Goal: Transaction & Acquisition: Book appointment/travel/reservation

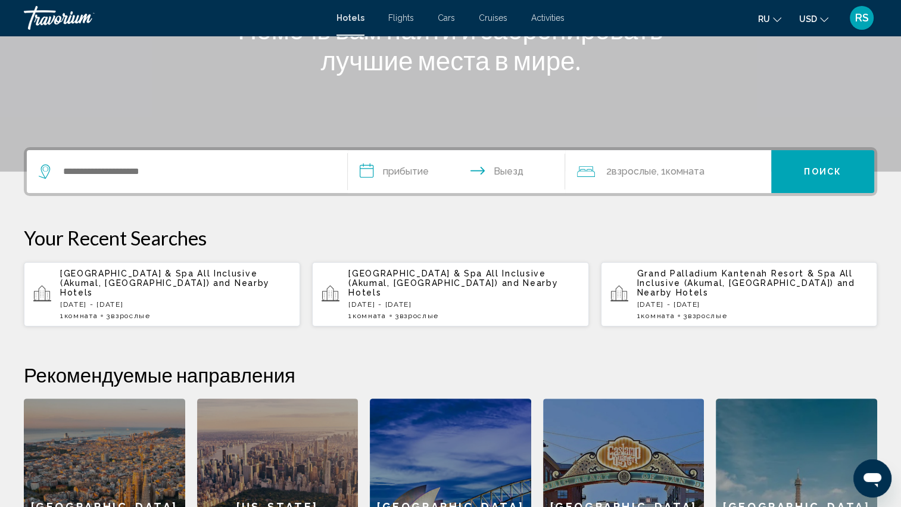
scroll to position [162, 0]
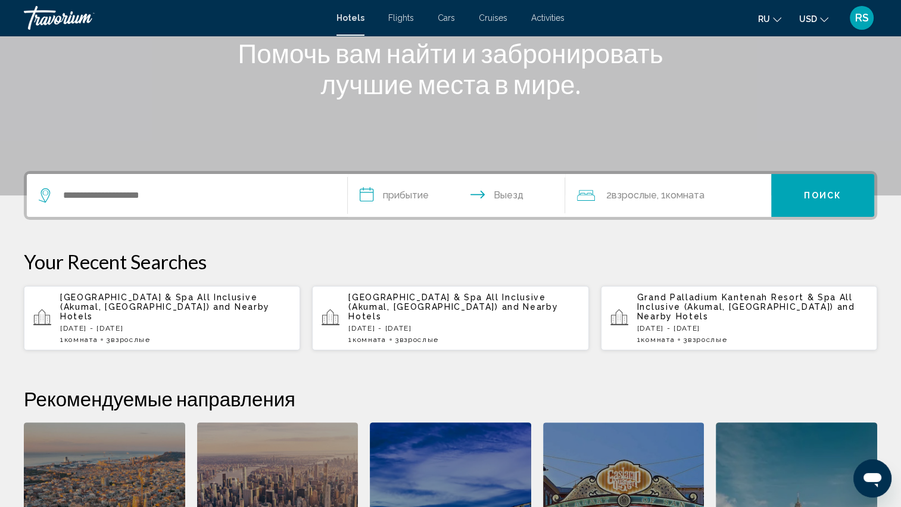
click at [148, 302] on span "[GEOGRAPHIC_DATA] & Spa All Inclusive (Akumal, [GEOGRAPHIC_DATA])" at bounding box center [158, 301] width 197 height 19
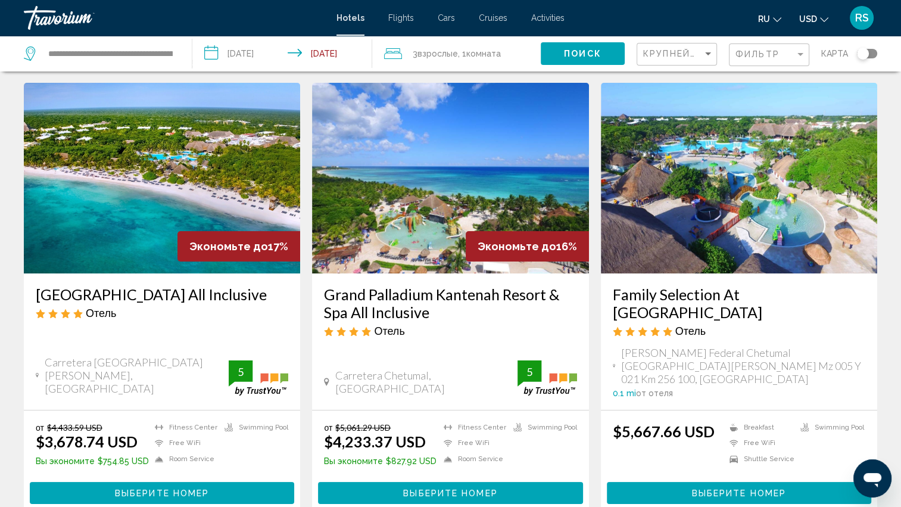
scroll to position [60, 0]
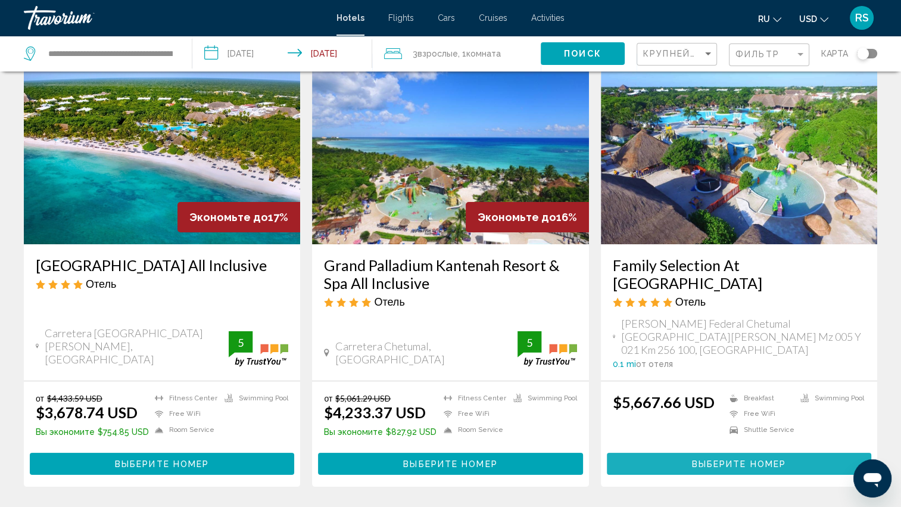
click at [750, 459] on span "Выберите номер" at bounding box center [739, 464] width 94 height 10
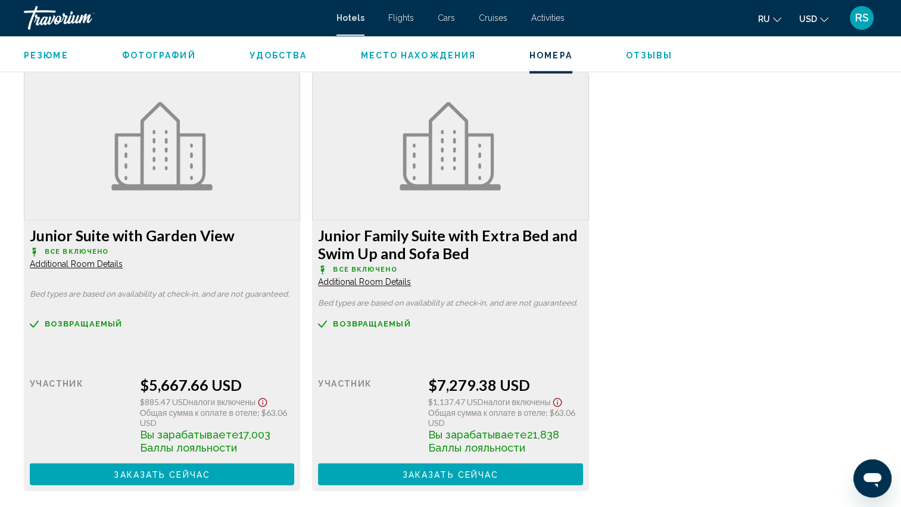
scroll to position [1614, 0]
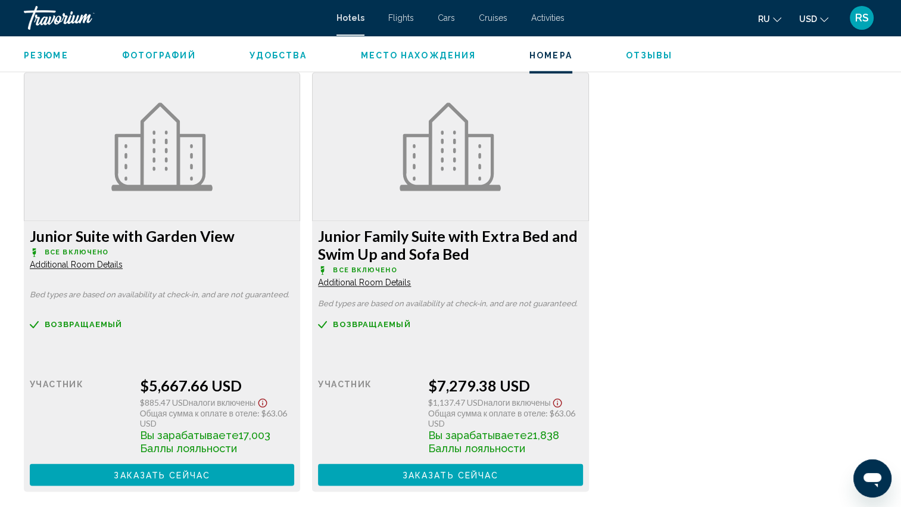
click at [123, 269] on span "Additional Room Details" at bounding box center [76, 265] width 93 height 10
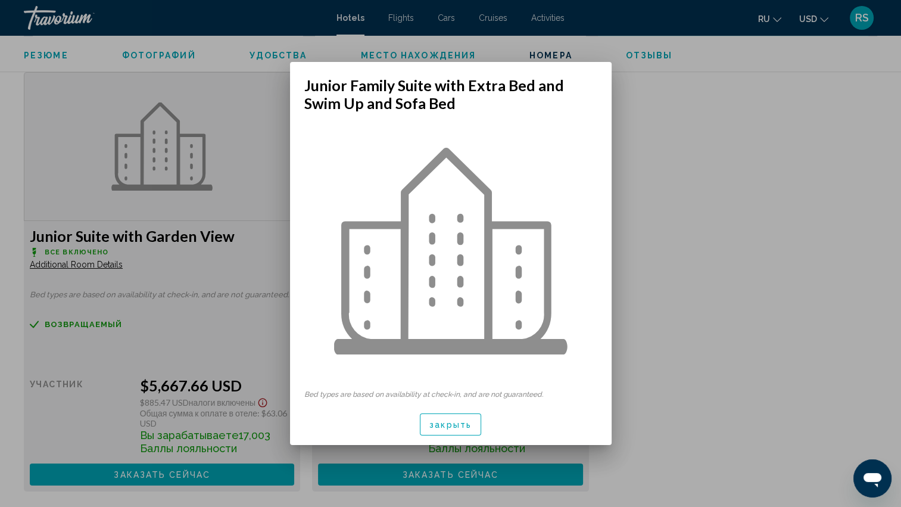
scroll to position [0, 0]
click at [457, 422] on span "закрыть" at bounding box center [450, 425] width 42 height 10
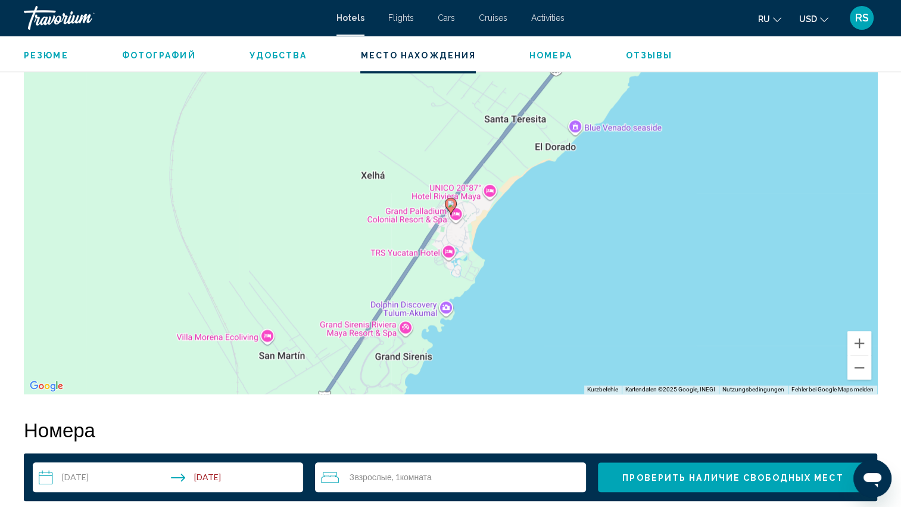
scroll to position [1138, 0]
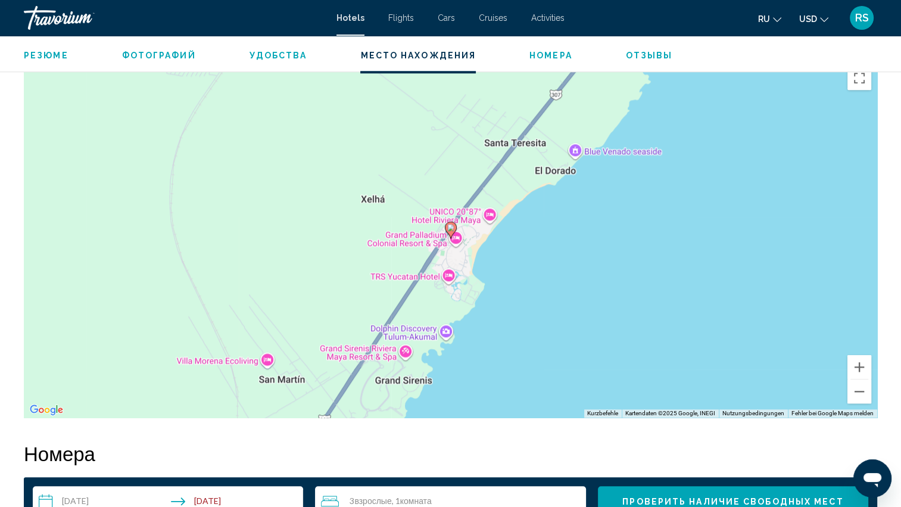
click at [538, 57] on span "Номера" at bounding box center [550, 56] width 43 height 10
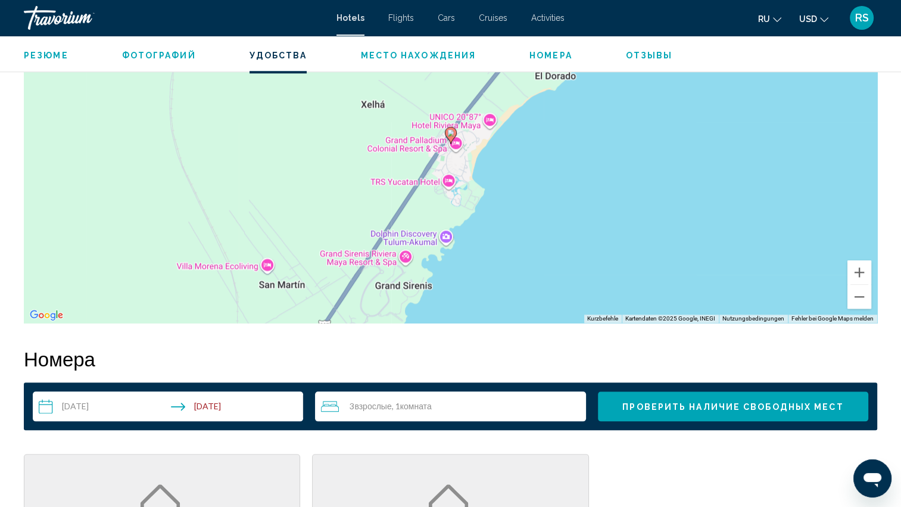
scroll to position [1031, 0]
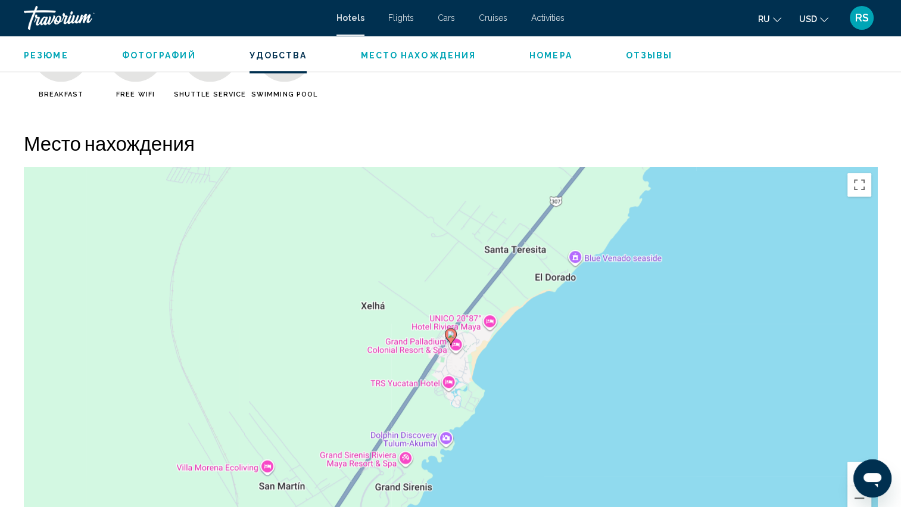
click at [542, 14] on span "Activities" at bounding box center [547, 18] width 33 height 10
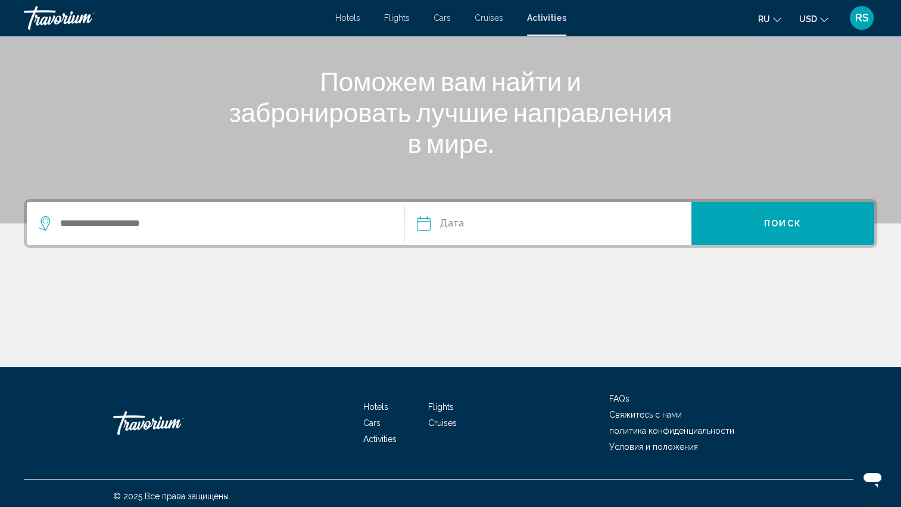
scroll to position [139, 0]
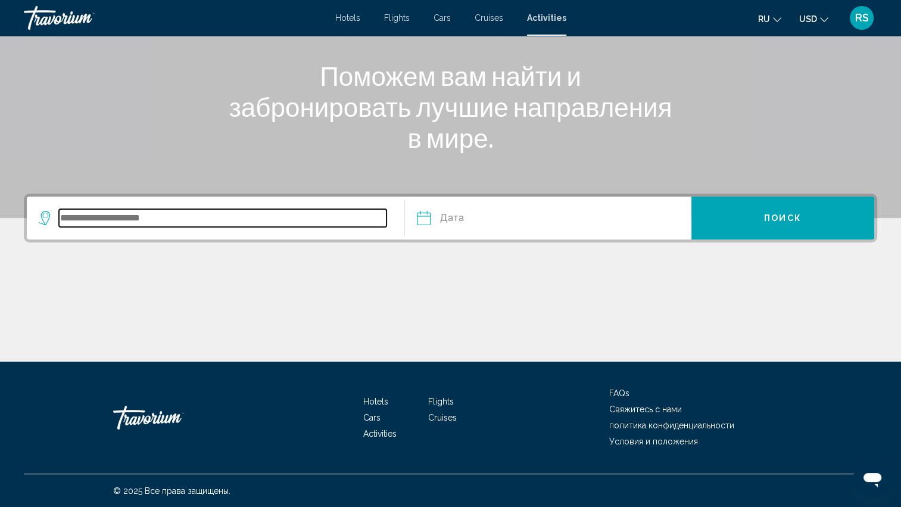
click at [81, 217] on input "Search widget" at bounding box center [223, 218] width 328 height 18
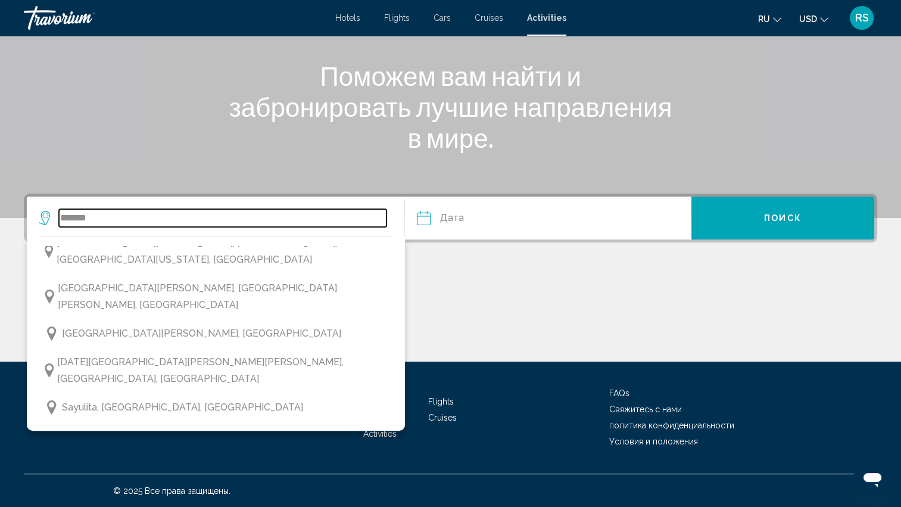
scroll to position [2103, 0]
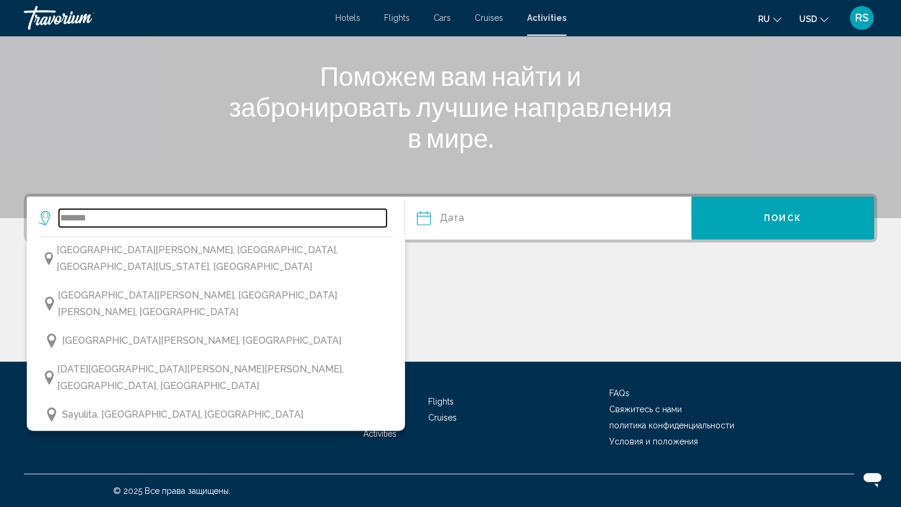
type input "**********"
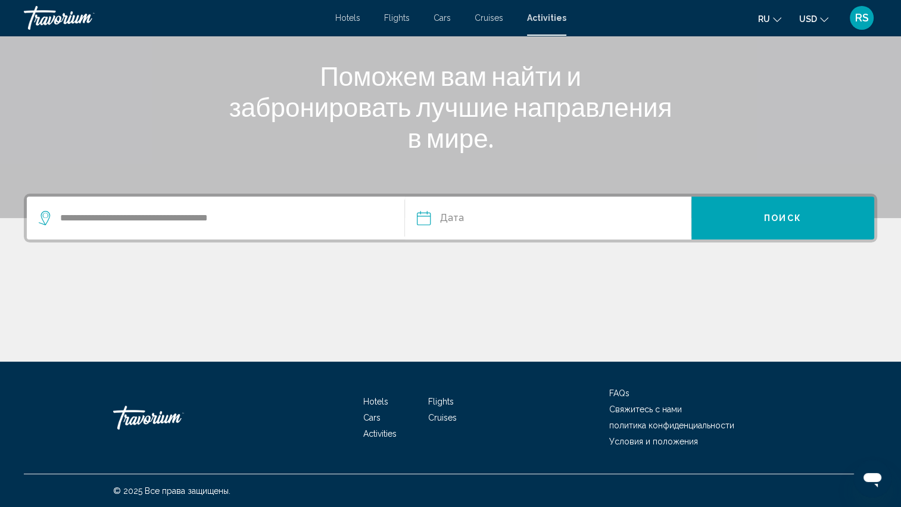
click at [444, 218] on input "Date" at bounding box center [485, 220] width 142 height 46
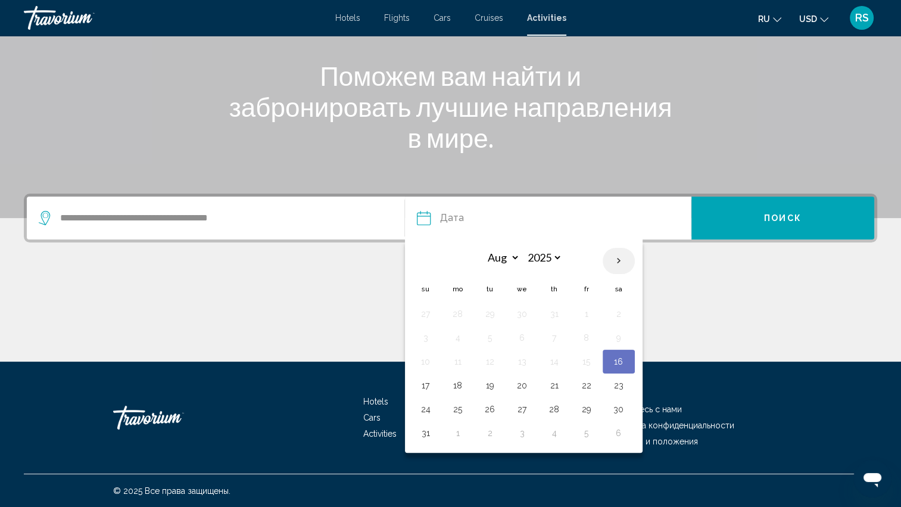
click at [615, 260] on th "Next month" at bounding box center [619, 261] width 32 height 26
select select "*"
click at [424, 338] on button "5" at bounding box center [425, 337] width 19 height 17
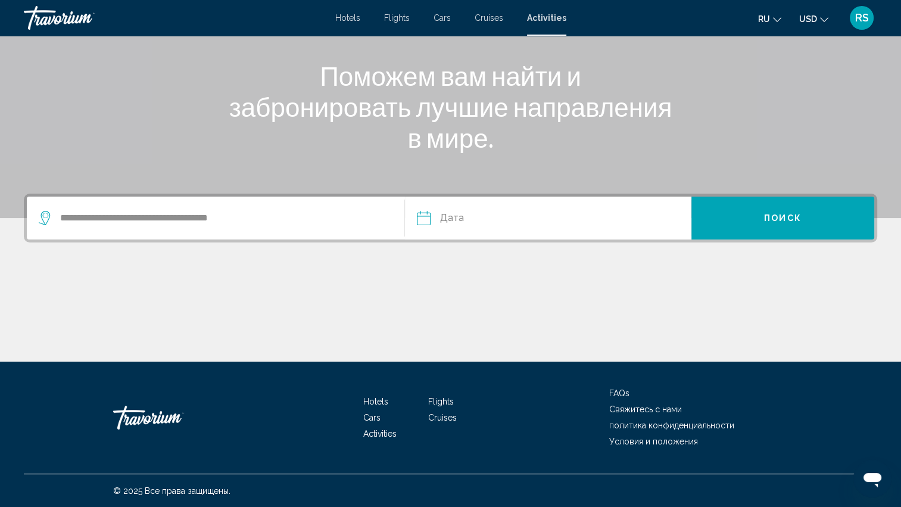
type input "**********"
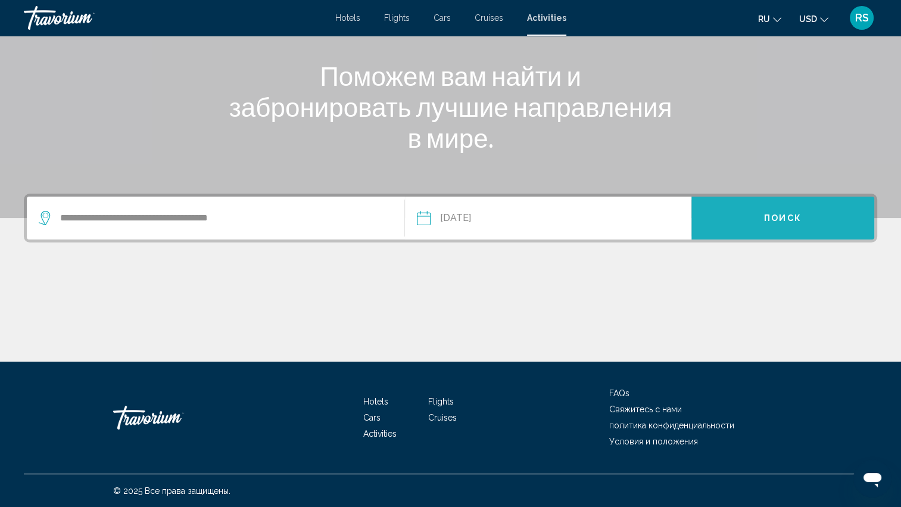
click at [775, 219] on span "Поиск" at bounding box center [783, 219] width 38 height 10
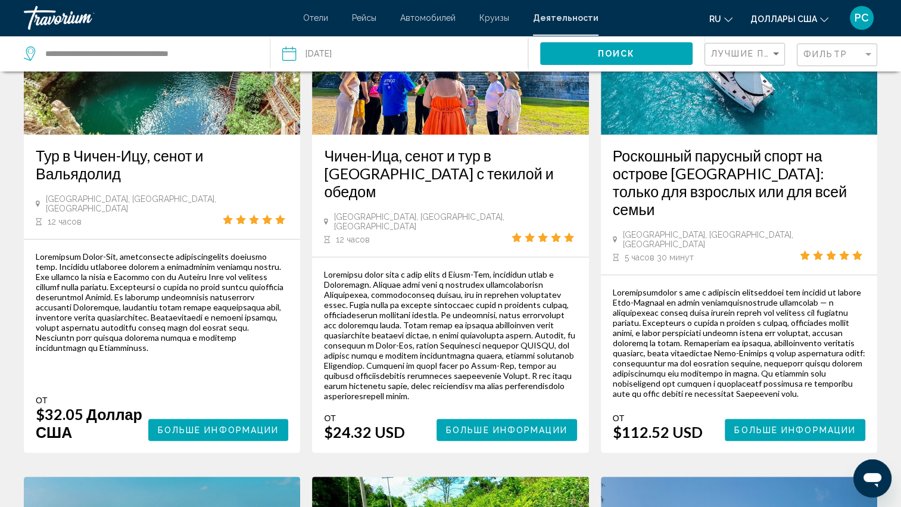
scroll to position [238, 0]
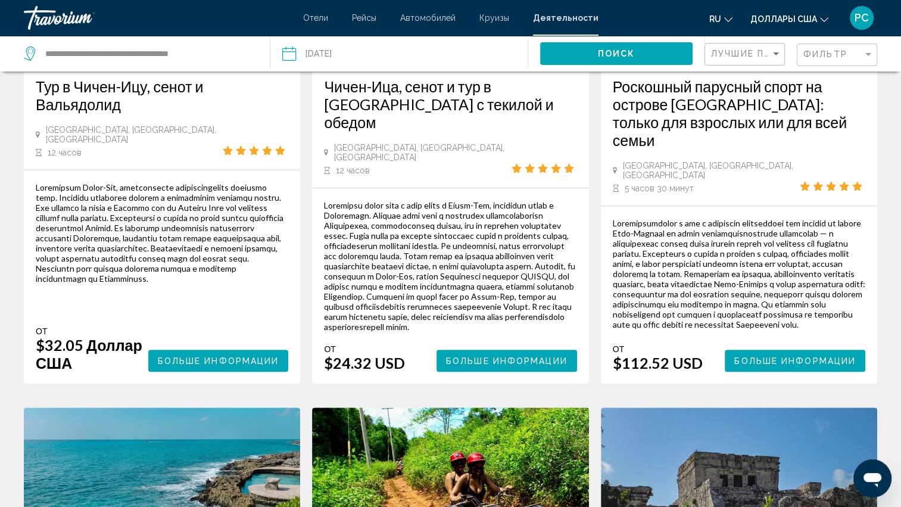
click at [507, 356] on span "Больше информации" at bounding box center [506, 361] width 121 height 10
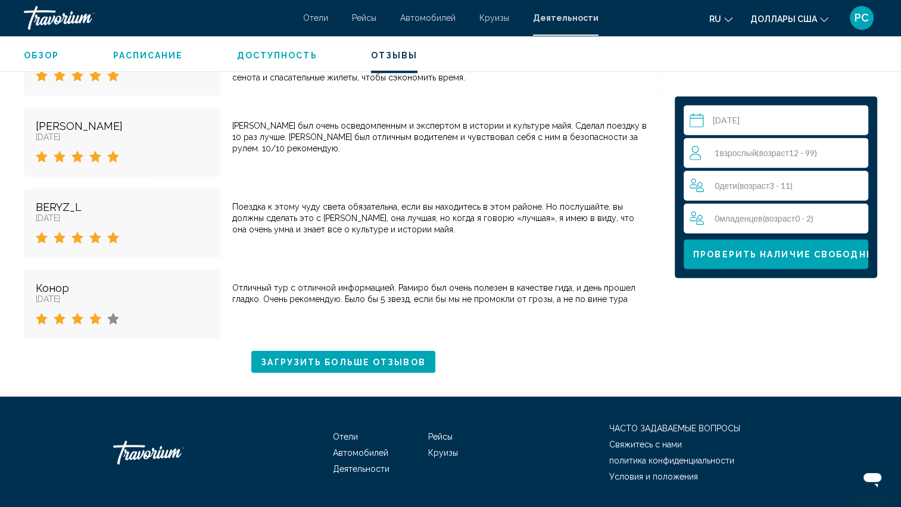
scroll to position [2918, 0]
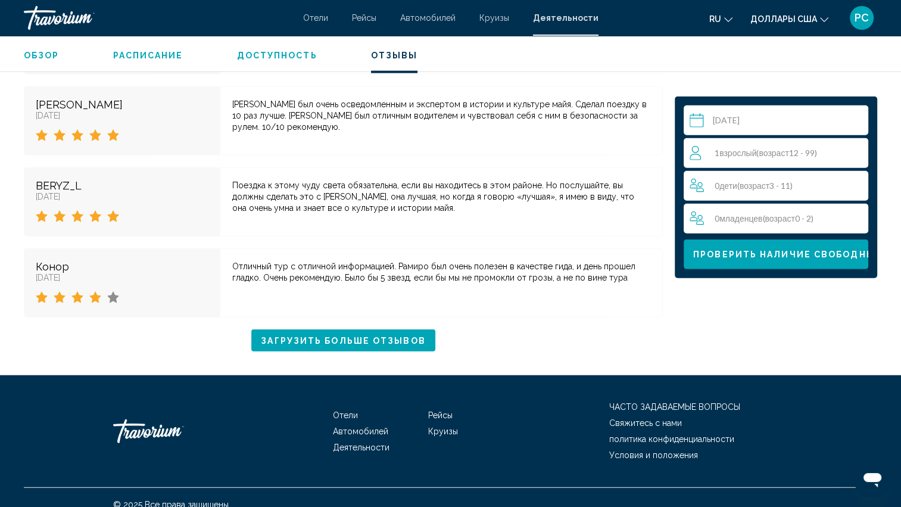
click at [721, 150] on span "Взрослый" at bounding box center [737, 153] width 37 height 10
click at [721, 150] on div "1 Взрослый ( возраст 12 - 99) Взрослые" at bounding box center [779, 153] width 178 height 14
click at [852, 151] on icon "Приращение взрослых" at bounding box center [856, 152] width 11 height 14
click at [853, 151] on icon "Приращение взрослых" at bounding box center [856, 152] width 11 height 14
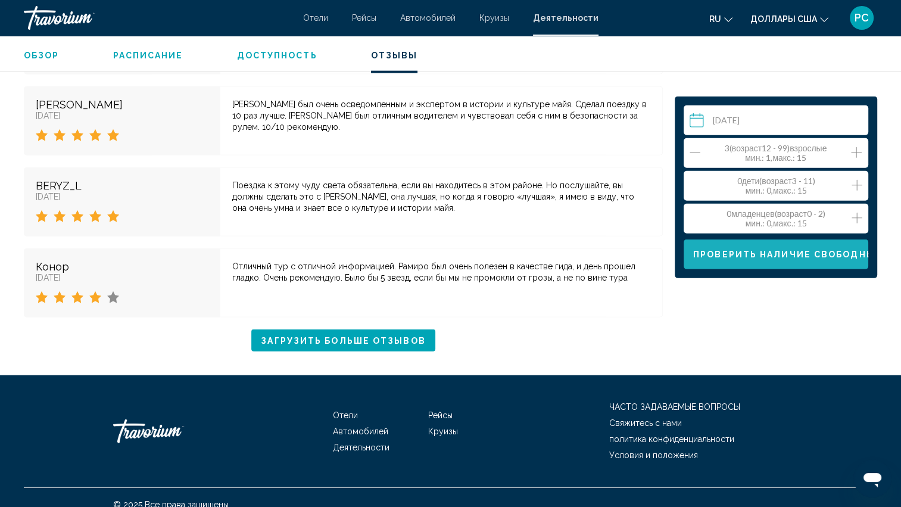
click at [762, 255] on span "Проверить наличие свободных мест" at bounding box center [803, 255] width 221 height 10
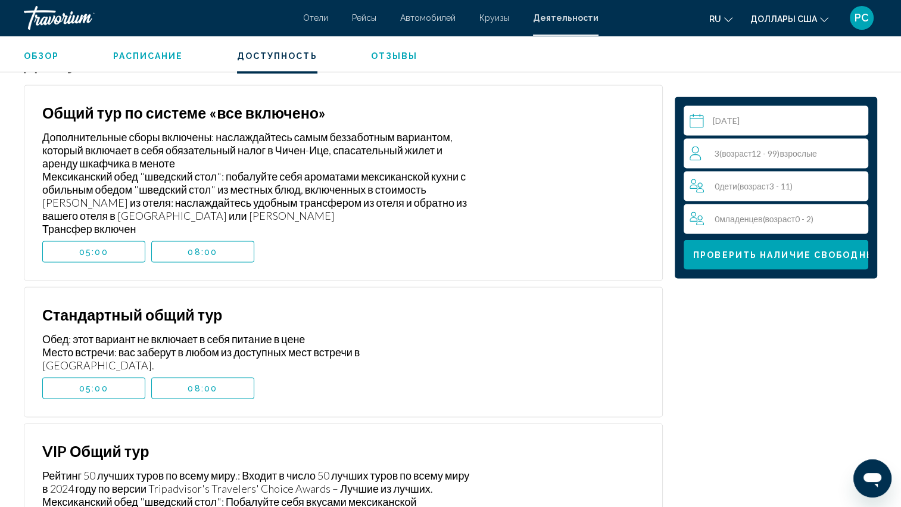
scroll to position [2377, 0]
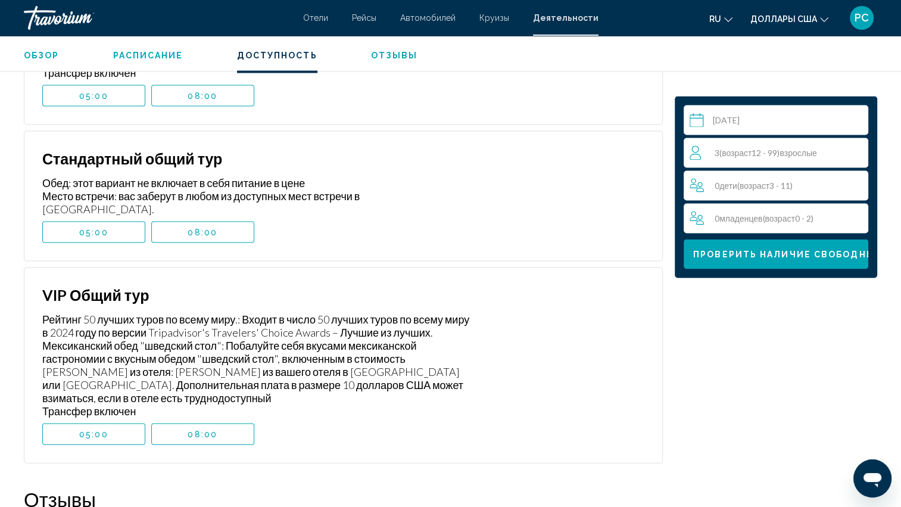
click at [208, 429] on span "08:00" at bounding box center [203, 434] width 30 height 10
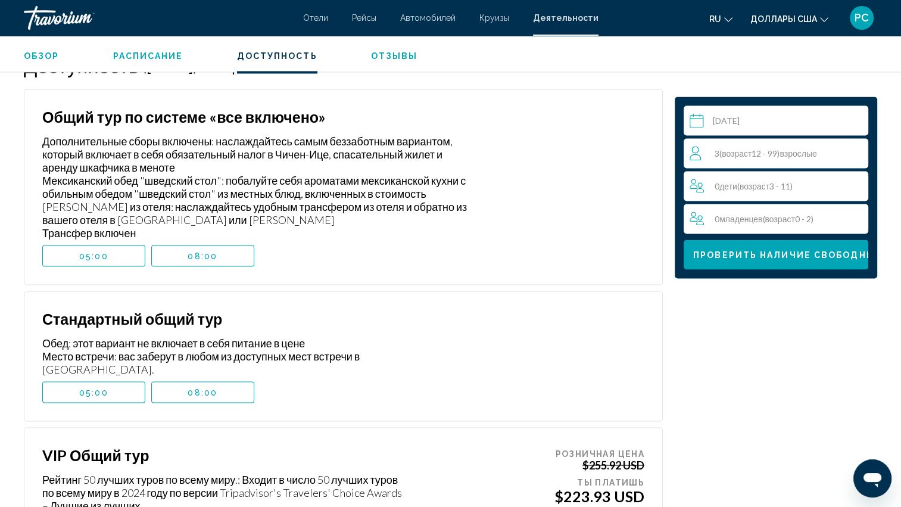
scroll to position [2199, 0]
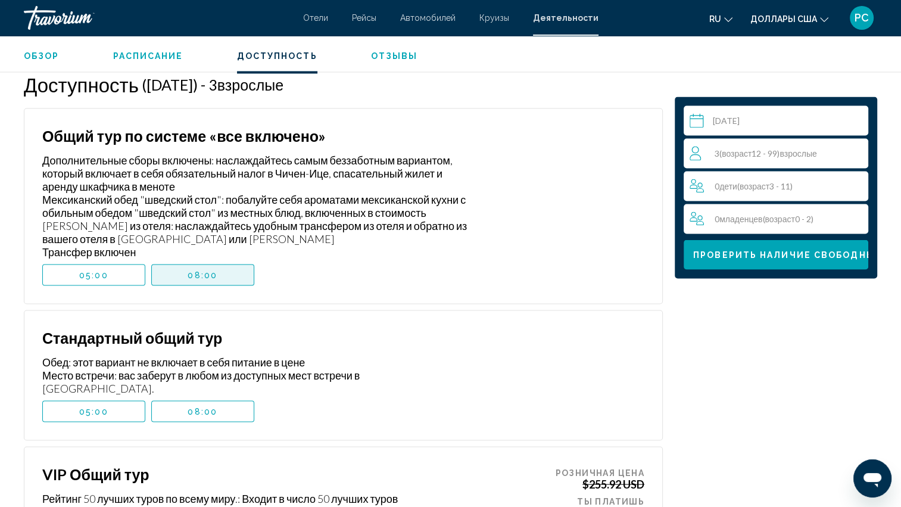
click at [210, 273] on span "08:00" at bounding box center [203, 275] width 30 height 10
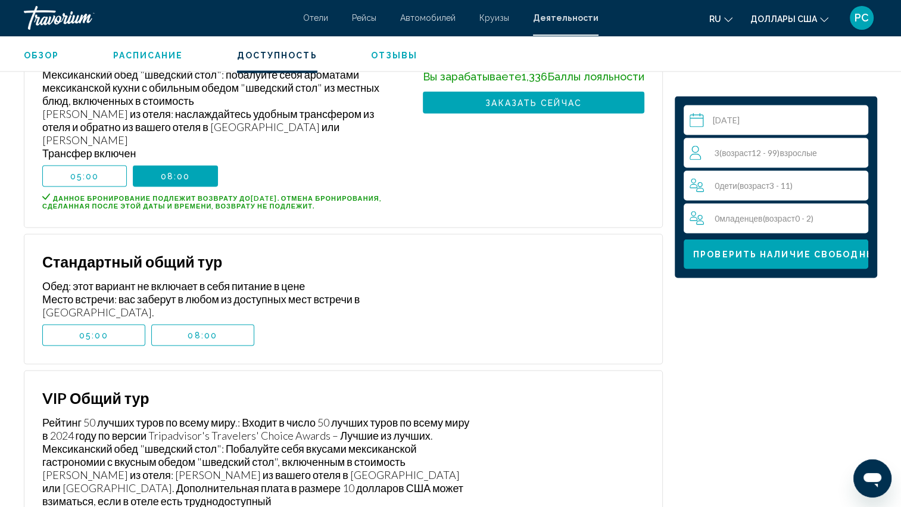
scroll to position [2318, 0]
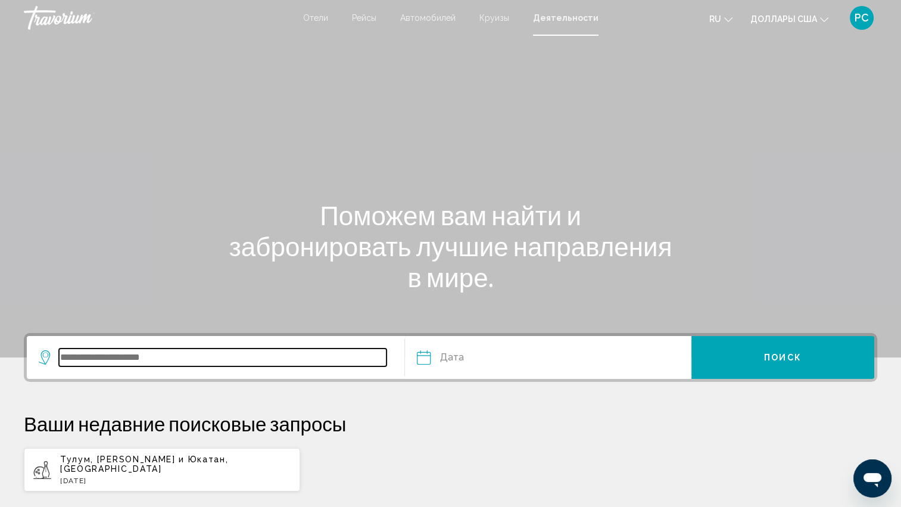
click at [82, 360] on input "Виджет поиска" at bounding box center [223, 357] width 328 height 18
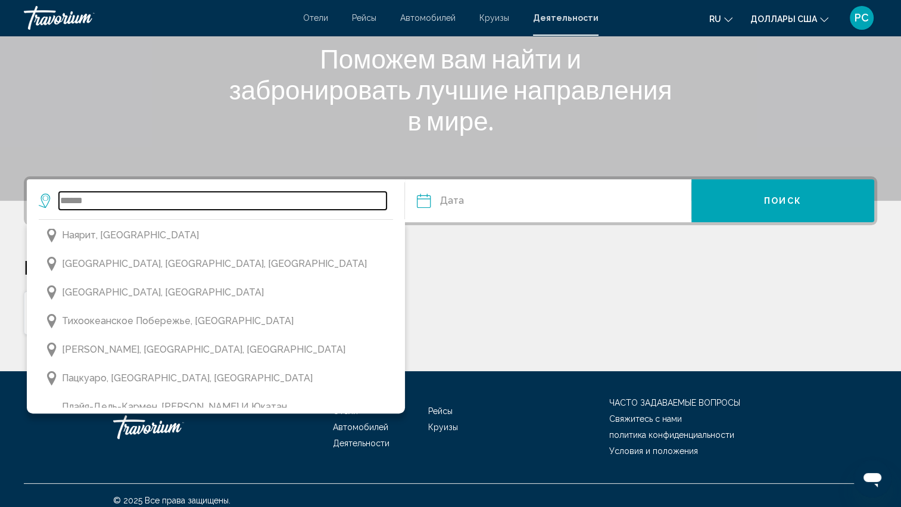
scroll to position [1405, 0]
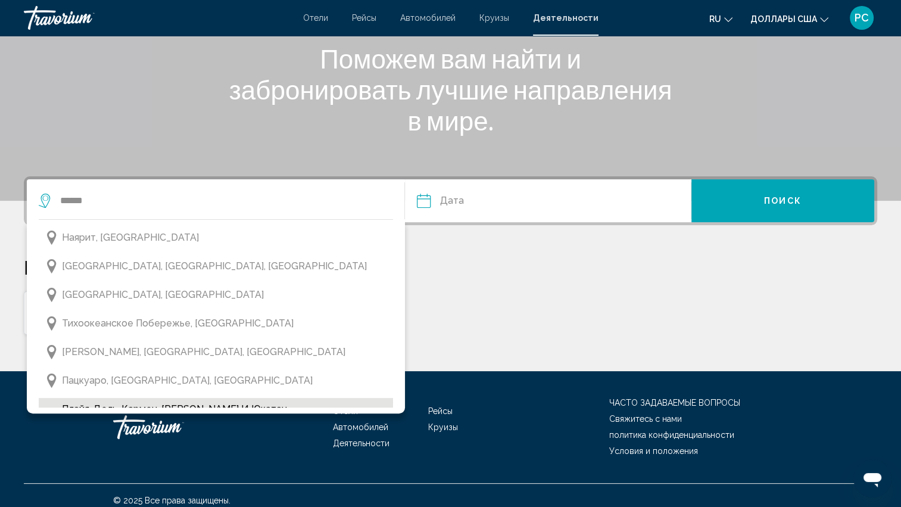
click at [226, 401] on span "Плайя-дель-Кармен, [PERSON_NAME] и Юкатан, [GEOGRAPHIC_DATA]" at bounding box center [224, 417] width 325 height 33
click at [226, 291] on app-activities-recent-search "Тулум, [PERSON_NAME] и [GEOGRAPHIC_DATA], [GEOGRAPHIC_DATA] [DATE]" at bounding box center [162, 312] width 276 height 43
type input "**********"
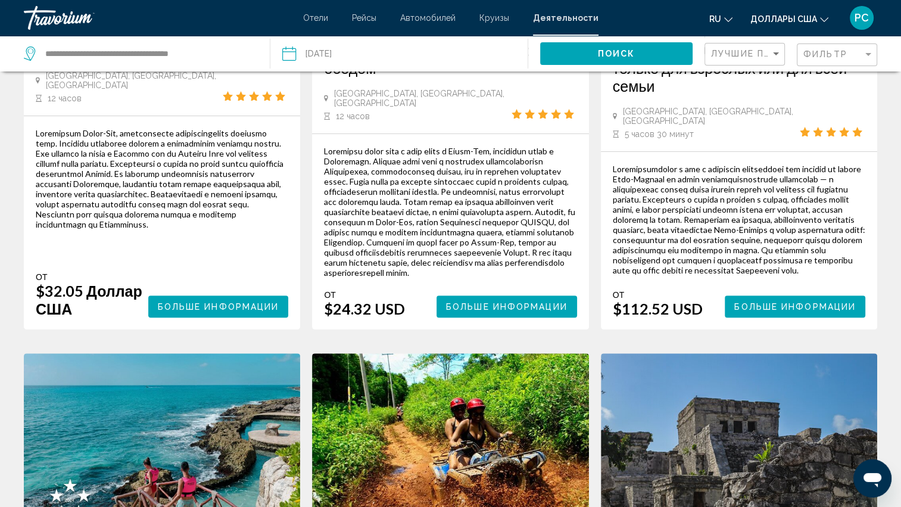
scroll to position [298, 0]
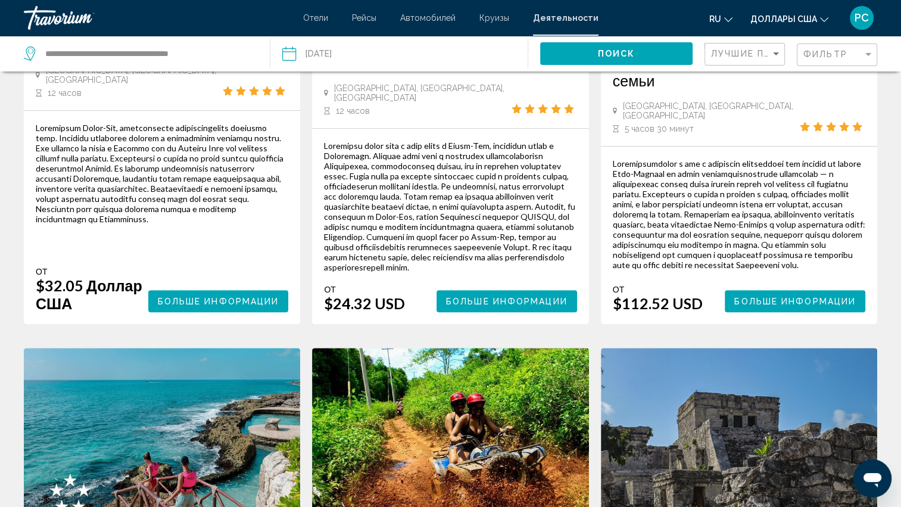
click at [486, 297] on span "Больше информации" at bounding box center [506, 302] width 121 height 10
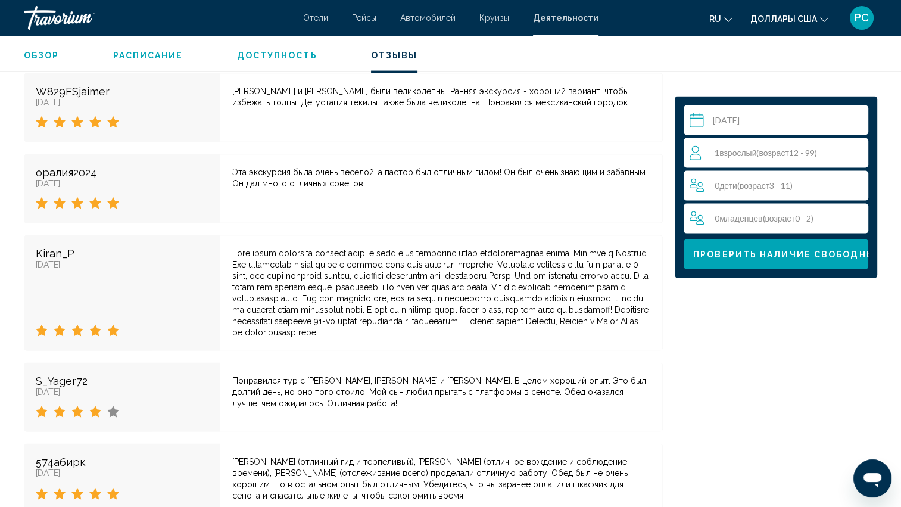
scroll to position [2501, 0]
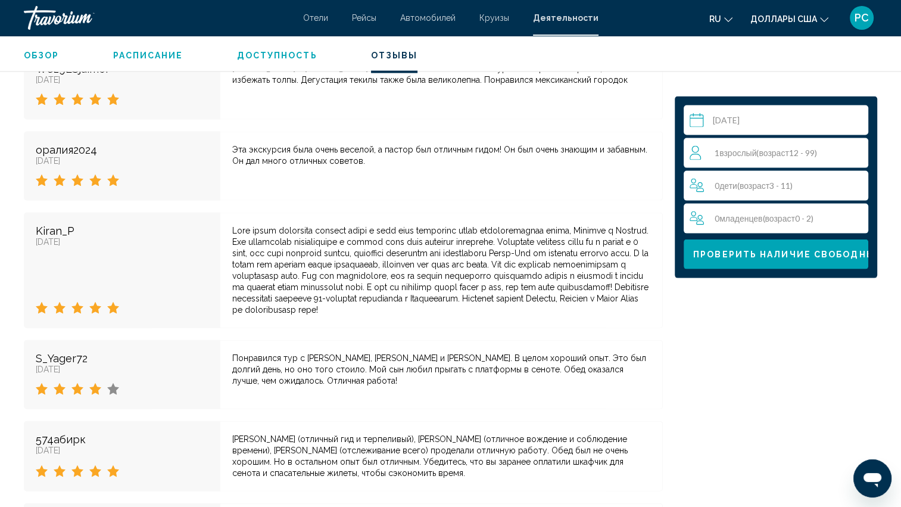
click at [265, 51] on span "Доступность" at bounding box center [277, 56] width 80 height 10
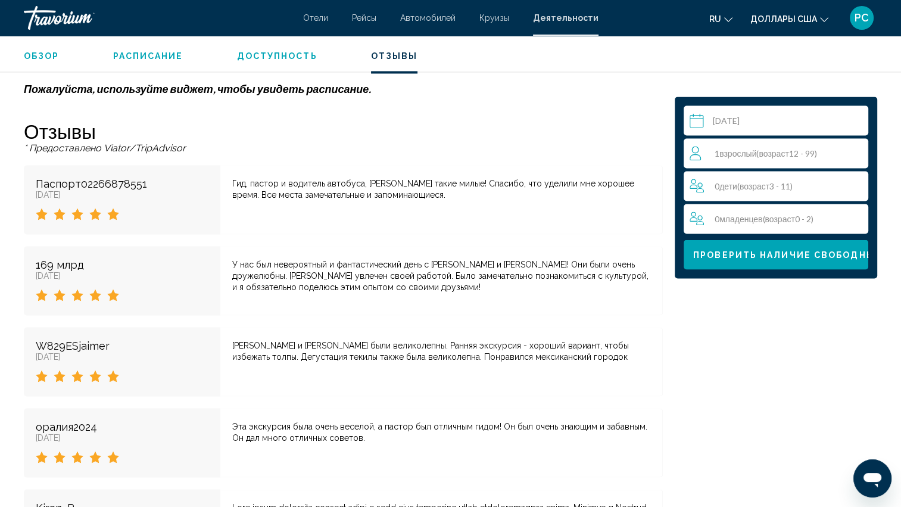
scroll to position [2199, 0]
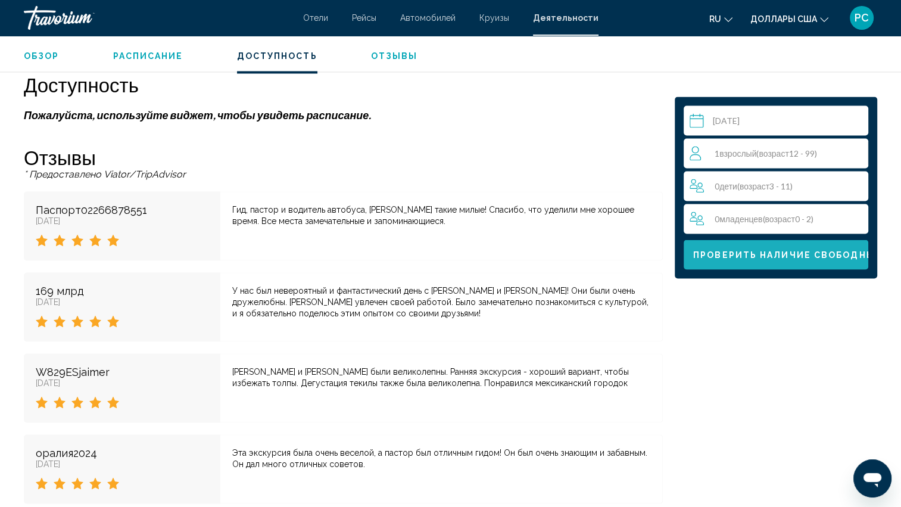
click at [753, 255] on span "Проверить наличие свободных мест" at bounding box center [803, 255] width 221 height 10
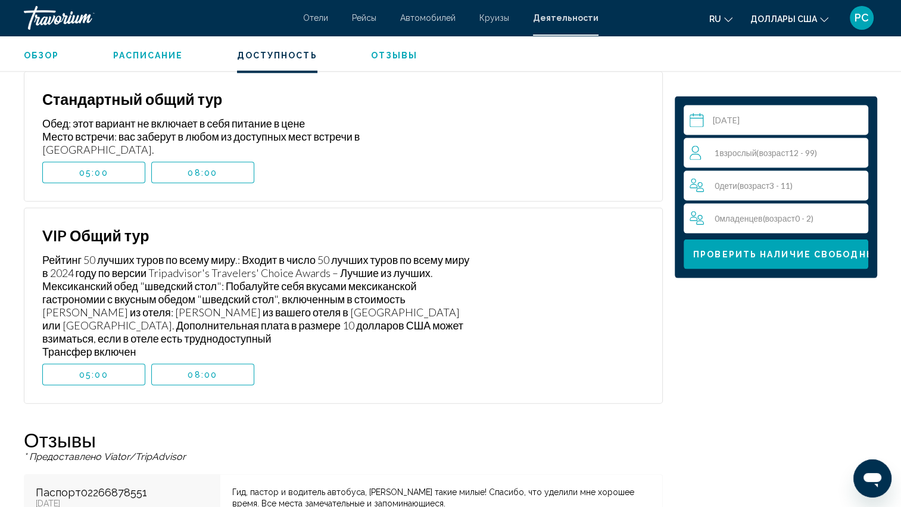
scroll to position [2377, 0]
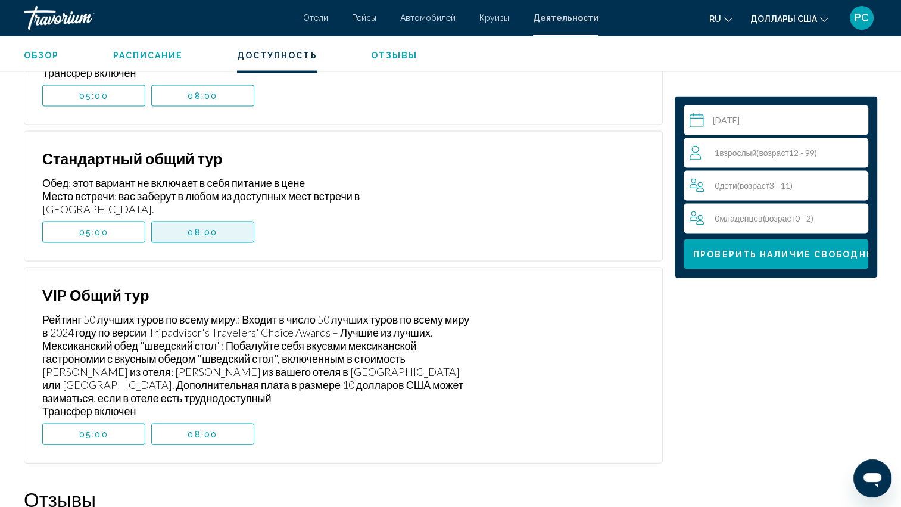
click at [212, 227] on span "08:00" at bounding box center [203, 232] width 30 height 10
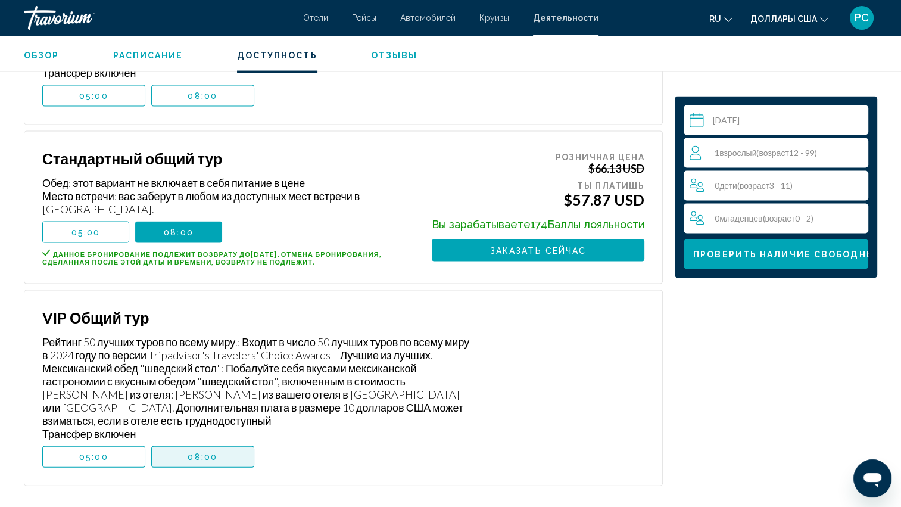
click at [205, 452] on span "08:00" at bounding box center [203, 457] width 30 height 10
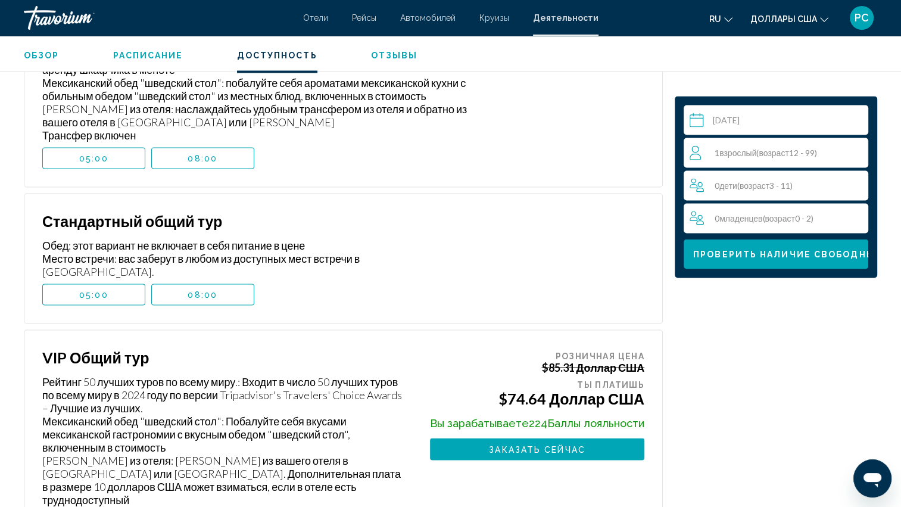
scroll to position [2258, 0]
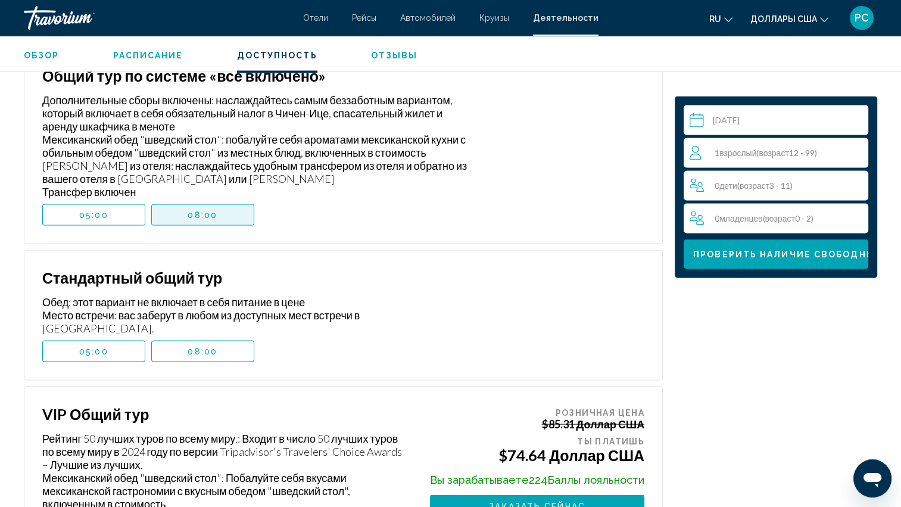
click at [218, 214] on button "08:00" at bounding box center [202, 214] width 103 height 21
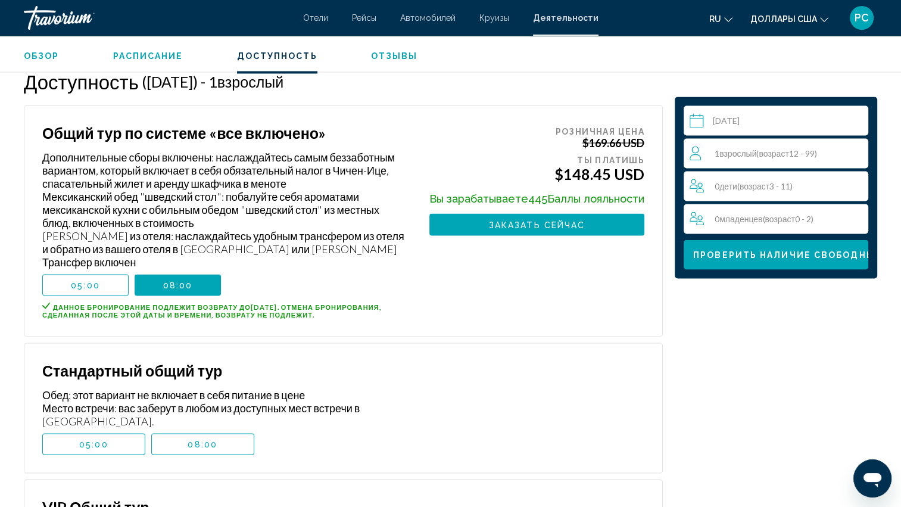
scroll to position [2139, 0]
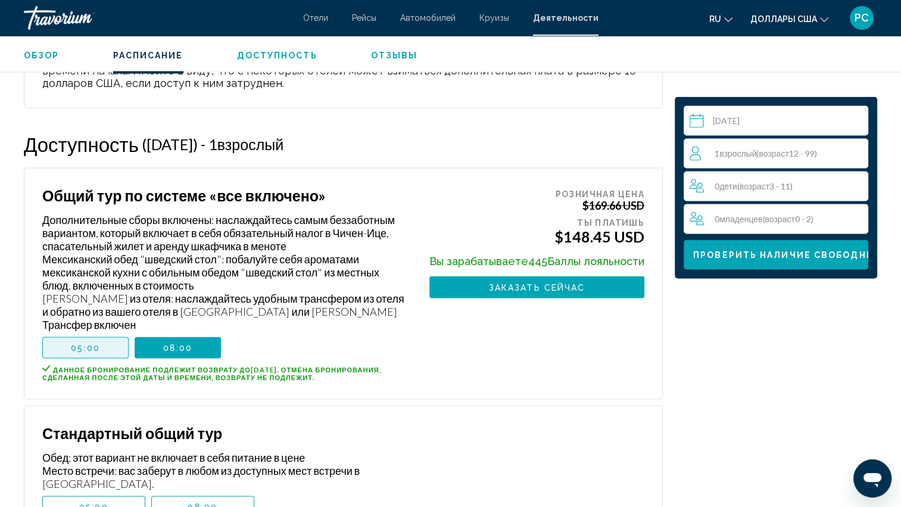
click at [81, 345] on span "05:00" at bounding box center [85, 347] width 29 height 10
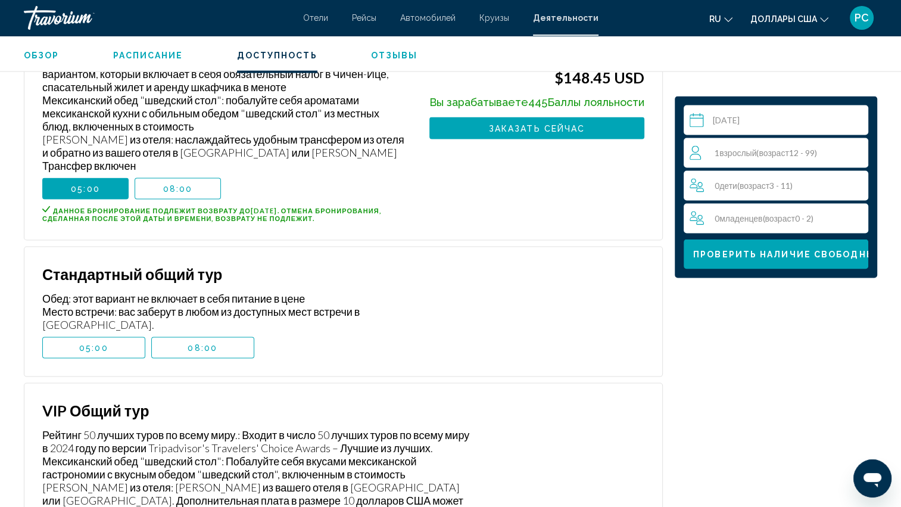
scroll to position [2318, 0]
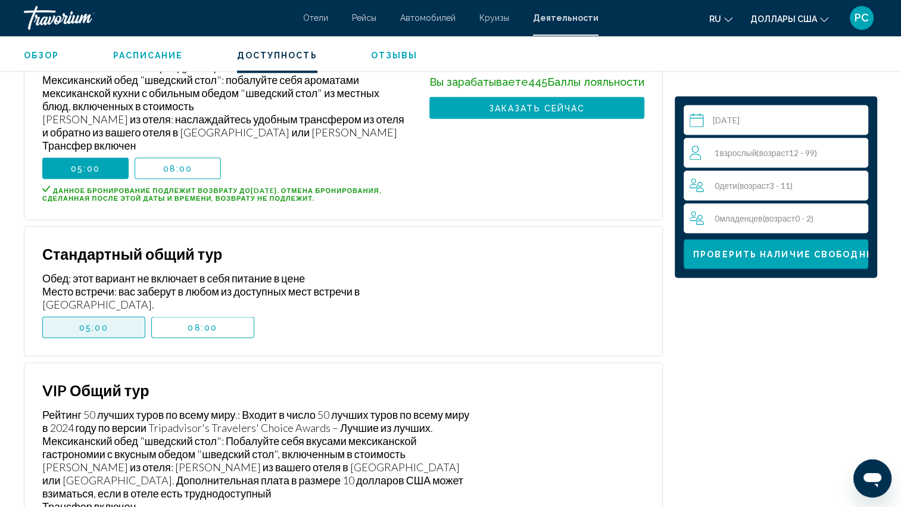
click at [94, 323] on span "05:00" at bounding box center [93, 328] width 29 height 10
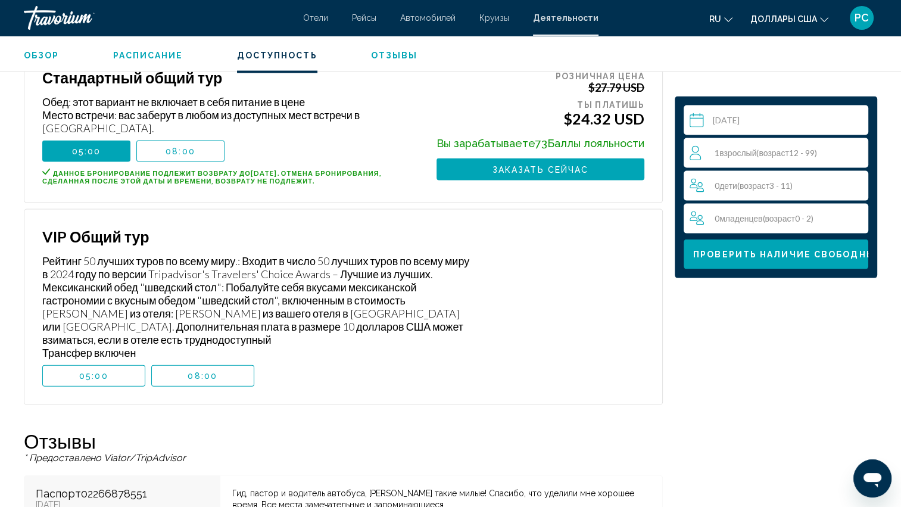
scroll to position [2496, 0]
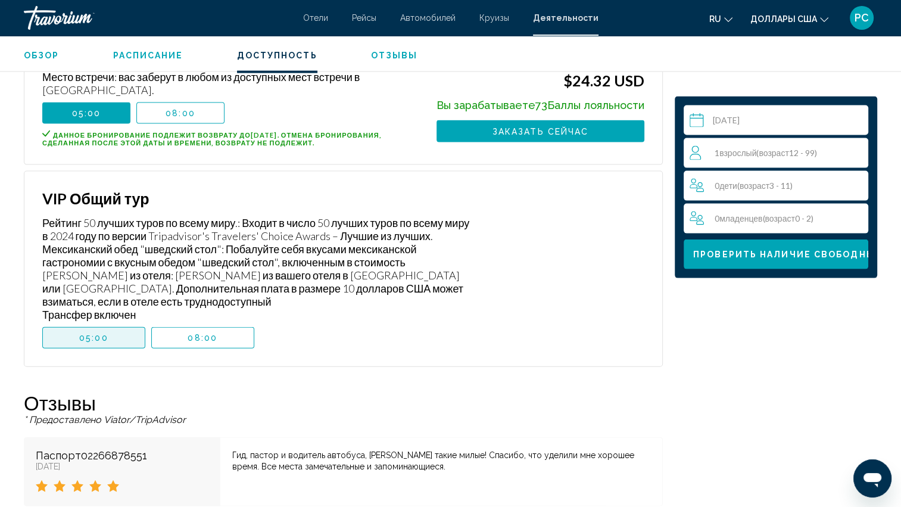
drag, startPoint x: 102, startPoint y: 331, endPoint x: 100, endPoint y: 338, distance: 7.5
click at [103, 333] on span "05:00" at bounding box center [93, 338] width 29 height 10
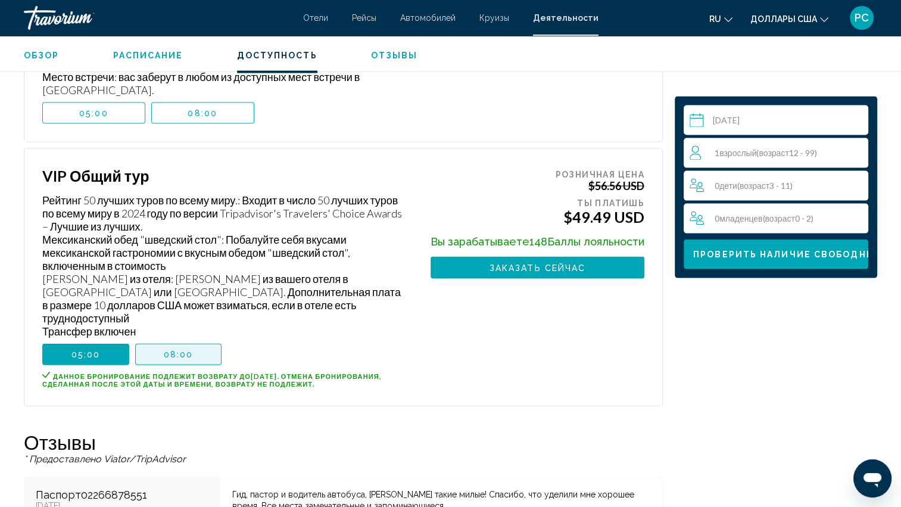
click at [182, 350] on span "08:00" at bounding box center [179, 355] width 30 height 10
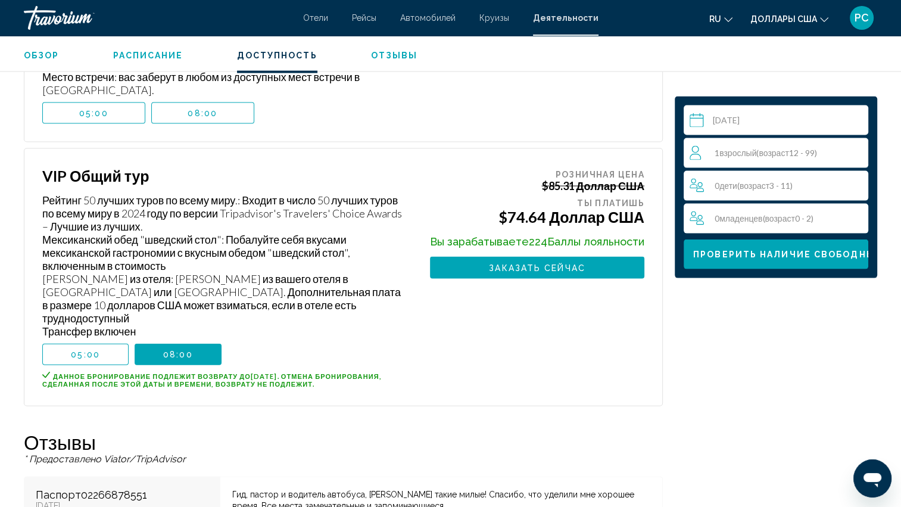
click at [84, 350] on span "05:00" at bounding box center [85, 355] width 29 height 10
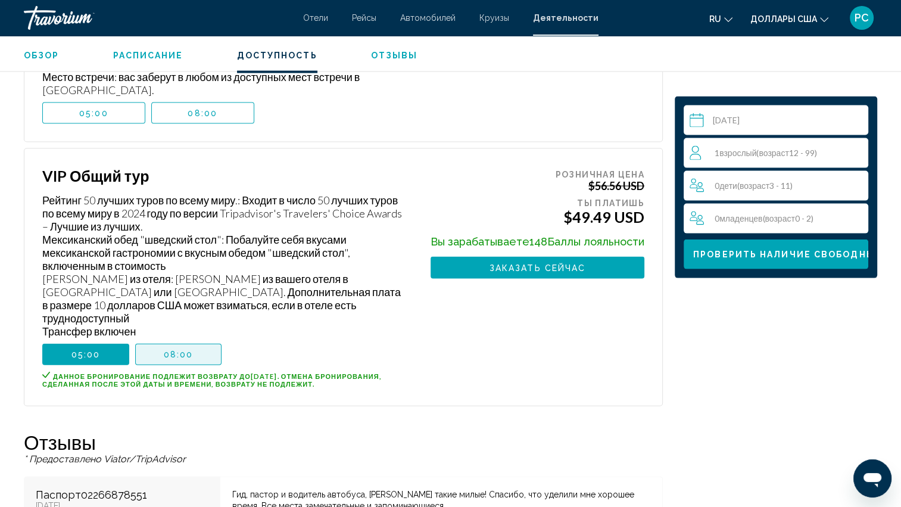
click at [162, 344] on button "08:00" at bounding box center [178, 354] width 87 height 21
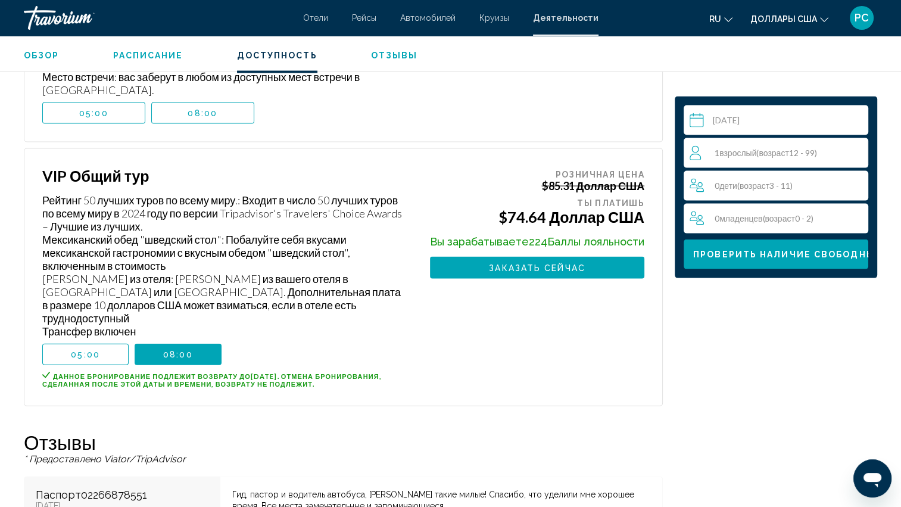
click at [108, 344] on button "05:00" at bounding box center [85, 354] width 86 height 21
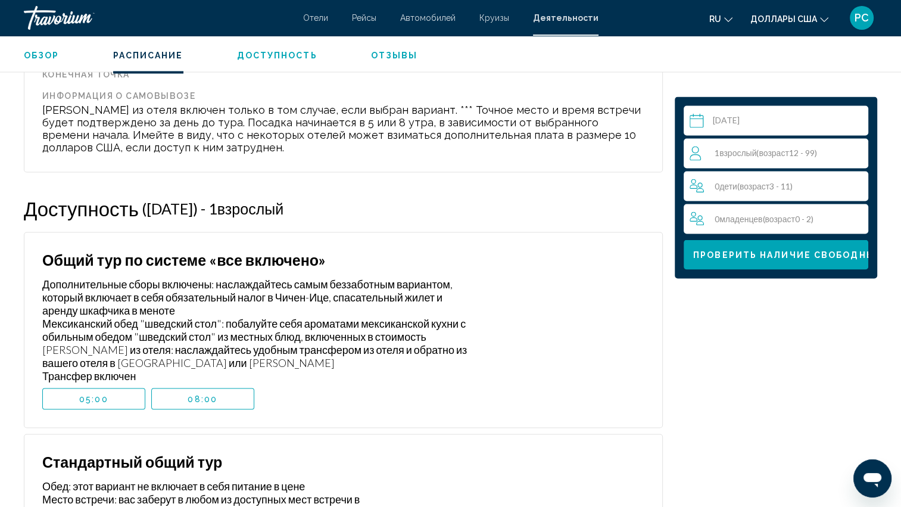
scroll to position [2079, 0]
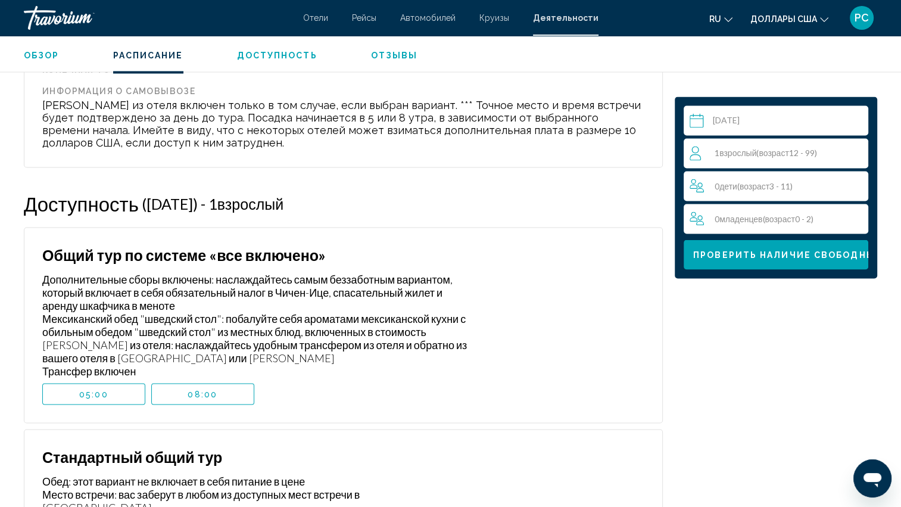
click at [91, 392] on span "05:00" at bounding box center [93, 394] width 29 height 10
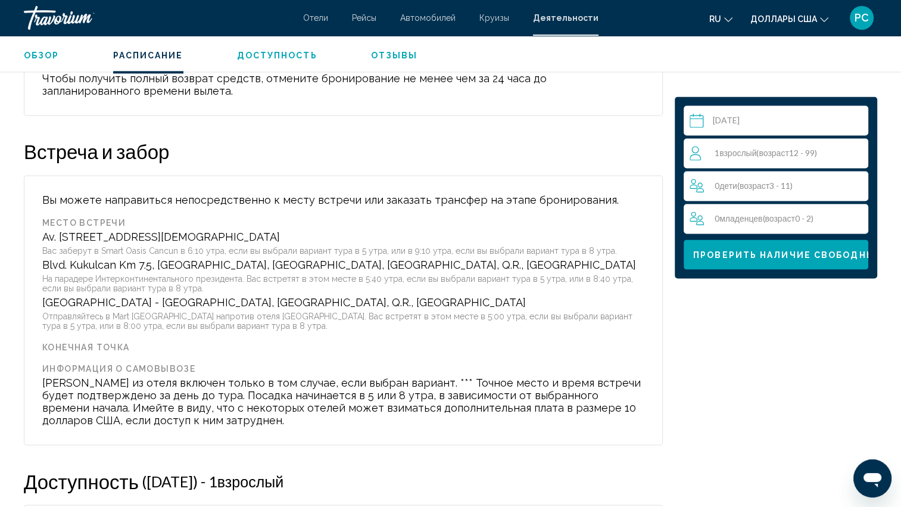
scroll to position [1782, 0]
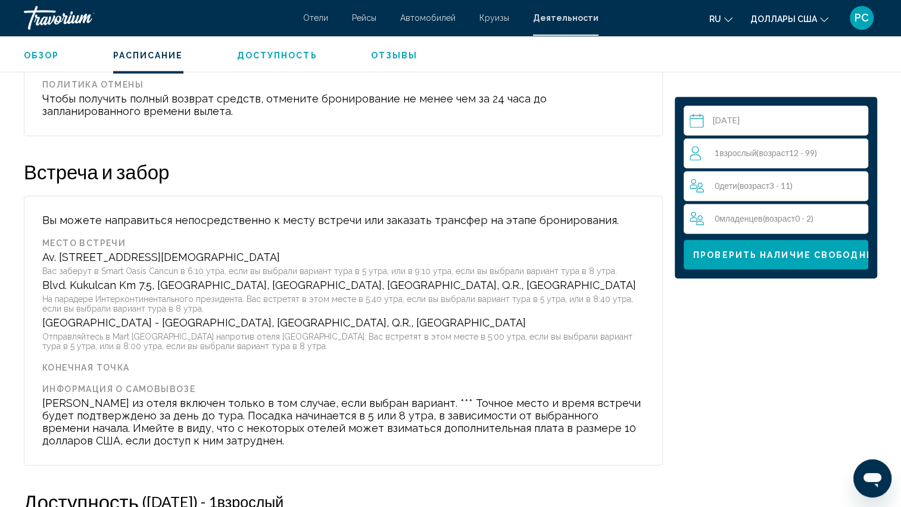
click at [274, 352] on div "Вы можете направиться непосредственно к месту встречи или заказать трансфер на …" at bounding box center [343, 330] width 639 height 270
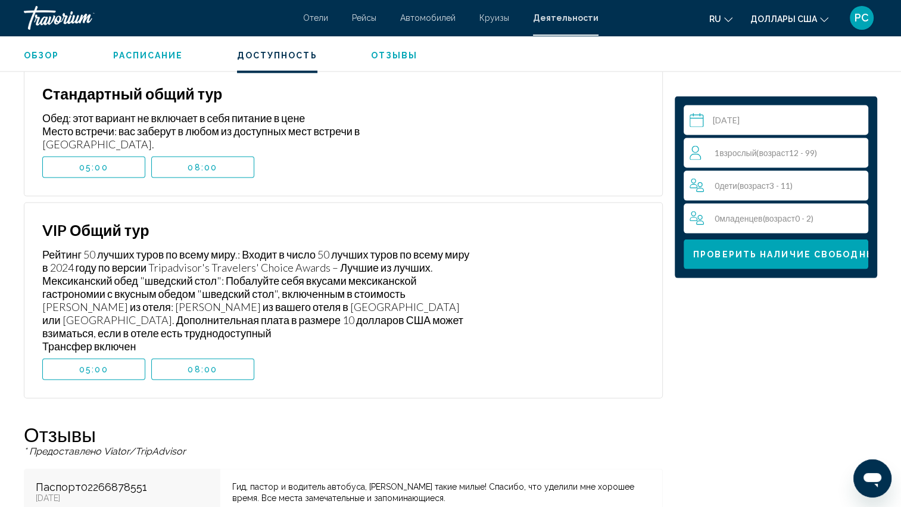
scroll to position [2496, 0]
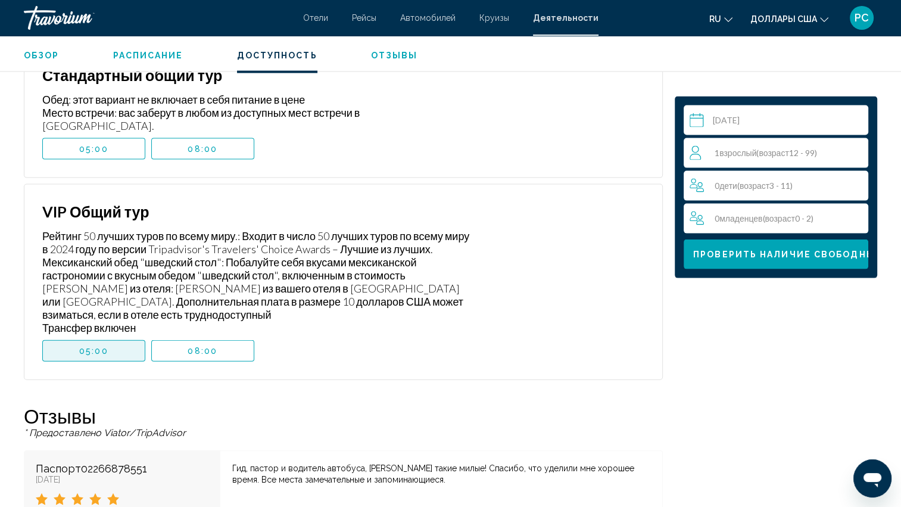
click at [87, 346] on span "05:00" at bounding box center [93, 351] width 29 height 10
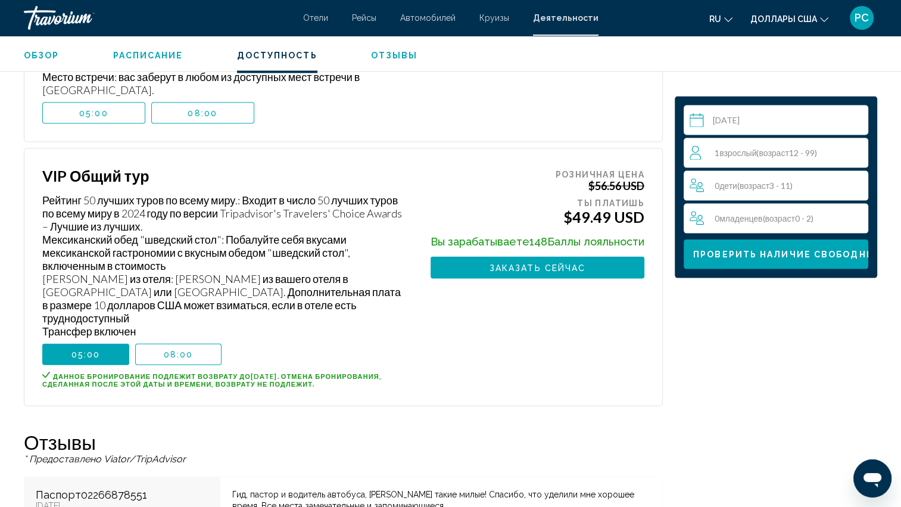
click at [741, 148] on span "Взрослый" at bounding box center [737, 153] width 37 height 10
click at [856, 148] on icon "Приращение взрослых" at bounding box center [856, 152] width 11 height 11
click at [856, 150] on icon "Приращение взрослых" at bounding box center [856, 152] width 11 height 11
click at [690, 148] on icon "Декремент взрослый" at bounding box center [695, 152] width 11 height 14
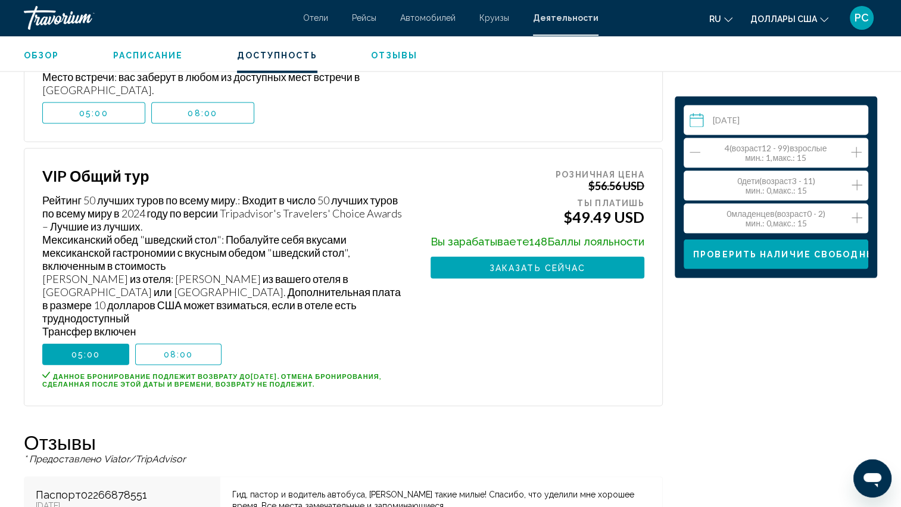
click at [690, 148] on icon "Декремент взрослый" at bounding box center [695, 152] width 11 height 14
click at [858, 146] on icon "Приращение взрослых" at bounding box center [856, 152] width 11 height 14
click at [767, 253] on span "Проверить наличие свободных мест" at bounding box center [803, 255] width 221 height 10
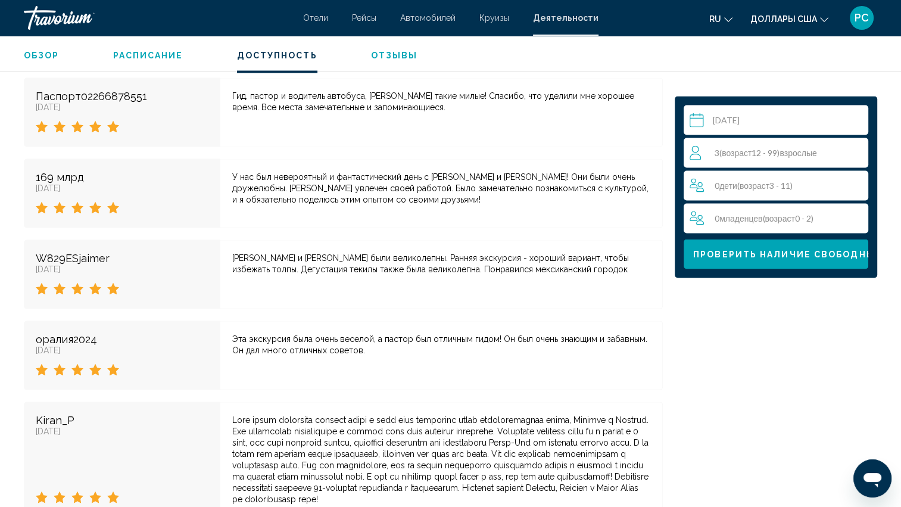
scroll to position [2199, 0]
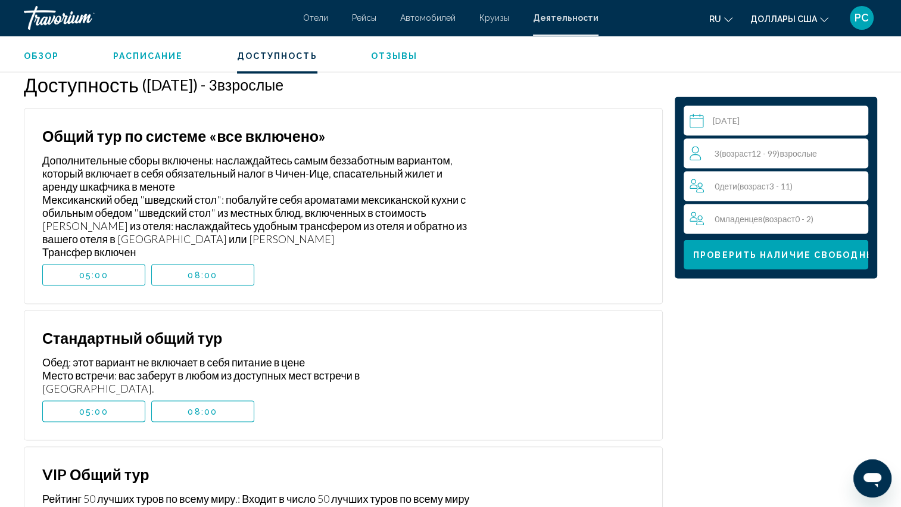
click at [89, 406] on span "05:00" at bounding box center [93, 411] width 29 height 10
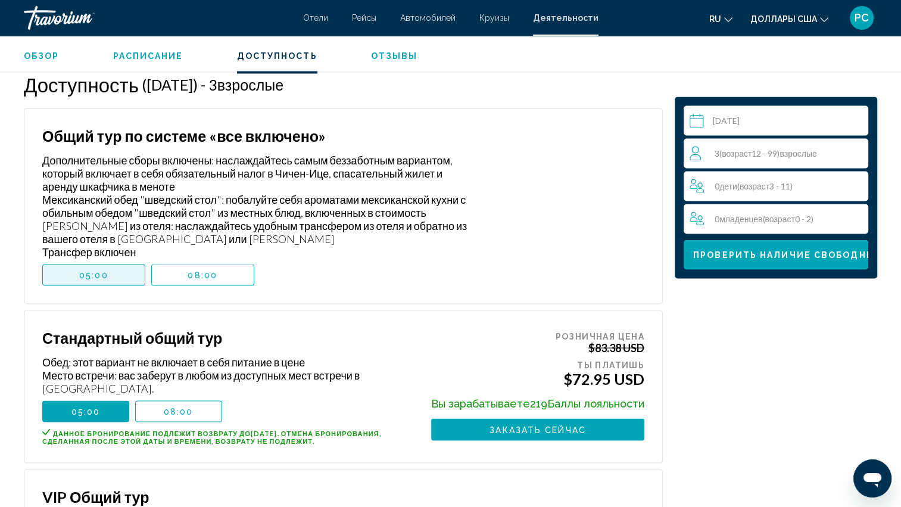
click at [88, 273] on span "05:00" at bounding box center [93, 275] width 29 height 10
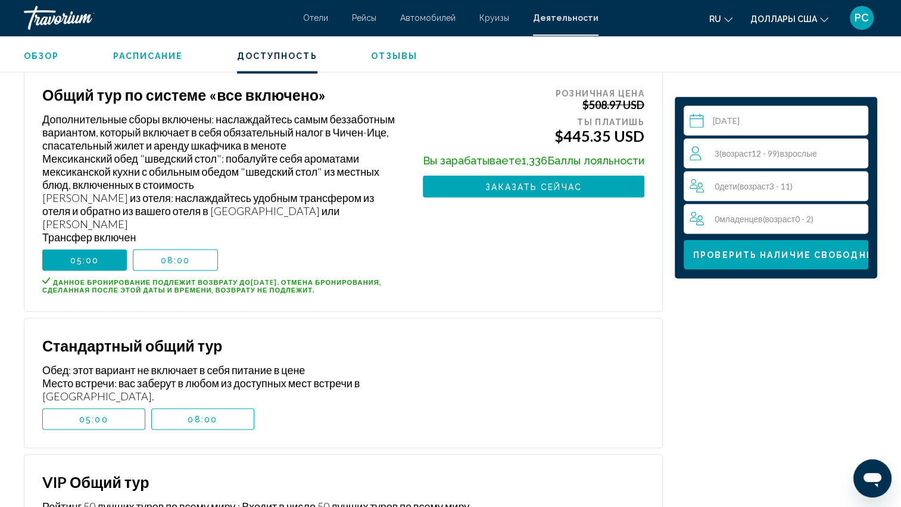
scroll to position [2318, 0]
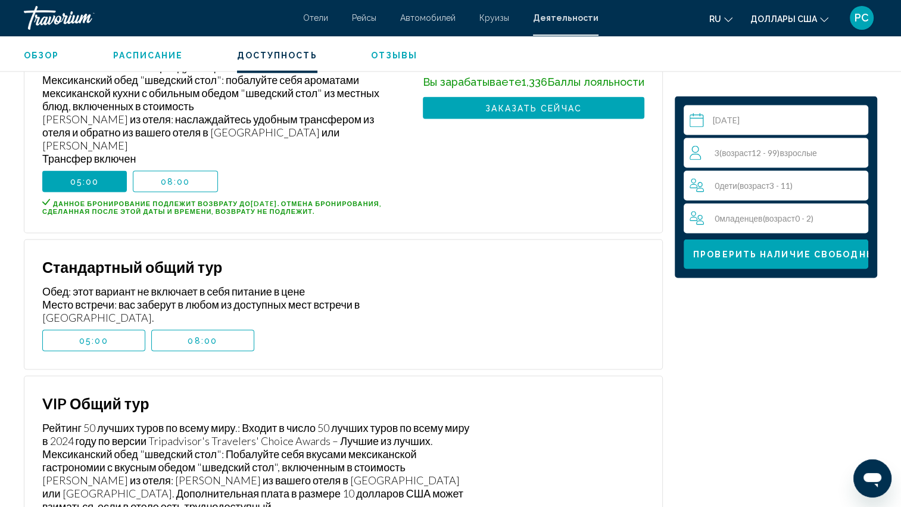
click at [107, 336] on span "05:00" at bounding box center [93, 341] width 29 height 10
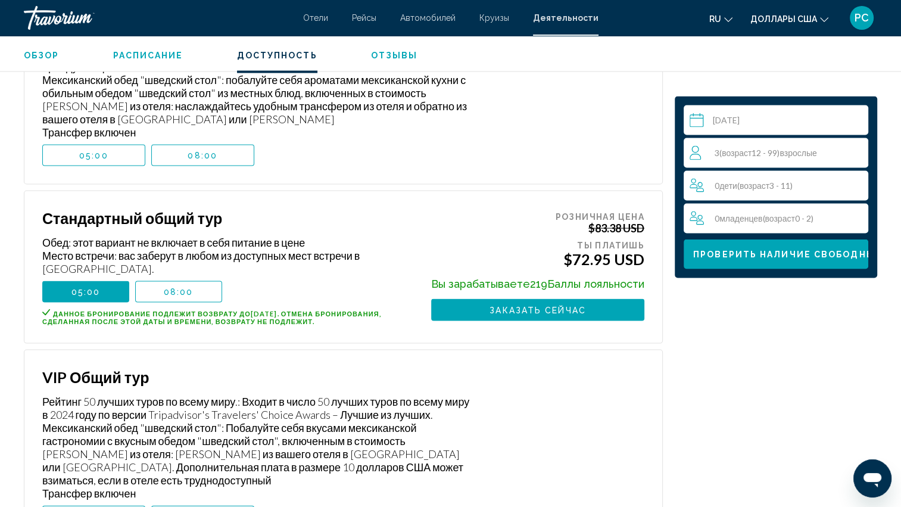
scroll to position [2377, 0]
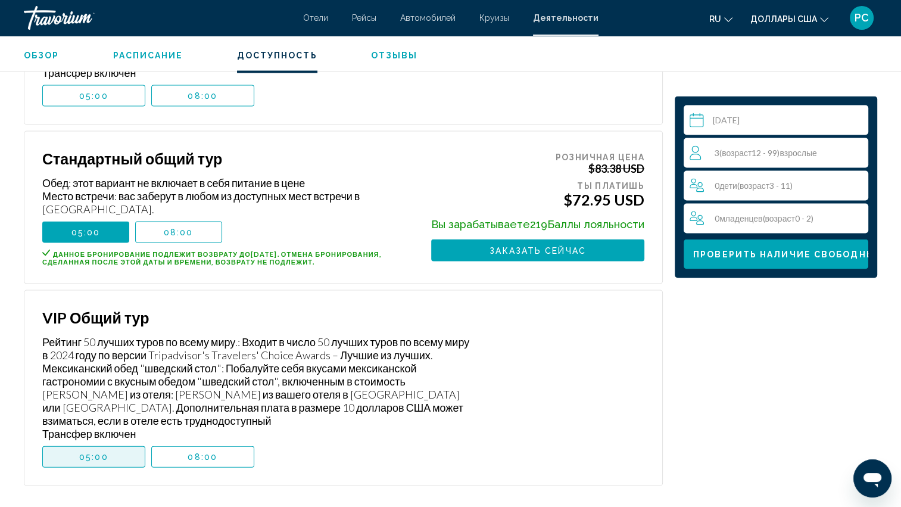
click at [83, 456] on span "05:00" at bounding box center [93, 457] width 29 height 10
click at [0, 0] on div at bounding box center [0, 0] width 0 height 0
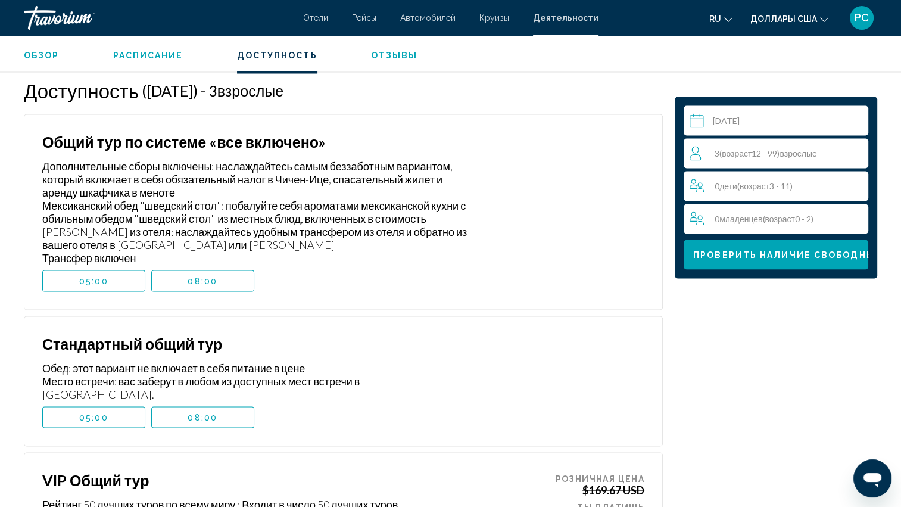
scroll to position [2139, 0]
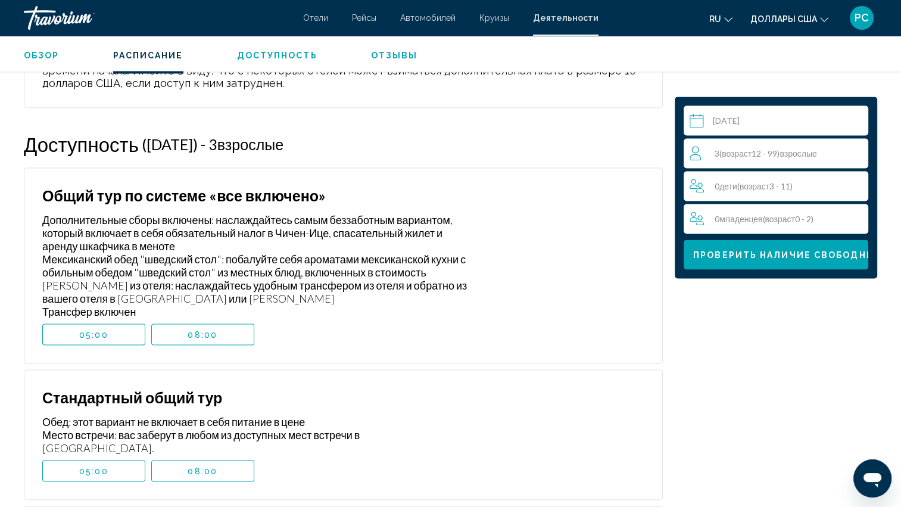
drag, startPoint x: 277, startPoint y: 229, endPoint x: 328, endPoint y: 230, distance: 51.2
click at [328, 230] on div "Дополнительные сборы включены: наслаждайтесь самым беззаботным вариантом, котор…" at bounding box center [256, 265] width 429 height 105
drag, startPoint x: 328, startPoint y: 230, endPoint x: 316, endPoint y: 233, distance: 12.9
copy div "Чичен-Ице"
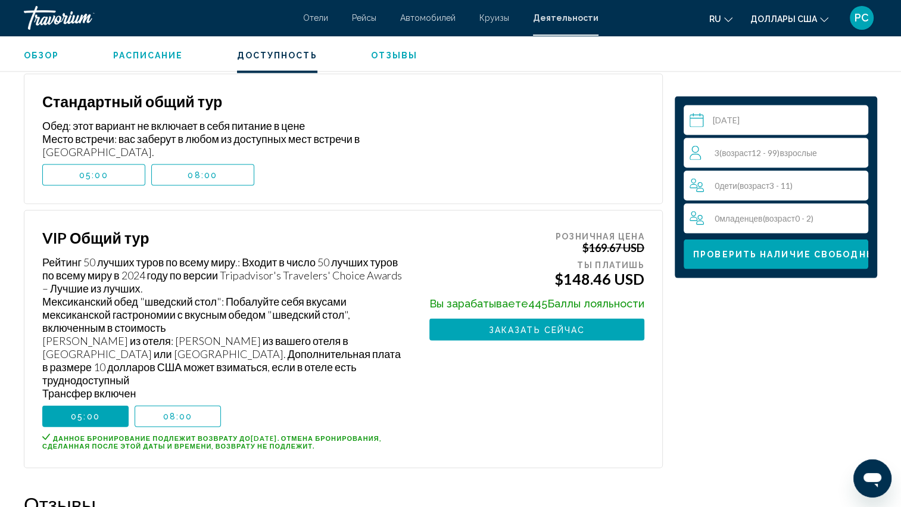
scroll to position [2437, 0]
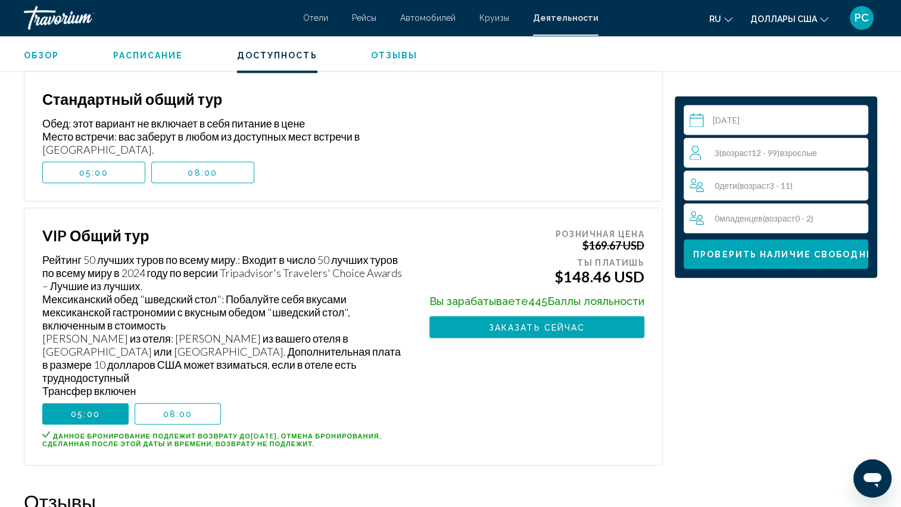
click at [169, 409] on span "08:00" at bounding box center [178, 414] width 30 height 10
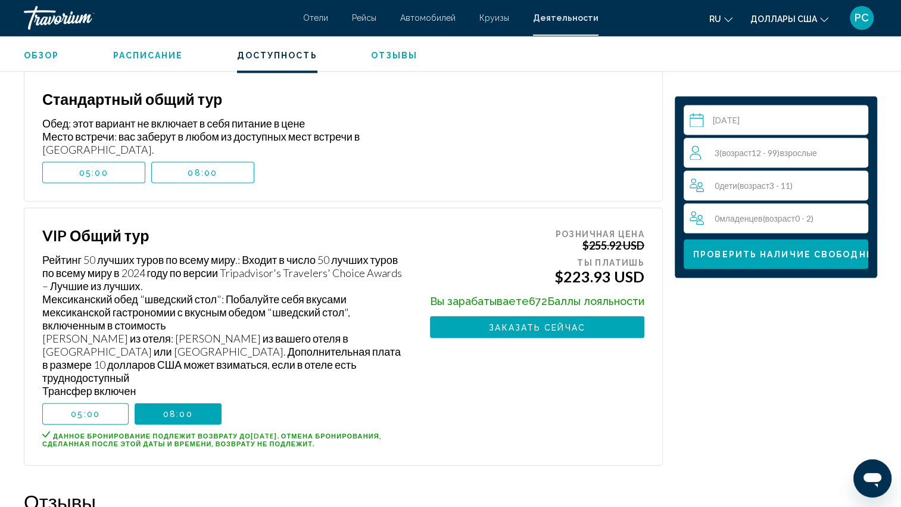
click at [102, 403] on button "05:00" at bounding box center [85, 413] width 86 height 21
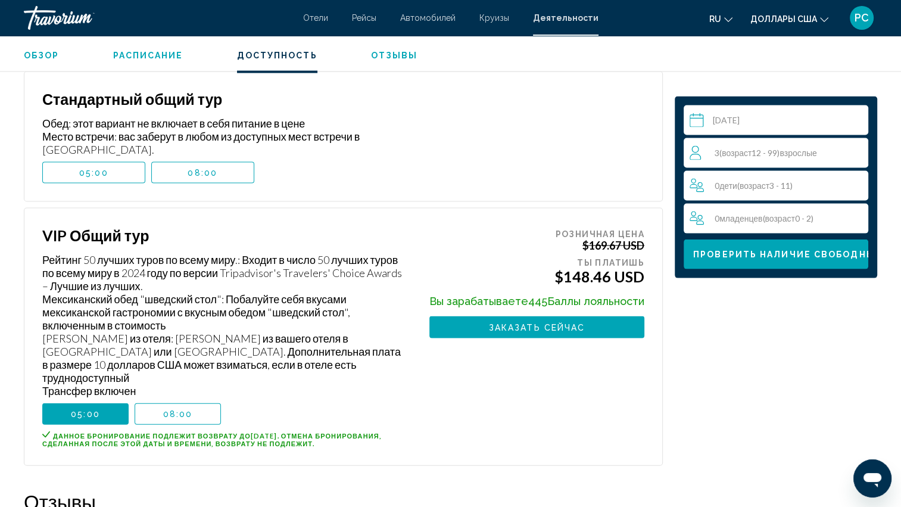
click at [160, 403] on button "08:00" at bounding box center [178, 413] width 86 height 21
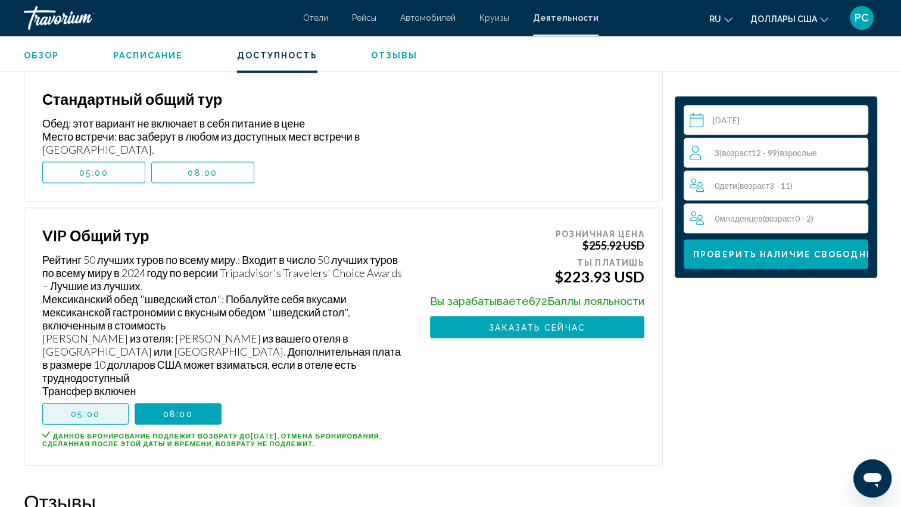
click at [96, 409] on span "05:00" at bounding box center [85, 414] width 29 height 10
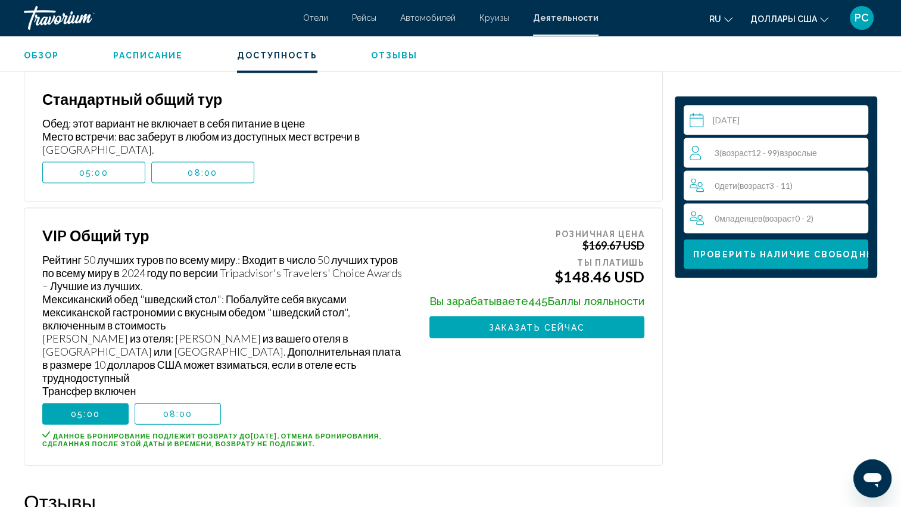
click at [751, 151] on span "возраст" at bounding box center [737, 153] width 30 height 10
click at [696, 153] on icon "Декремент взрослый" at bounding box center [695, 152] width 11 height 14
click at [696, 152] on icon "Декремент взрослый" at bounding box center [695, 152] width 11 height 14
drag, startPoint x: 742, startPoint y: 250, endPoint x: 733, endPoint y: 257, distance: 11.1
click at [743, 250] on span "Проверить наличие свободных мест" at bounding box center [803, 255] width 221 height 10
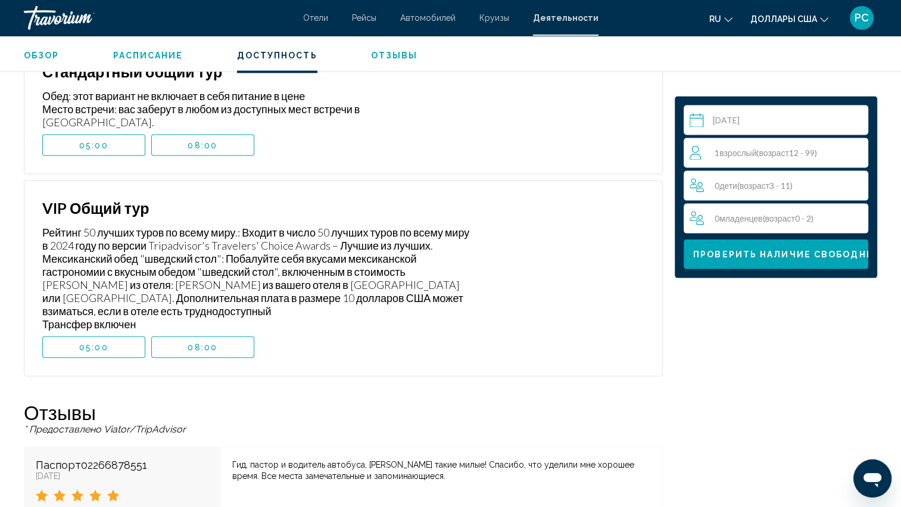
scroll to position [2496, 0]
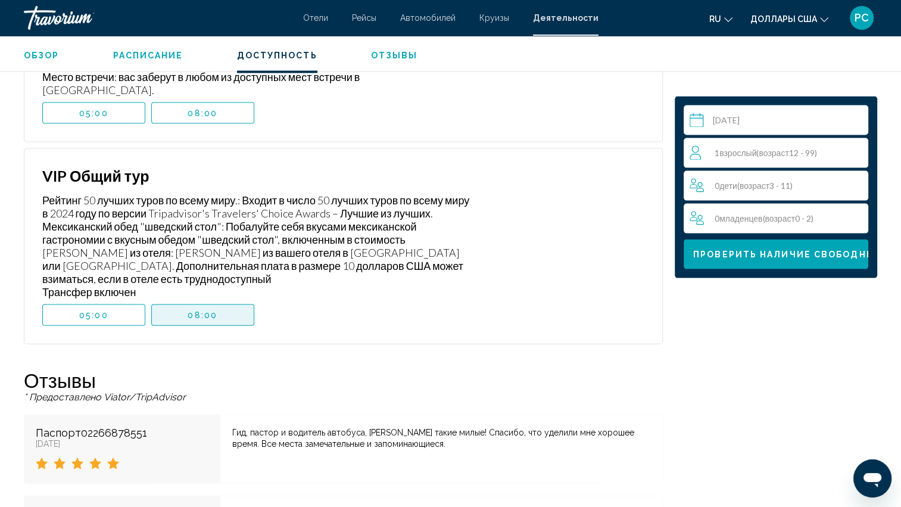
click at [216, 310] on span "08:00" at bounding box center [203, 315] width 30 height 10
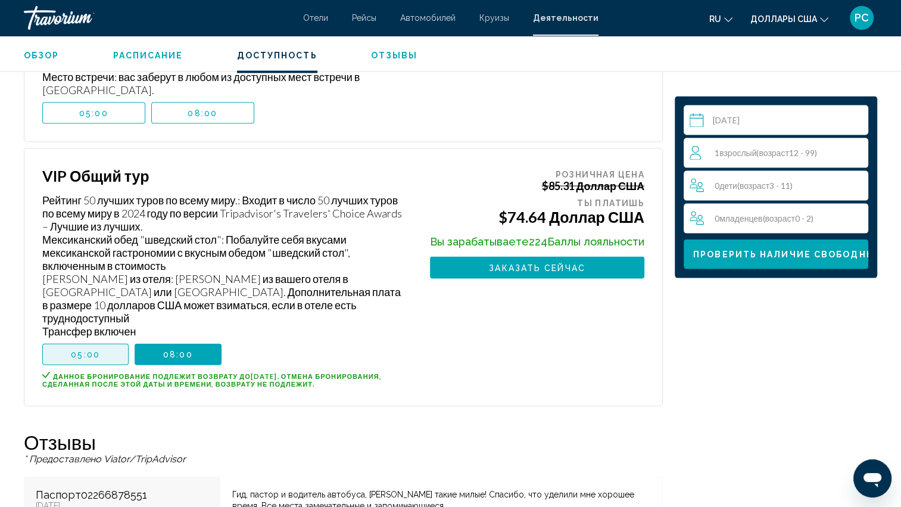
click at [86, 350] on span "05:00" at bounding box center [85, 355] width 29 height 10
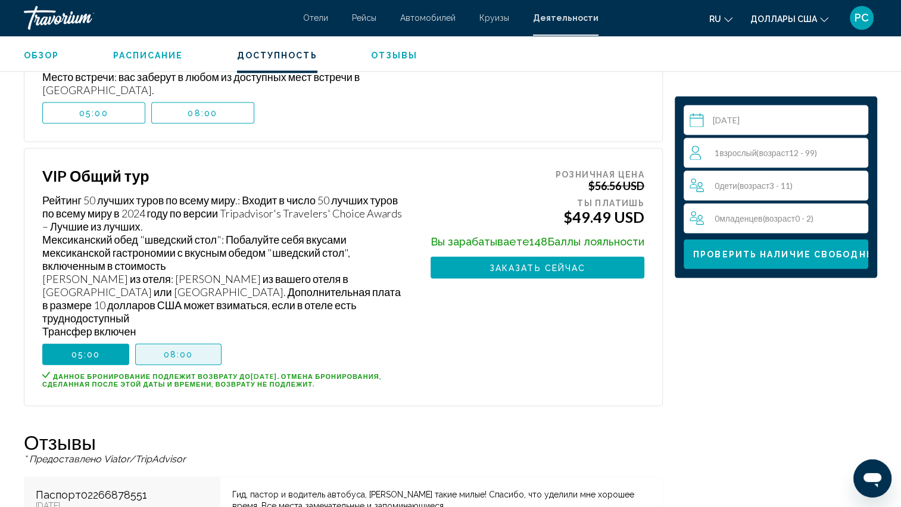
click at [154, 344] on button "08:00" at bounding box center [178, 354] width 87 height 21
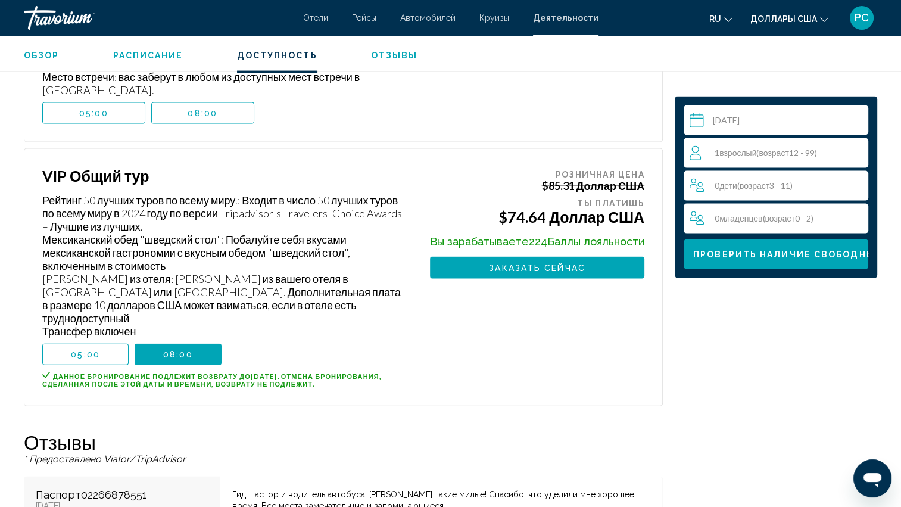
click at [787, 145] on div "1 Взрослый ( возраст 12 - 99) Взрослые" at bounding box center [779, 153] width 179 height 30
click at [856, 152] on icon "Приращение взрослых" at bounding box center [856, 152] width 11 height 11
click at [775, 251] on span "Проверить наличие свободных мест" at bounding box center [803, 255] width 221 height 10
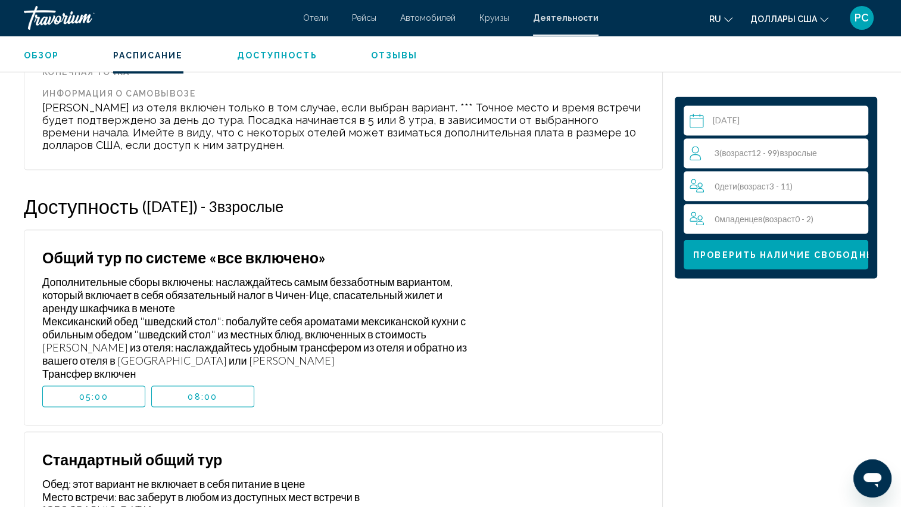
scroll to position [2020, 0]
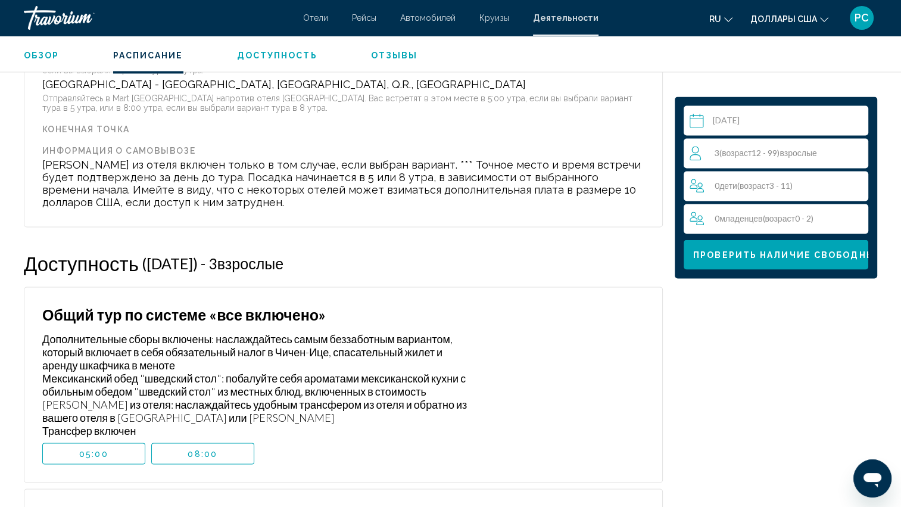
click at [715, 352] on div "Выберите дату [DATE] авг. **** ***** **** **** *** **** **** **** ***** **** **…" at bounding box center [776, 113] width 214 height 3361
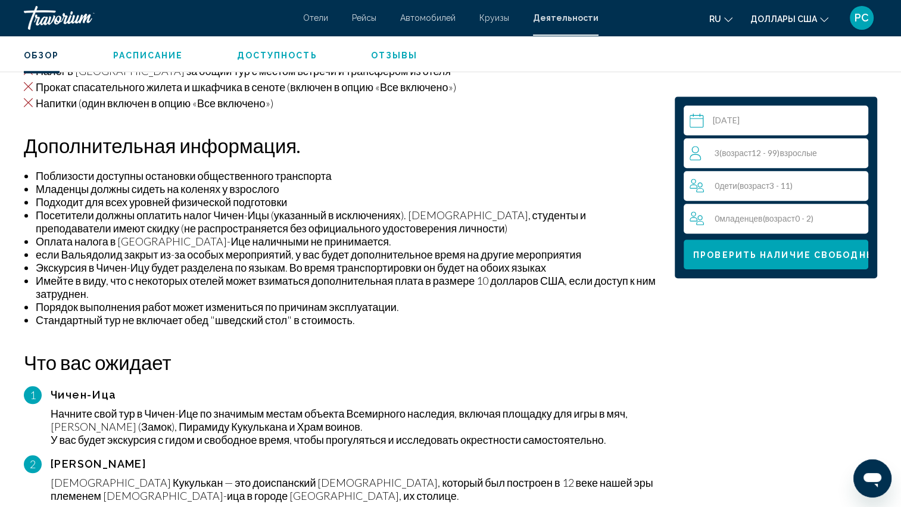
scroll to position [1008, 0]
click at [141, 55] on span "Расписание" at bounding box center [148, 56] width 70 height 10
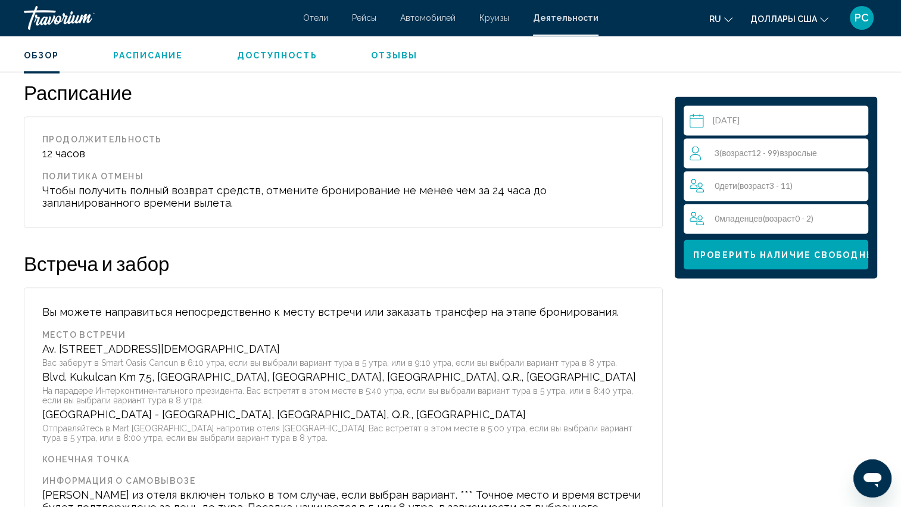
scroll to position [1698, 0]
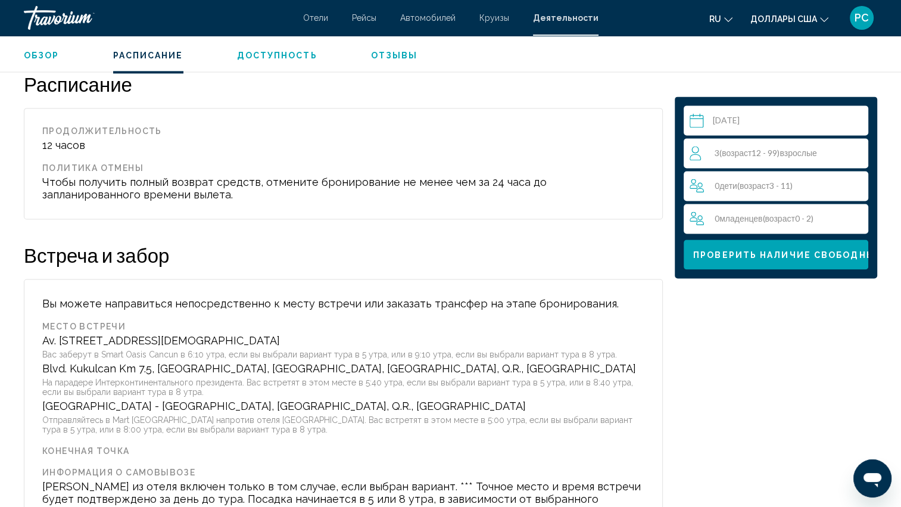
click at [260, 52] on span "Доступность" at bounding box center [277, 56] width 80 height 10
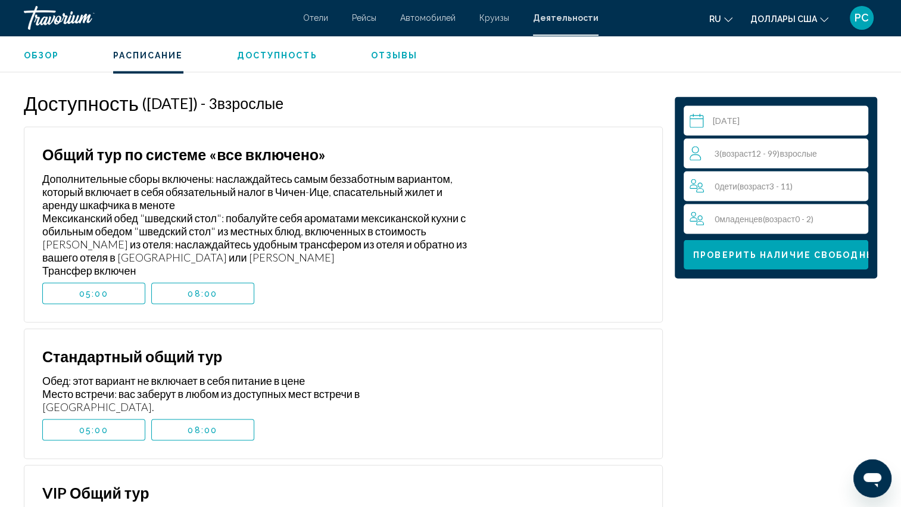
scroll to position [2199, 0]
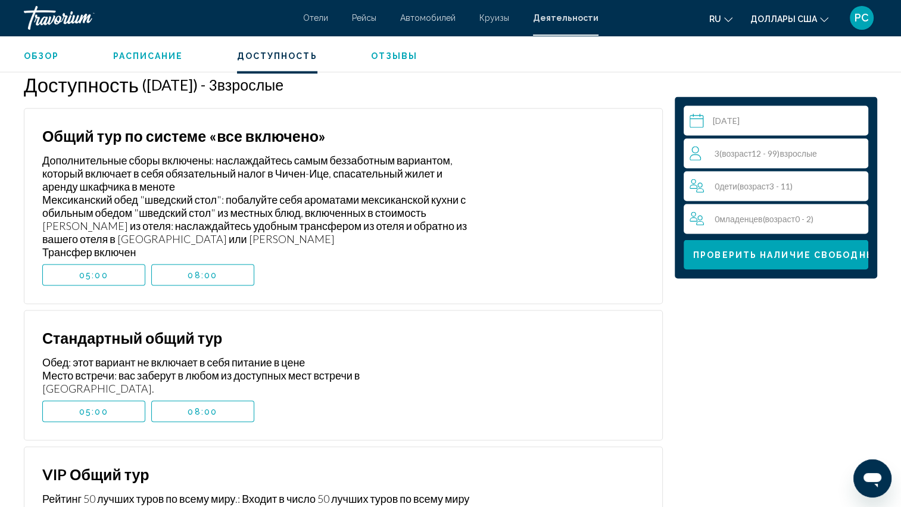
click at [385, 50] on button "Отзывы" at bounding box center [394, 55] width 47 height 11
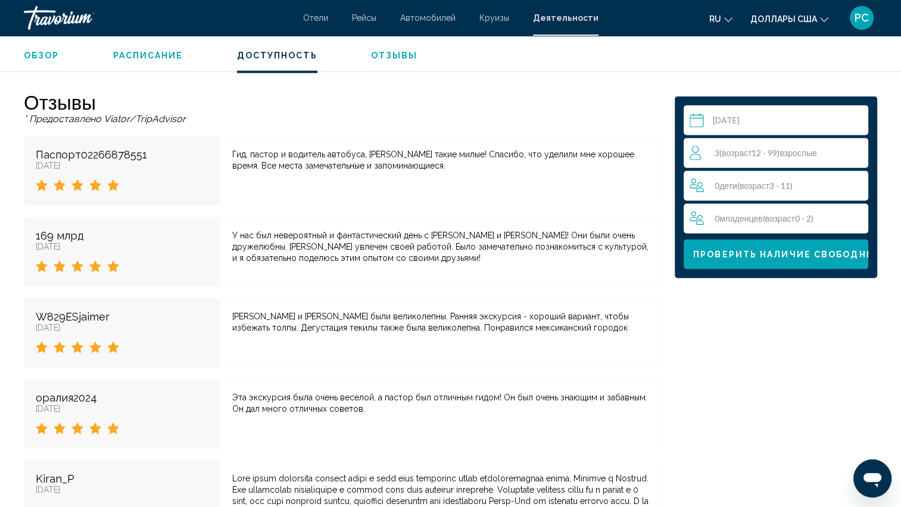
scroll to position [2777, 0]
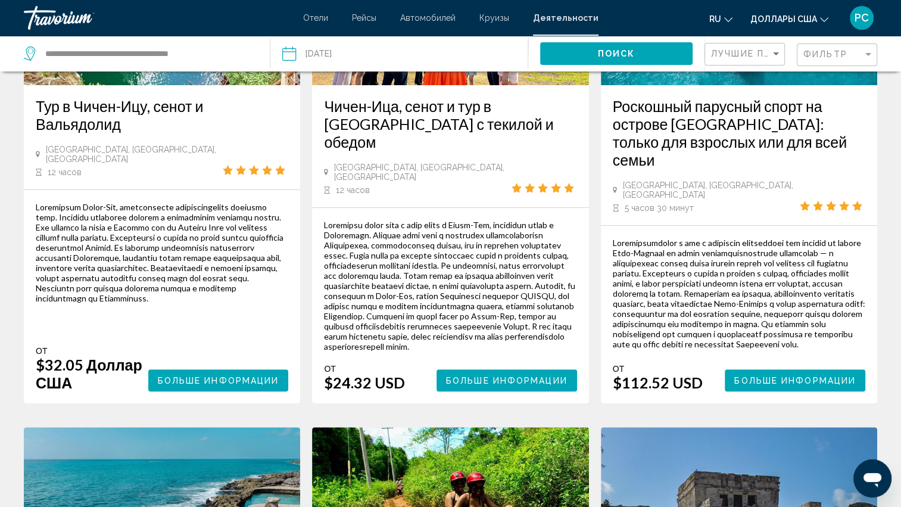
scroll to position [238, 0]
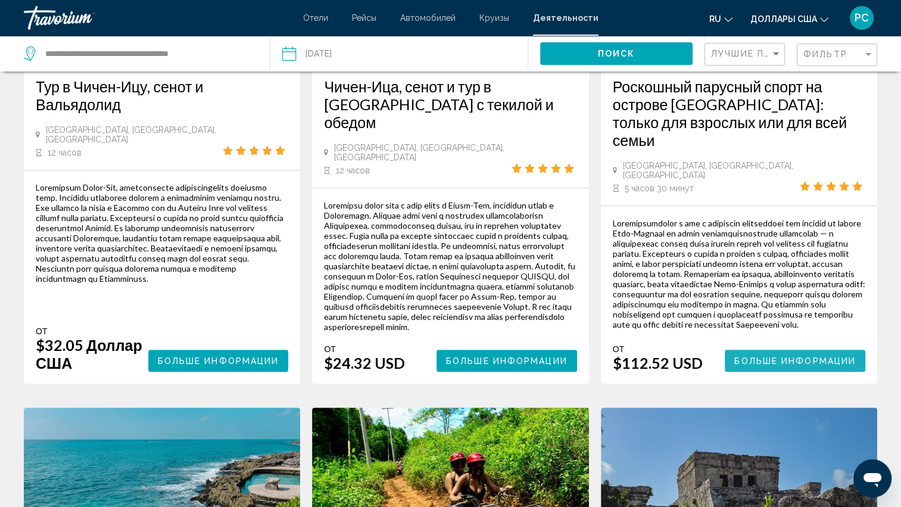
click at [796, 356] on span "Больше информации" at bounding box center [794, 361] width 121 height 10
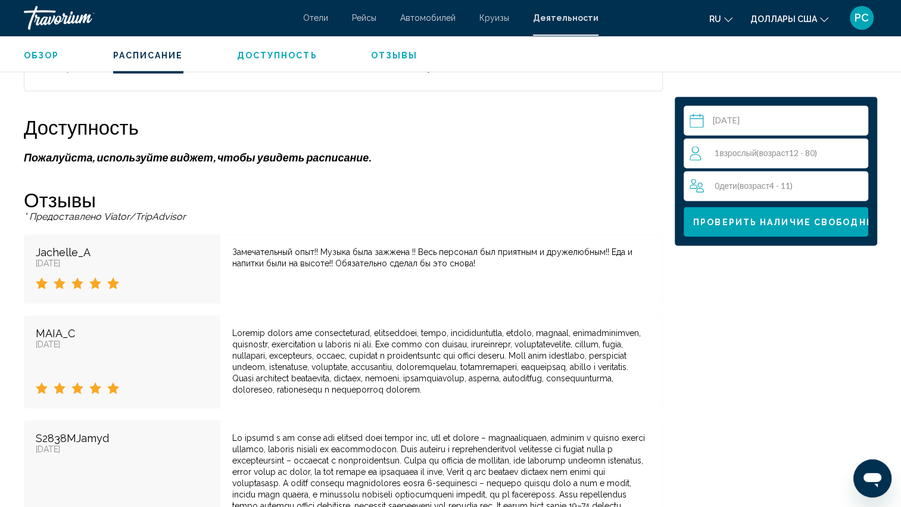
scroll to position [1548, 0]
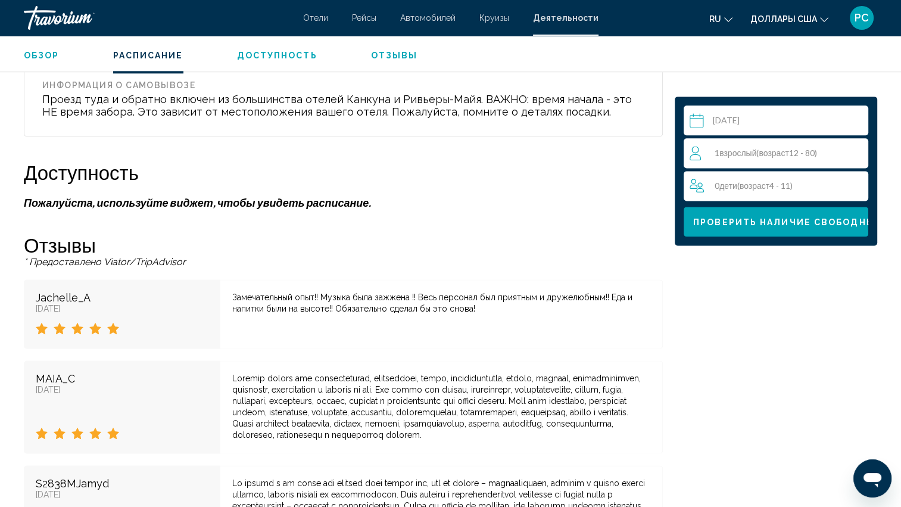
click at [251, 55] on span "Доступность" at bounding box center [277, 56] width 80 height 10
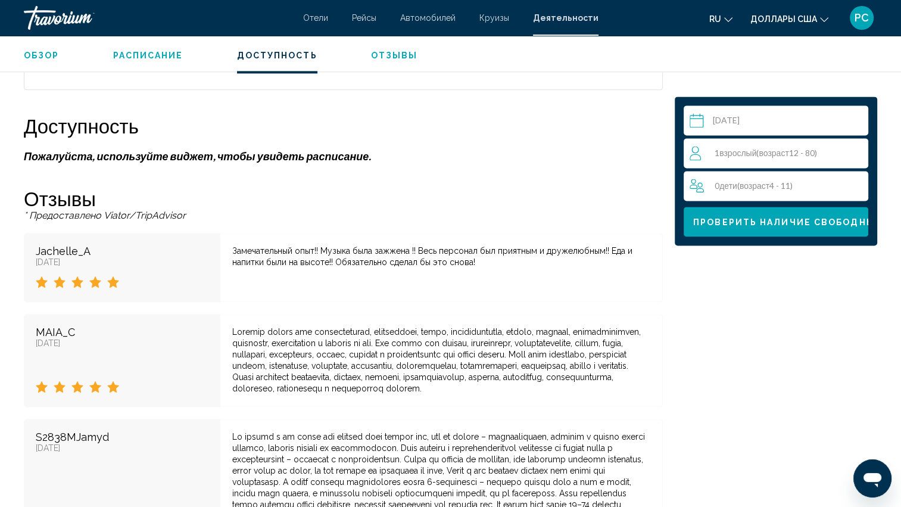
scroll to position [1636, 0]
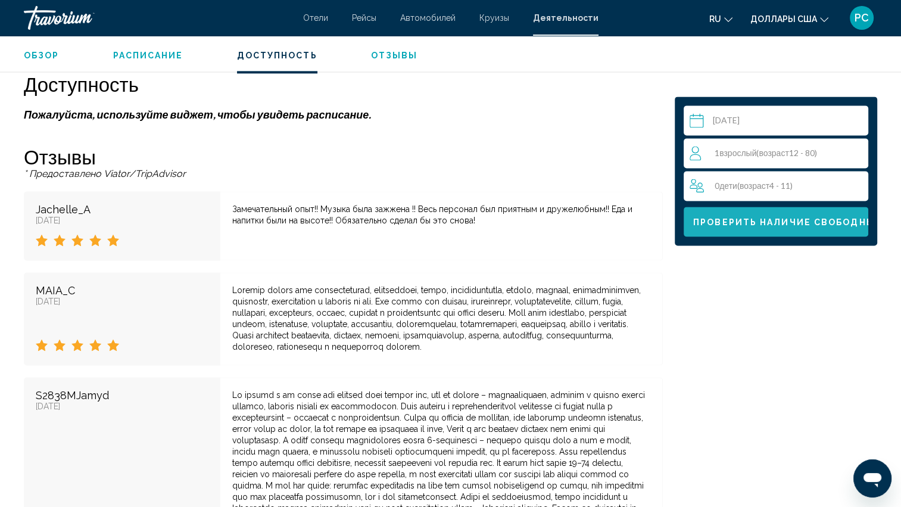
click at [780, 220] on span "Проверить наличие свободных мест" at bounding box center [803, 222] width 221 height 10
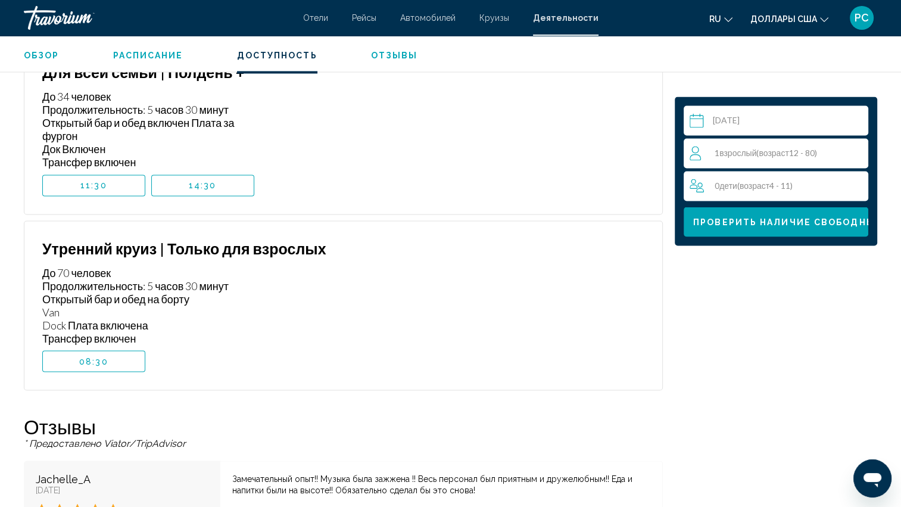
scroll to position [2053, 0]
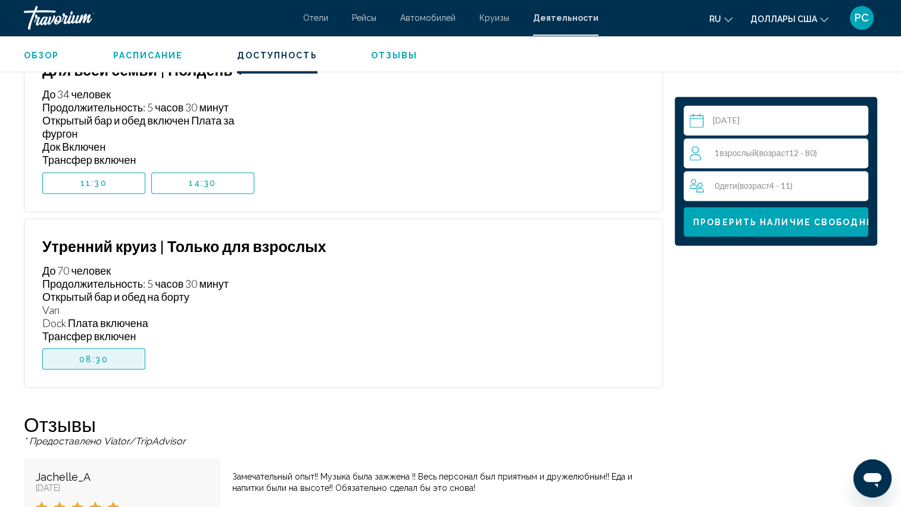
click at [96, 355] on span "08:30" at bounding box center [93, 359] width 29 height 10
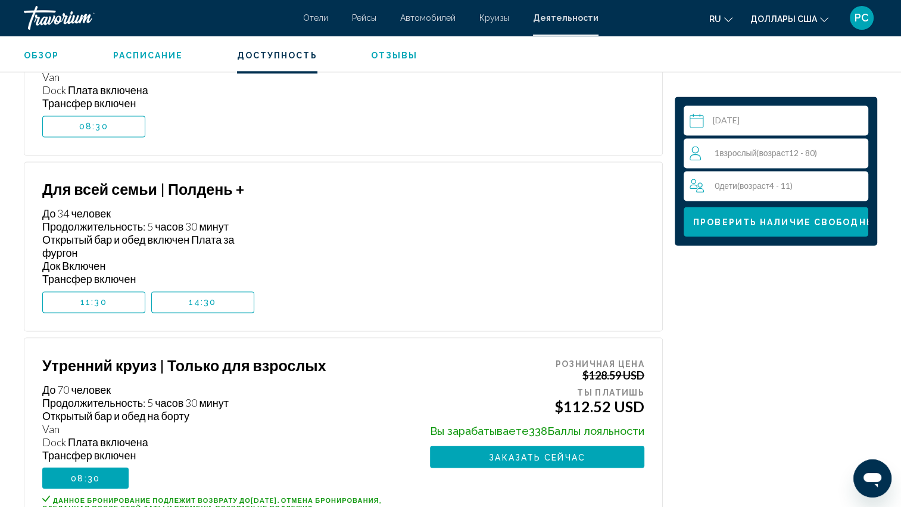
scroll to position [1577, 0]
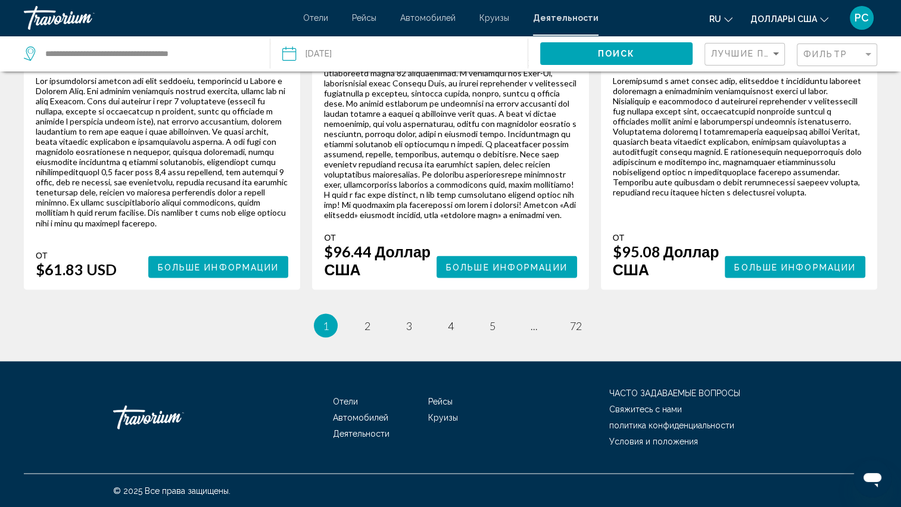
scroll to position [2062, 0]
click at [366, 322] on span "2" at bounding box center [367, 325] width 6 height 13
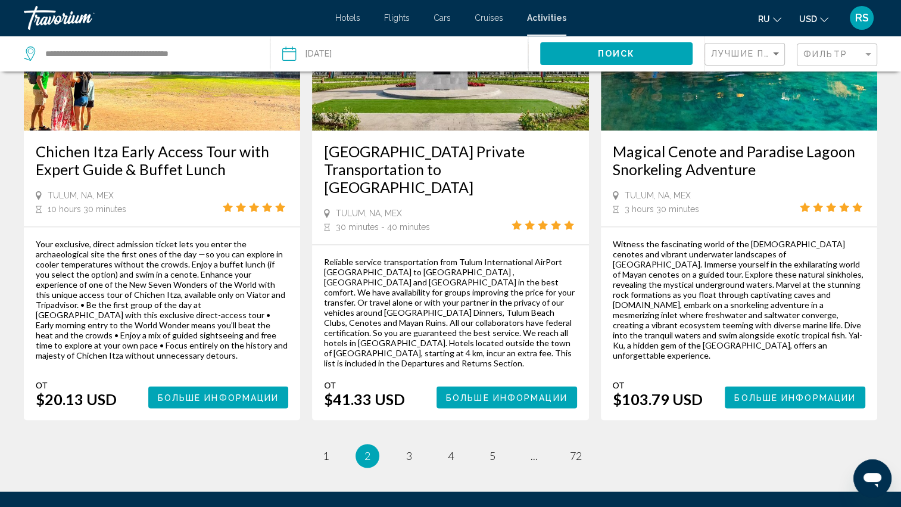
scroll to position [1786, 0]
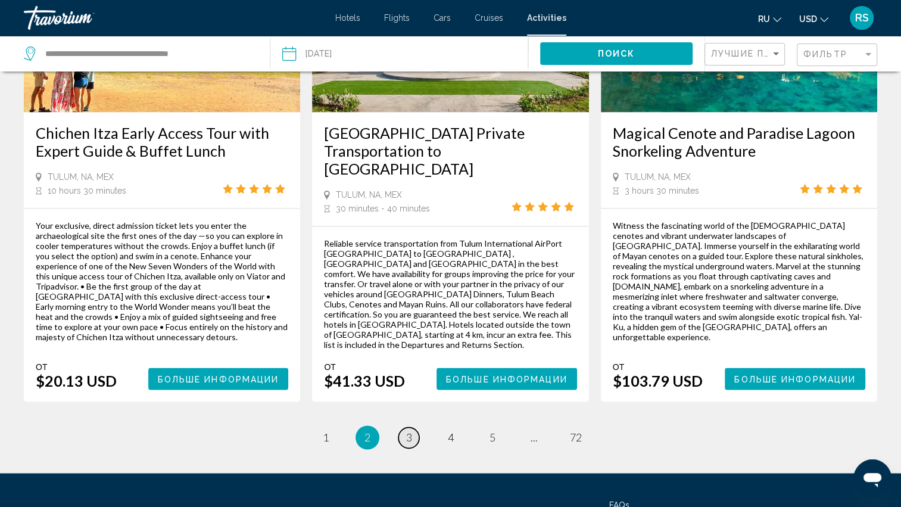
click at [406, 431] on span "3" at bounding box center [409, 437] width 6 height 13
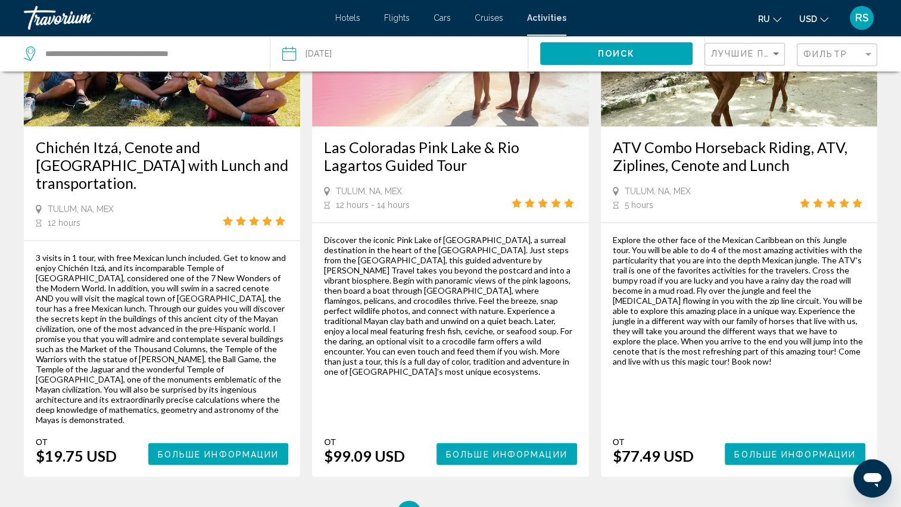
scroll to position [1846, 0]
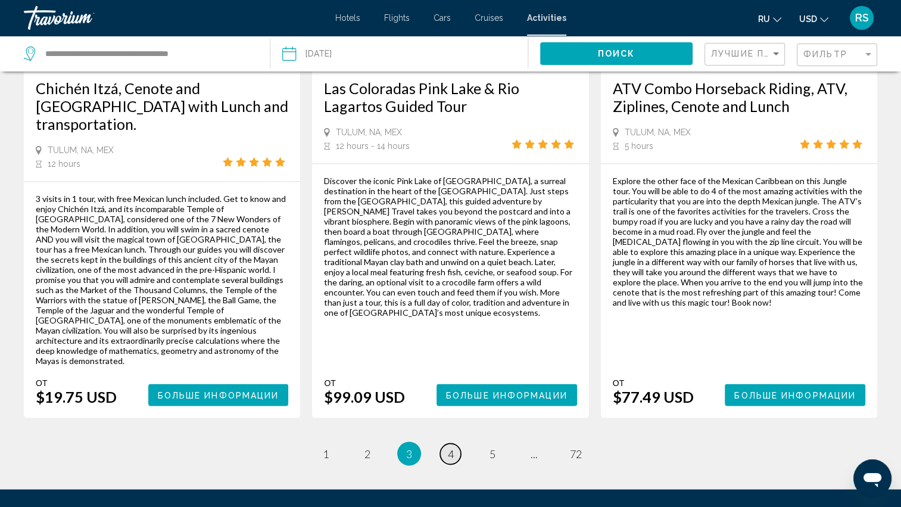
click at [456, 443] on link "page 4" at bounding box center [450, 453] width 21 height 21
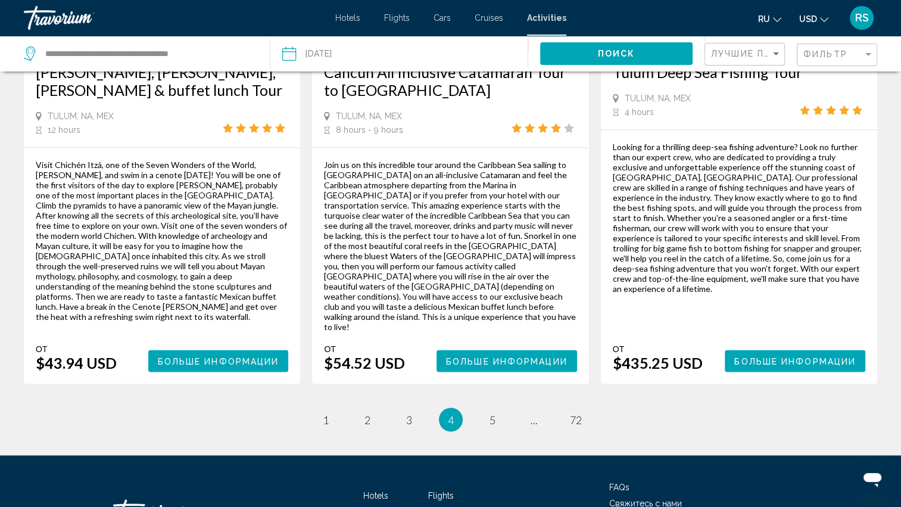
scroll to position [1854, 0]
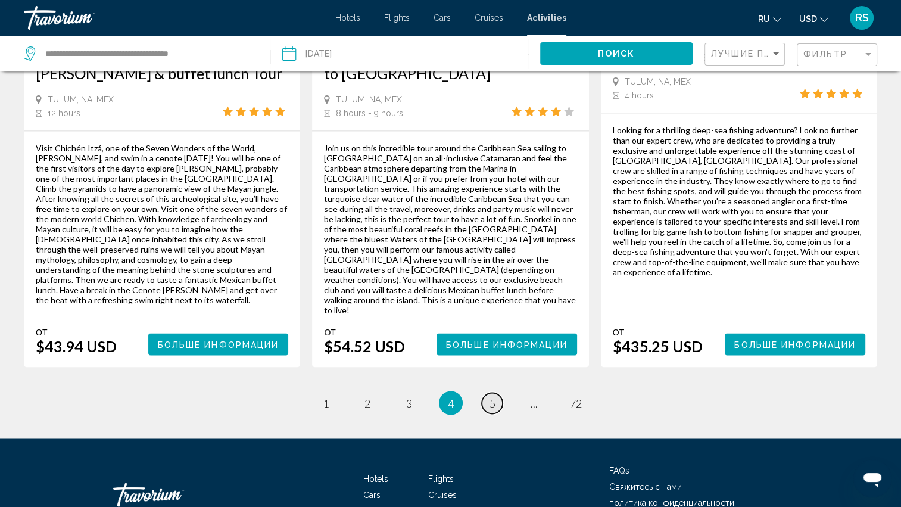
click at [491, 396] on span "5" at bounding box center [492, 402] width 6 height 13
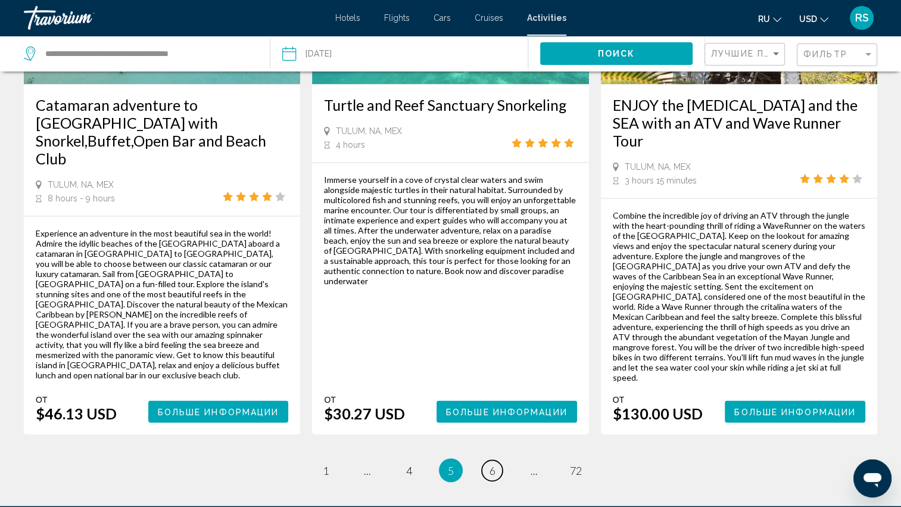
scroll to position [1813, 0]
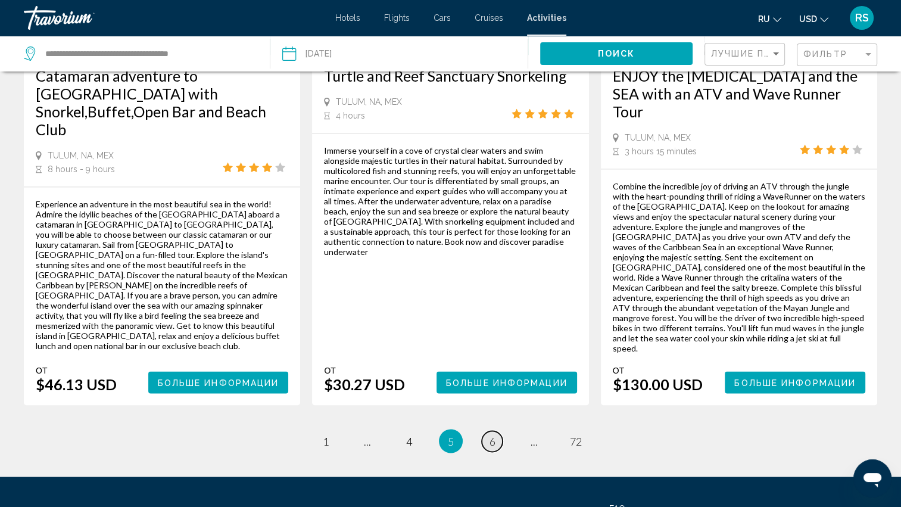
click at [493, 434] on span "6" at bounding box center [492, 440] width 6 height 13
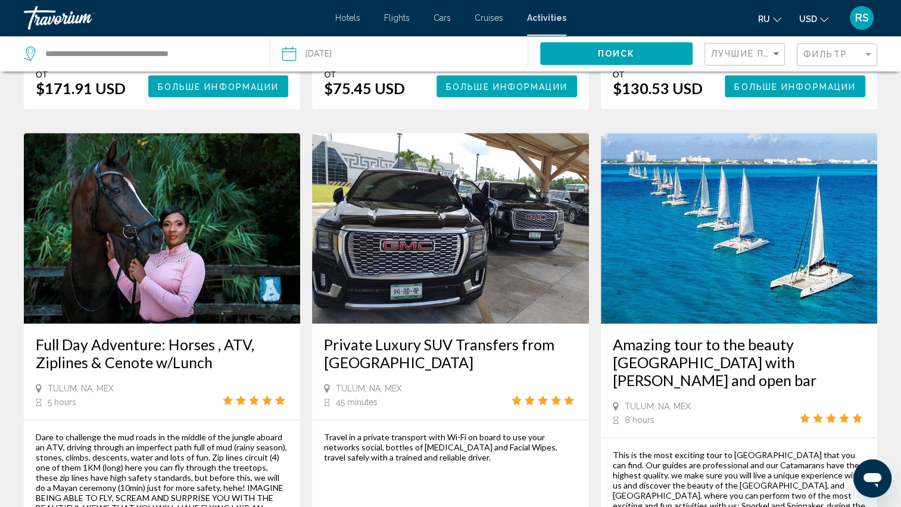
scroll to position [1489, 0]
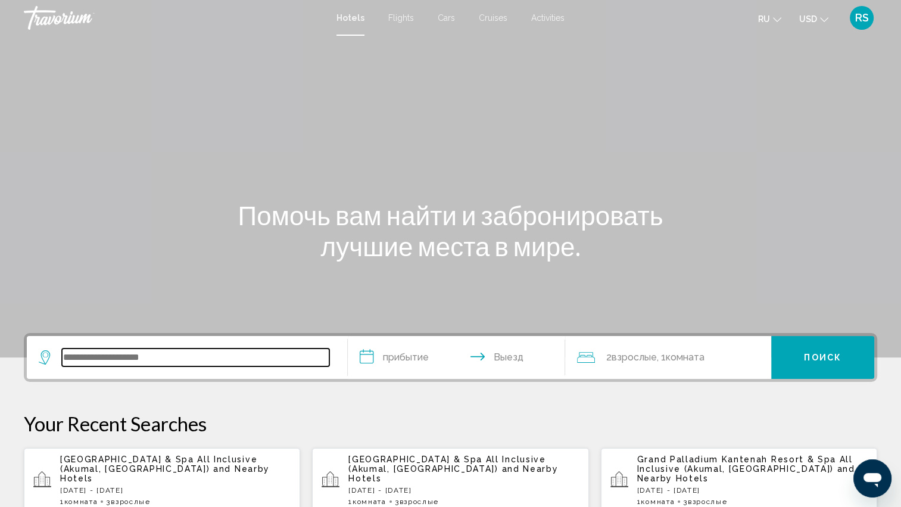
click at [69, 358] on input "Search widget" at bounding box center [195, 357] width 267 height 18
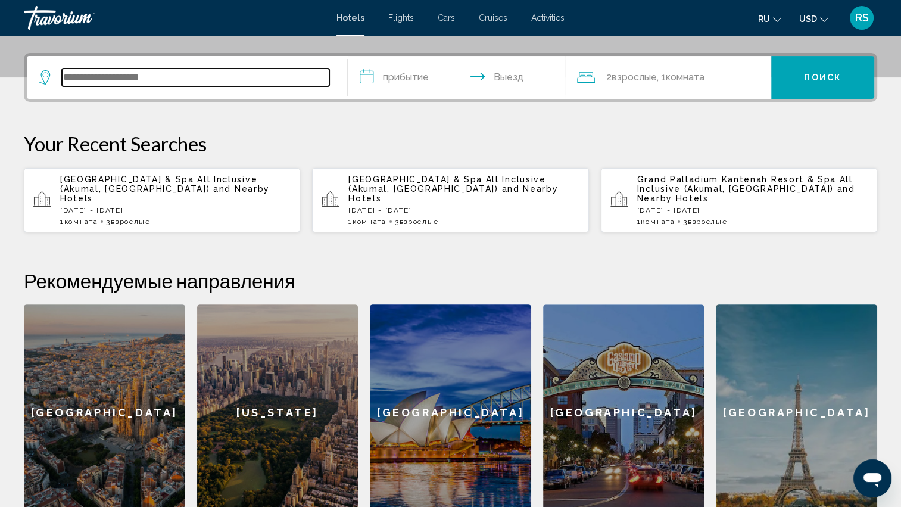
scroll to position [294, 0]
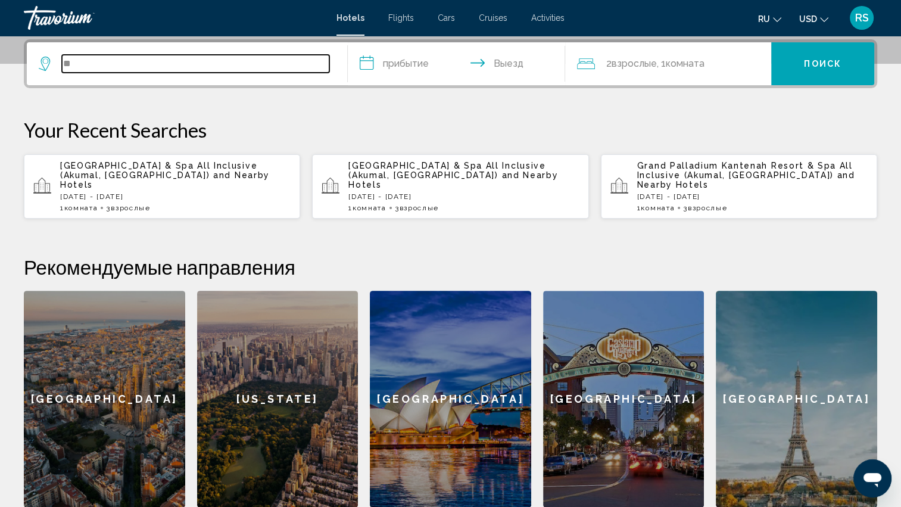
type input "*"
click at [81, 64] on input "Search widget" at bounding box center [195, 64] width 267 height 18
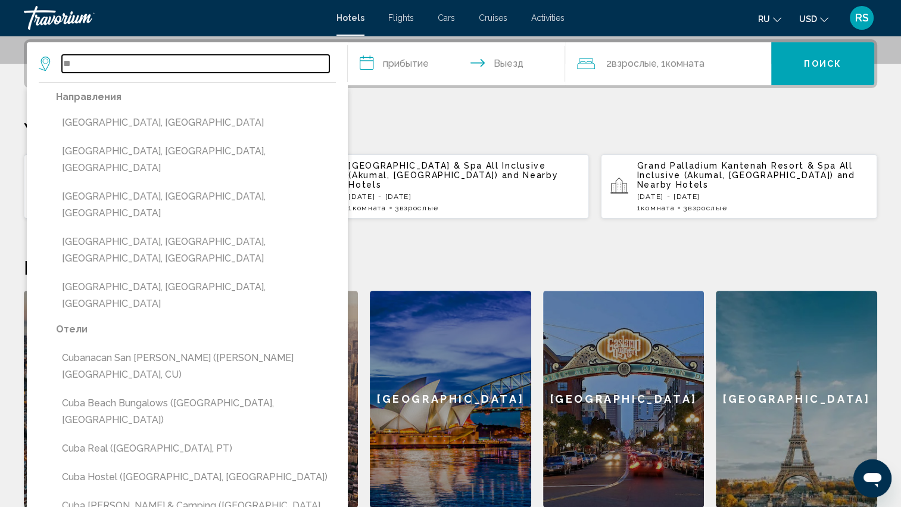
type input "*"
click at [82, 63] on input "Search widget" at bounding box center [195, 64] width 267 height 18
paste input "**********"
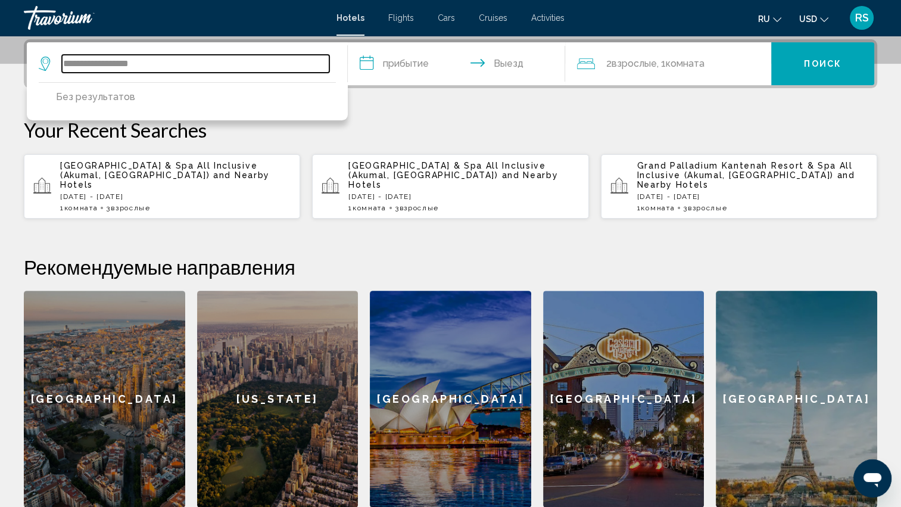
click at [63, 63] on input "**********" at bounding box center [195, 64] width 267 height 18
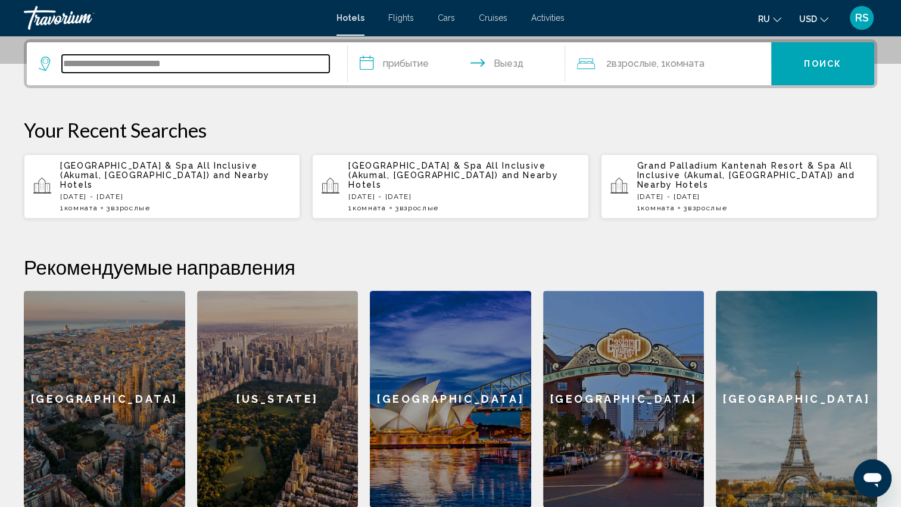
click at [64, 62] on input "**********" at bounding box center [195, 64] width 267 height 18
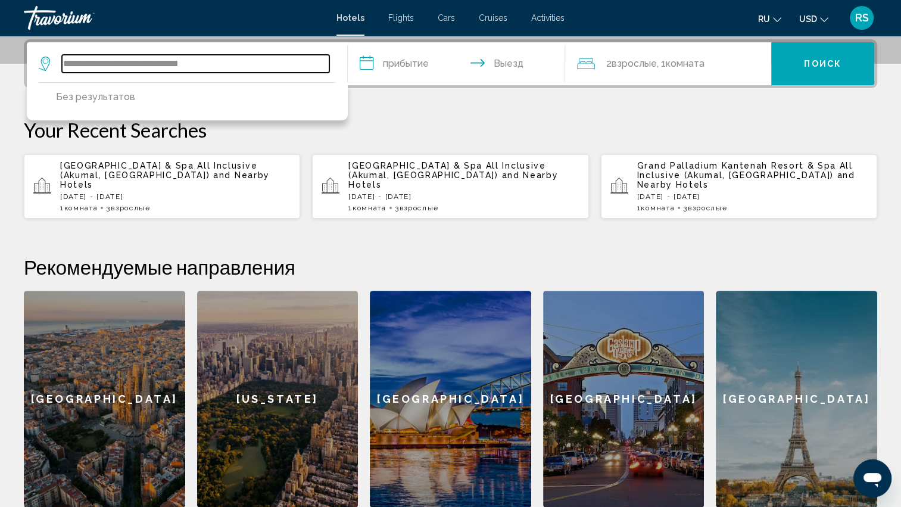
click at [230, 64] on input "**********" at bounding box center [195, 64] width 267 height 18
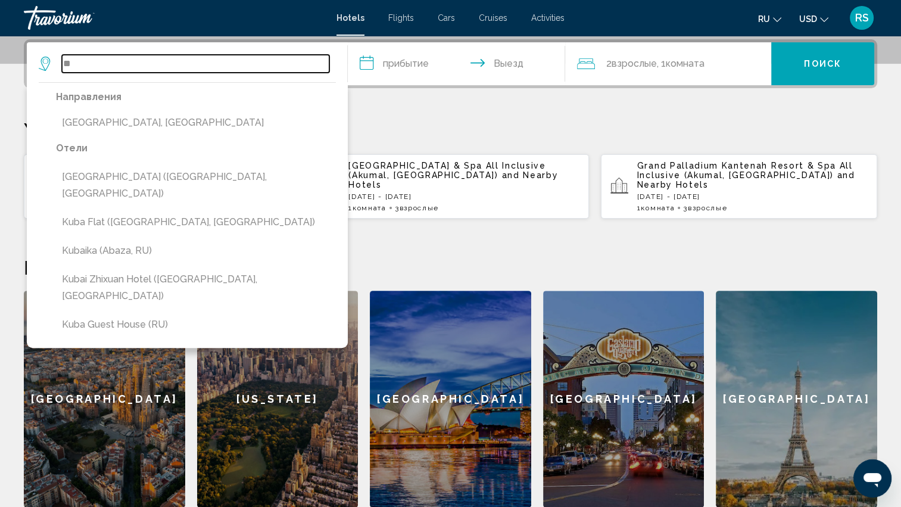
type input "*"
click at [236, 62] on input "**" at bounding box center [195, 64] width 267 height 18
type input "*"
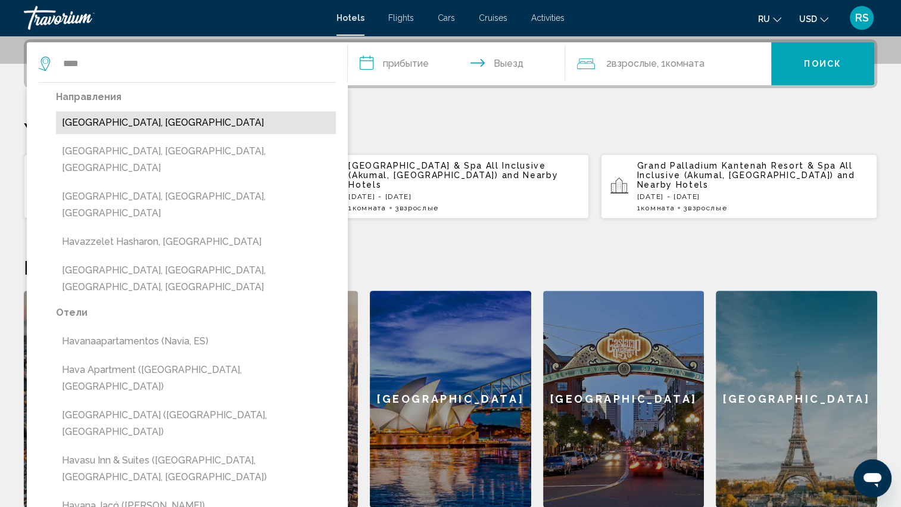
click at [86, 121] on button "Havana, Cuba" at bounding box center [196, 122] width 280 height 23
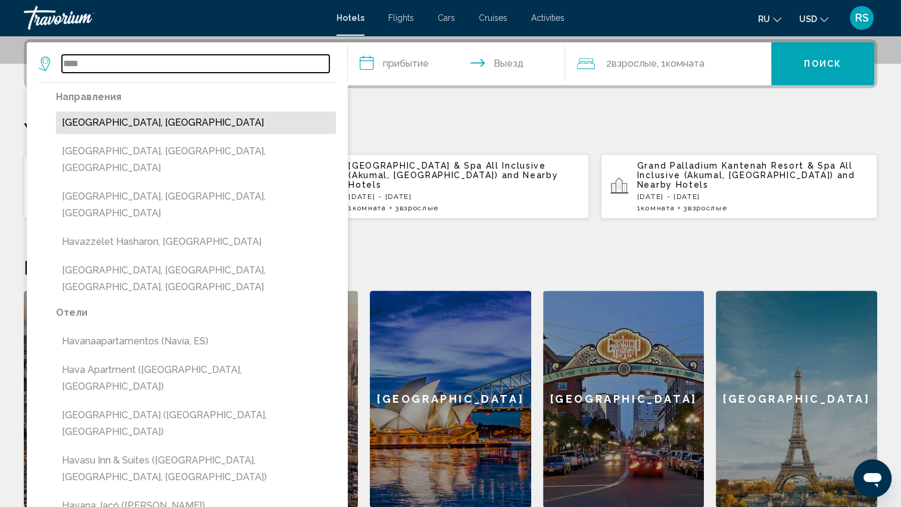
type input "**********"
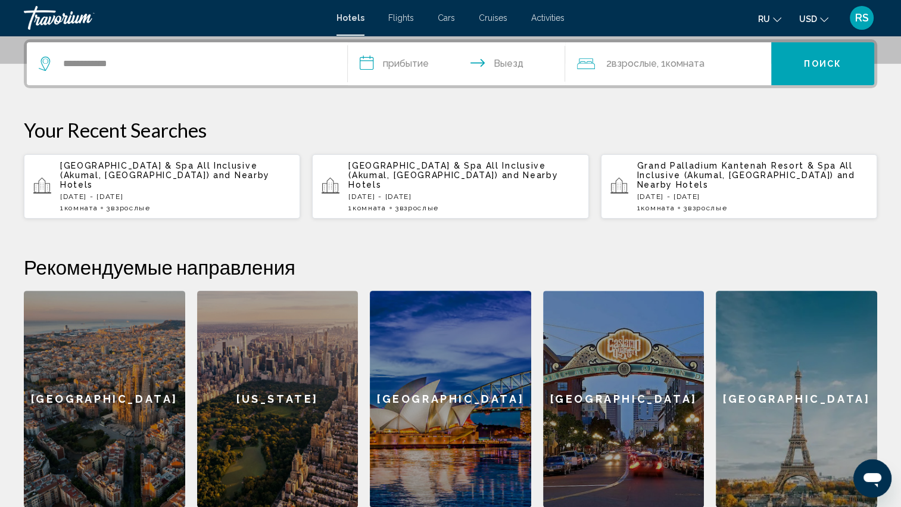
click at [825, 60] on span "Поиск" at bounding box center [823, 65] width 38 height 10
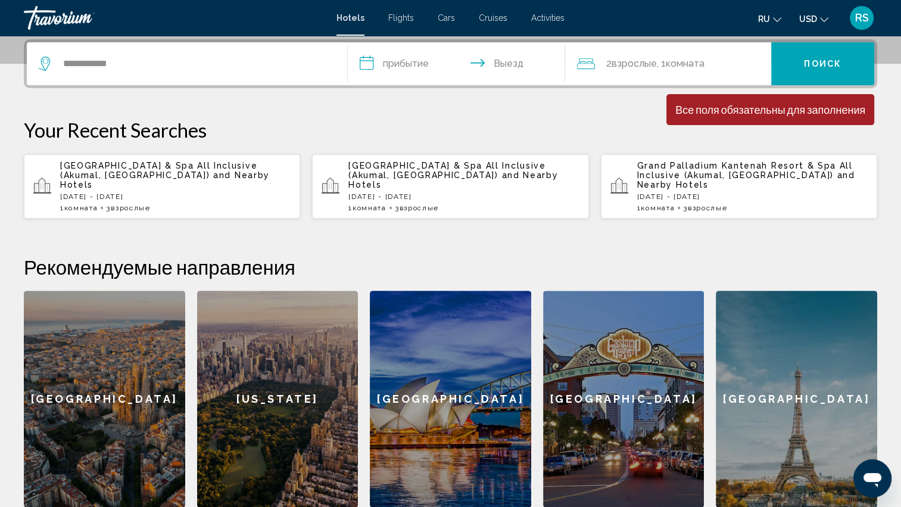
click at [382, 63] on input "**********" at bounding box center [459, 65] width 223 height 46
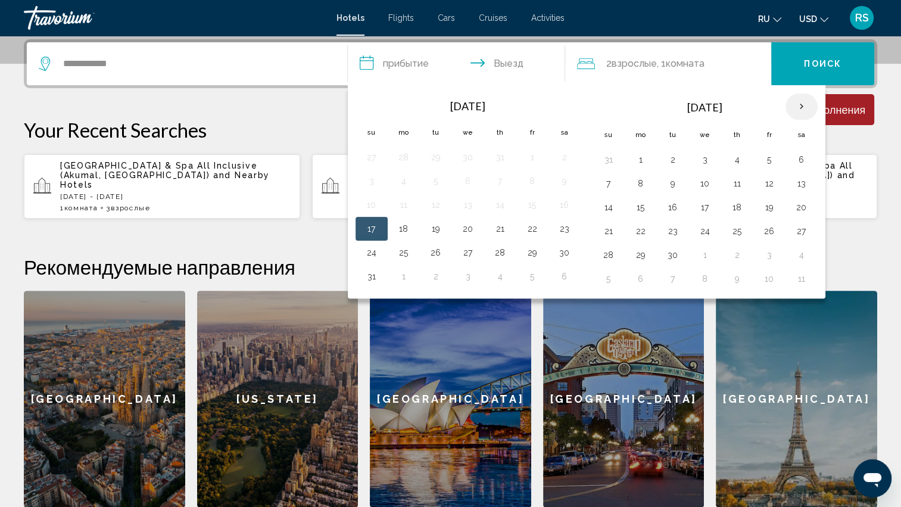
click at [799, 101] on th "Next month" at bounding box center [801, 106] width 32 height 26
click at [799, 103] on th "Next month" at bounding box center [801, 106] width 32 height 26
click at [798, 106] on th "Next month" at bounding box center [801, 106] width 32 height 26
click at [375, 105] on th "Previous month" at bounding box center [372, 106] width 32 height 26
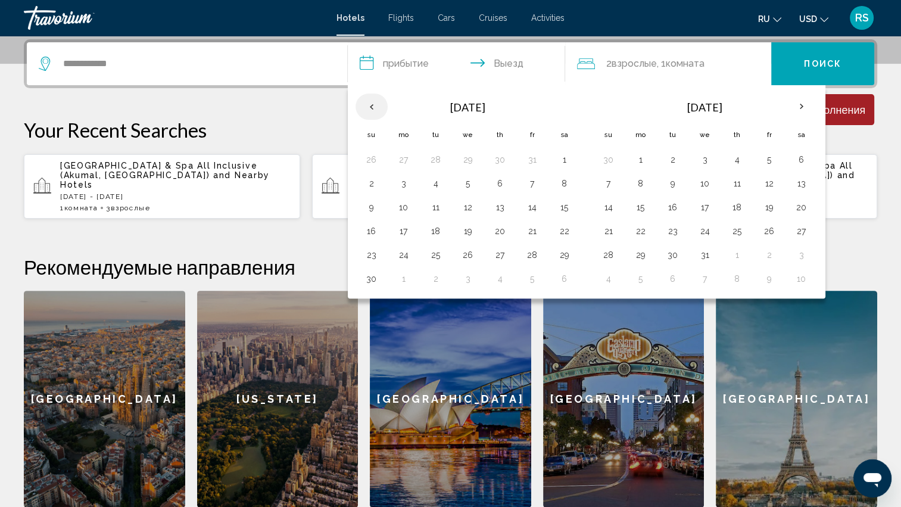
click at [375, 105] on th "Previous month" at bounding box center [372, 106] width 32 height 26
click at [606, 252] on button "23" at bounding box center [608, 255] width 19 height 17
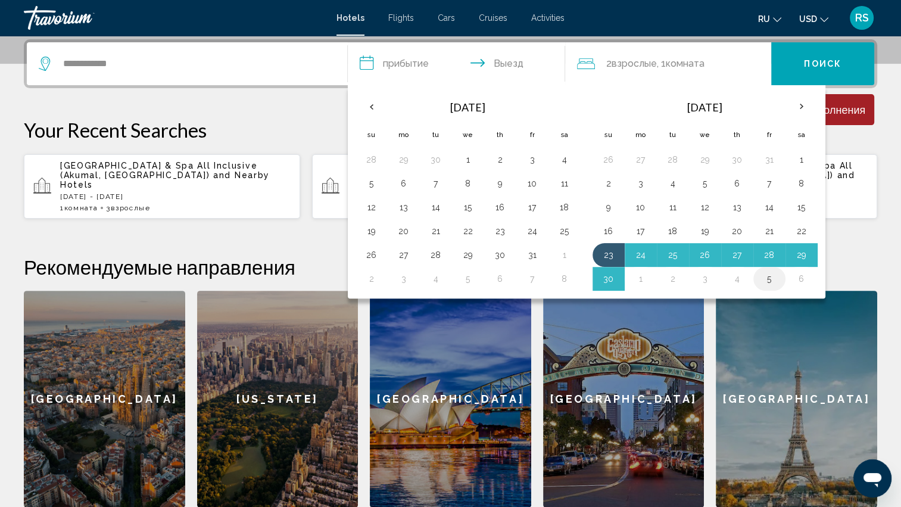
click at [772, 276] on button "5" at bounding box center [769, 278] width 19 height 17
type input "**********"
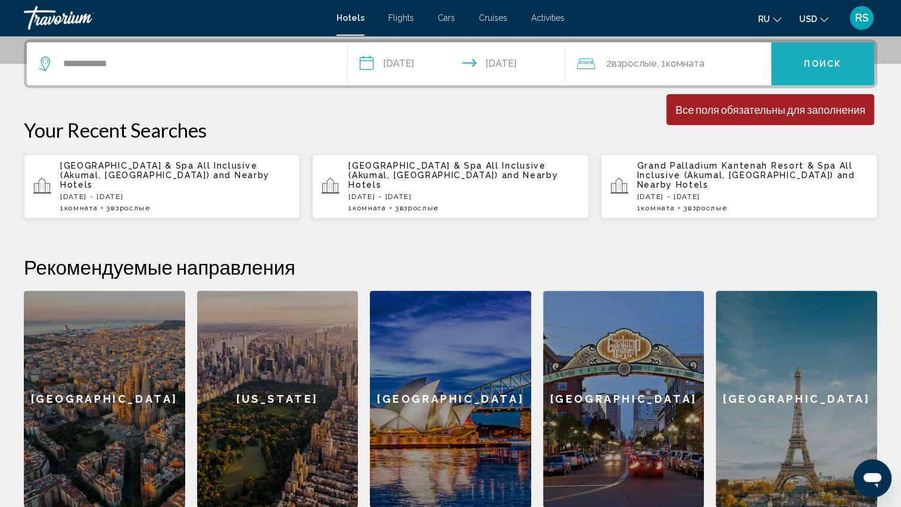
click at [817, 63] on span "Поиск" at bounding box center [823, 65] width 38 height 10
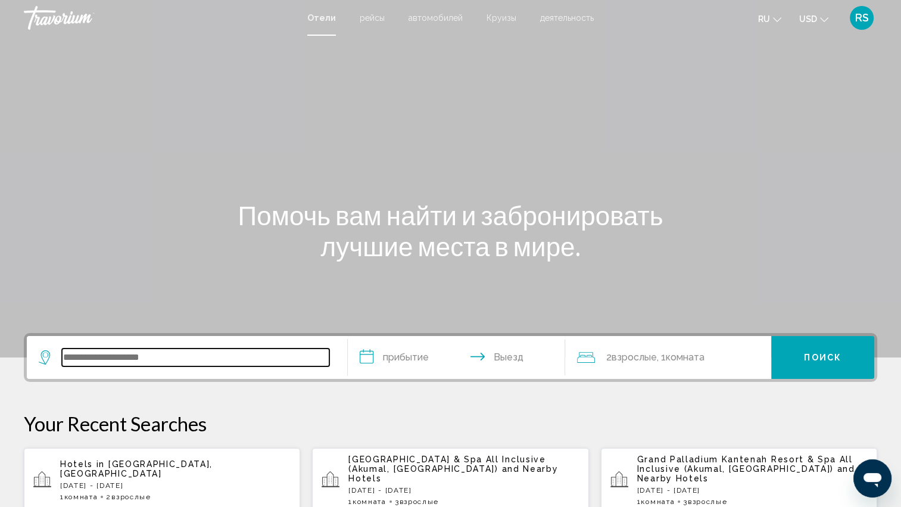
click at [83, 357] on input "Search widget" at bounding box center [195, 357] width 267 height 18
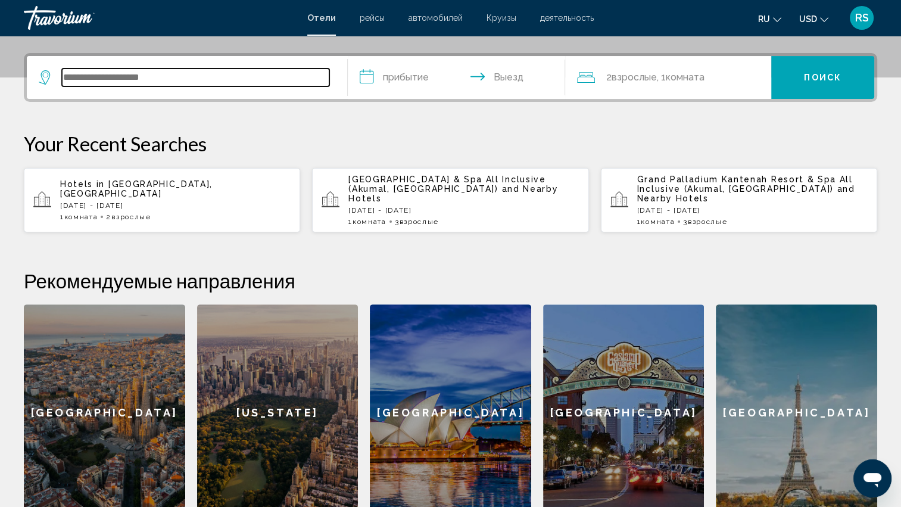
scroll to position [294, 0]
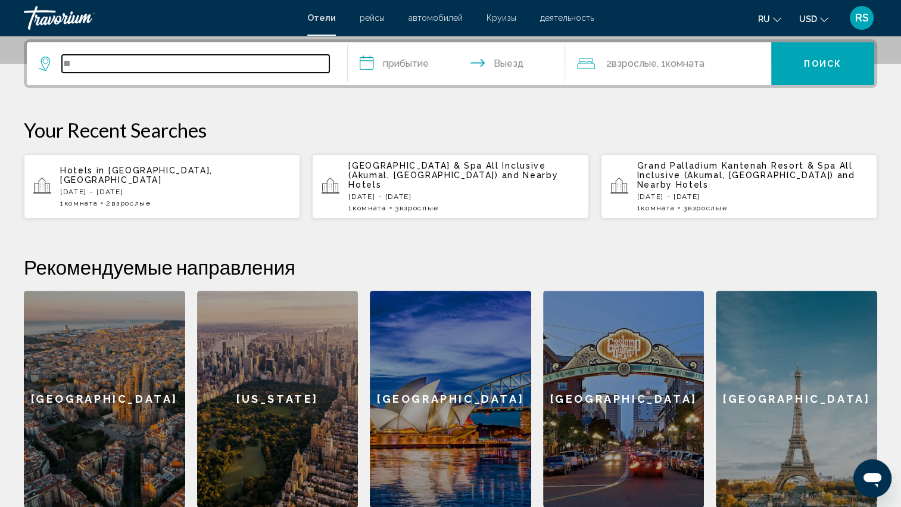
type input "**"
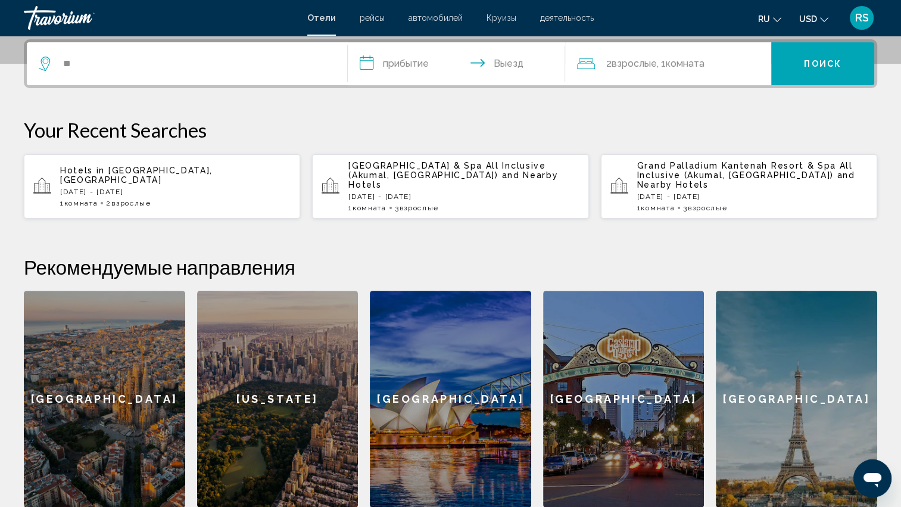
click at [120, 173] on span "Havana, Cuba" at bounding box center [136, 175] width 152 height 19
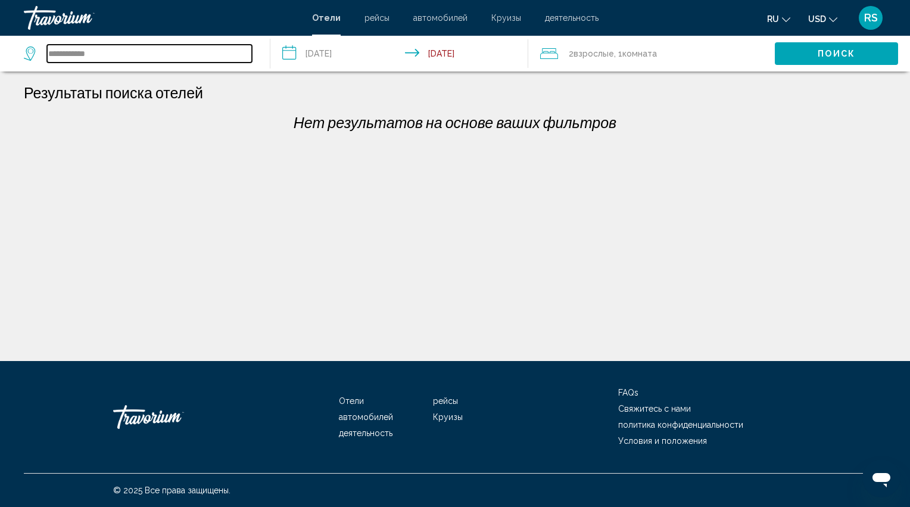
click at [102, 54] on input "**********" at bounding box center [149, 54] width 205 height 18
click at [81, 53] on input "**********" at bounding box center [149, 54] width 205 height 18
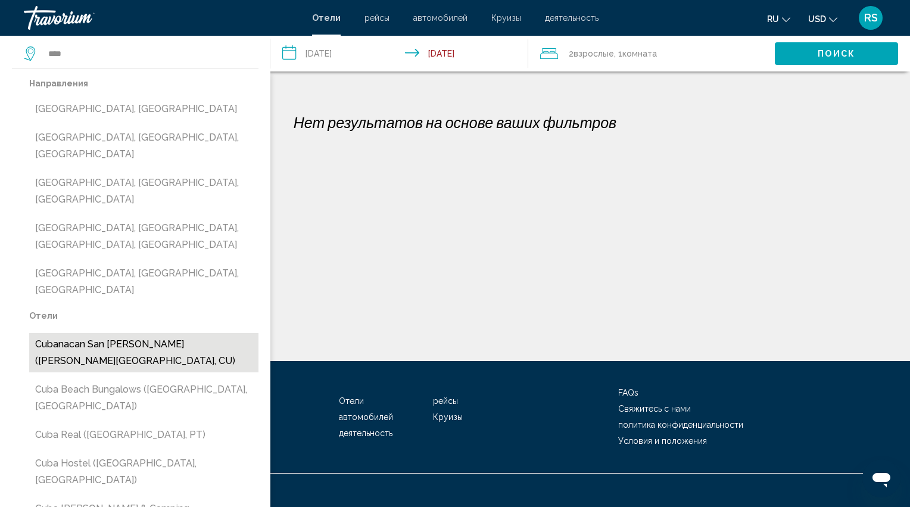
click at [179, 333] on button "Cubanacan San Felix (Santiago De Cuba, CU)" at bounding box center [143, 352] width 229 height 39
type input "**********"
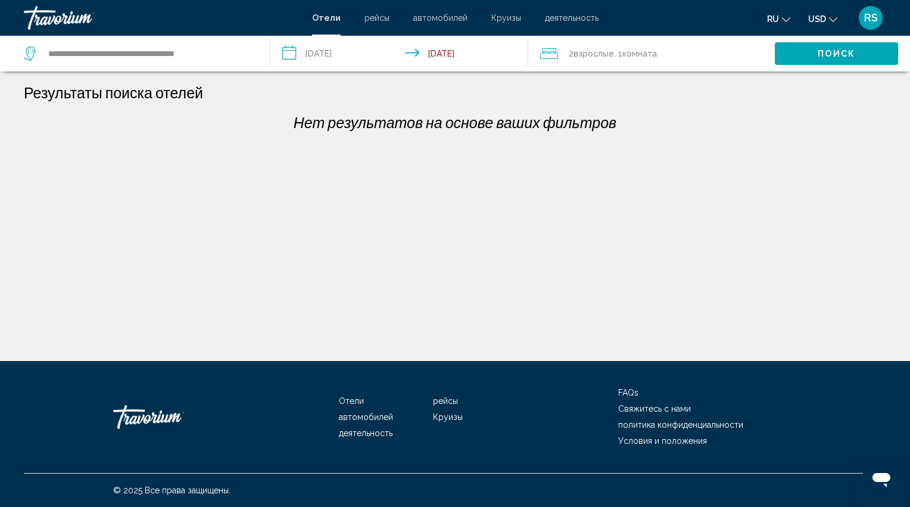
drag, startPoint x: 815, startPoint y: 48, endPoint x: 811, endPoint y: 54, distance: 7.5
click at [815, 48] on button "Поиск" at bounding box center [836, 53] width 123 height 22
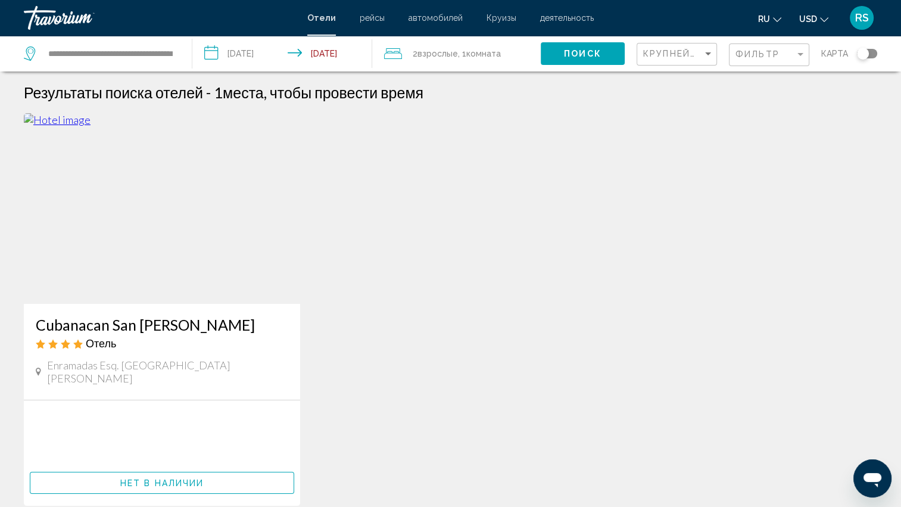
click at [107, 325] on h3 "Cubanacan San Felix" at bounding box center [162, 325] width 252 height 18
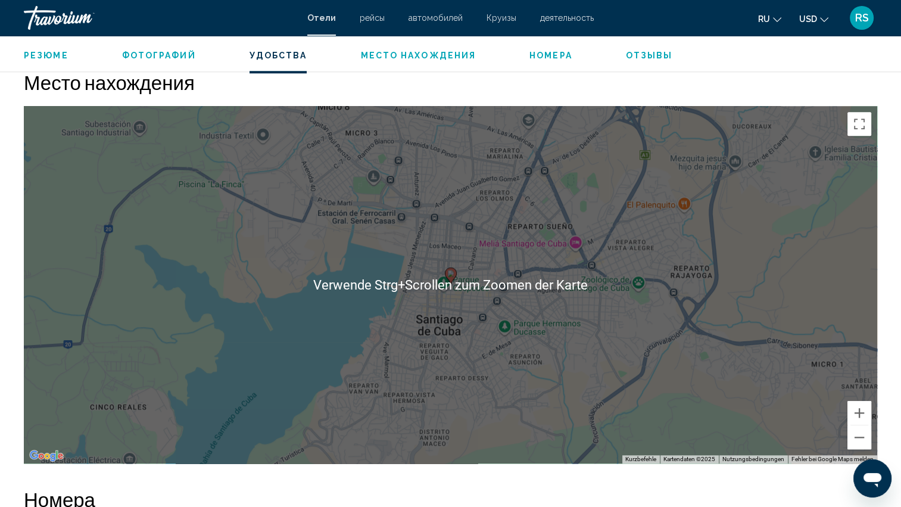
scroll to position [1012, 0]
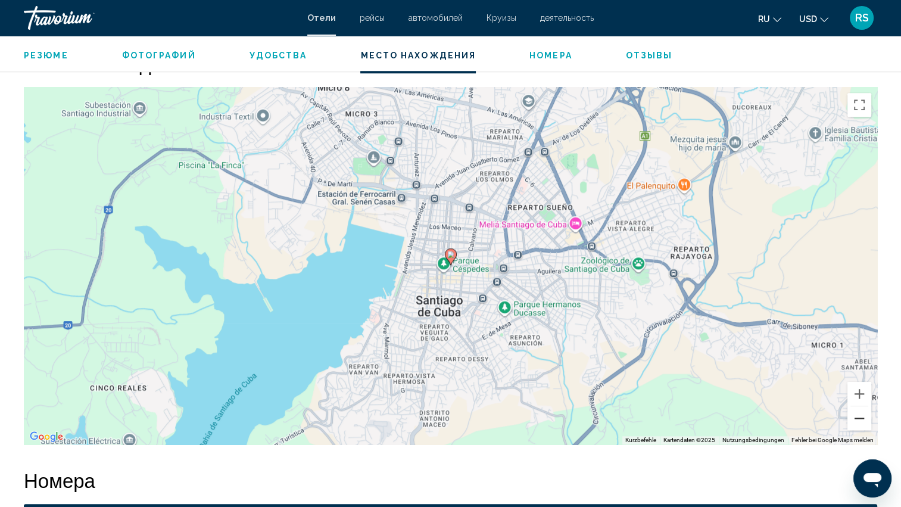
click at [857, 406] on button "Verkleinern" at bounding box center [859, 418] width 24 height 24
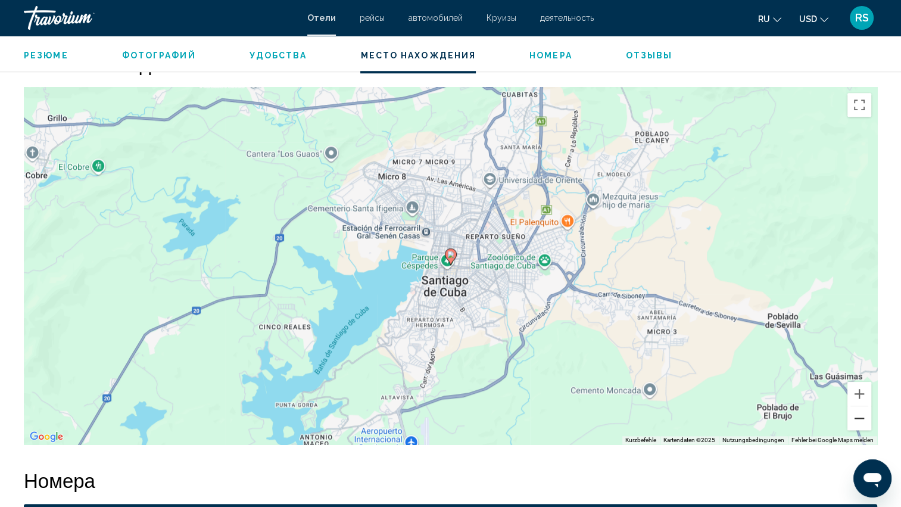
click at [857, 406] on button "Verkleinern" at bounding box center [859, 418] width 24 height 24
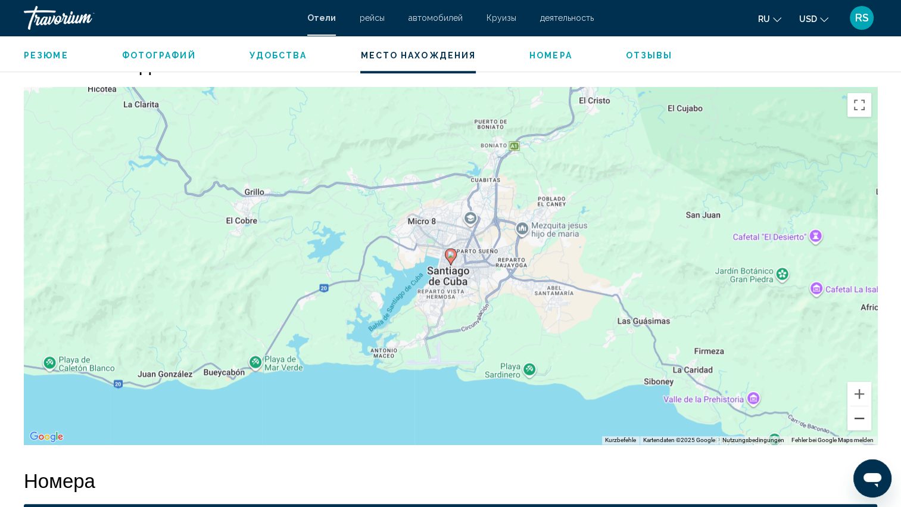
click at [857, 406] on button "Verkleinern" at bounding box center [859, 418] width 24 height 24
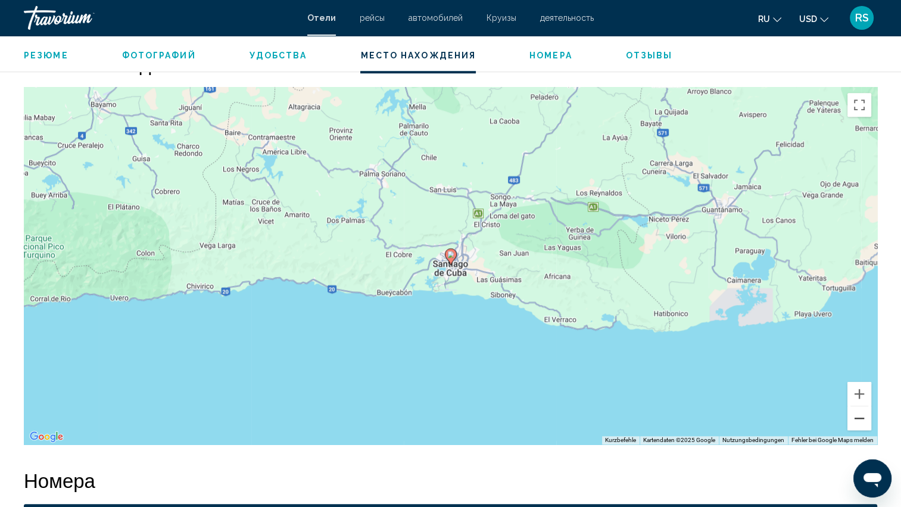
click at [859, 407] on button "Verkleinern" at bounding box center [859, 418] width 24 height 24
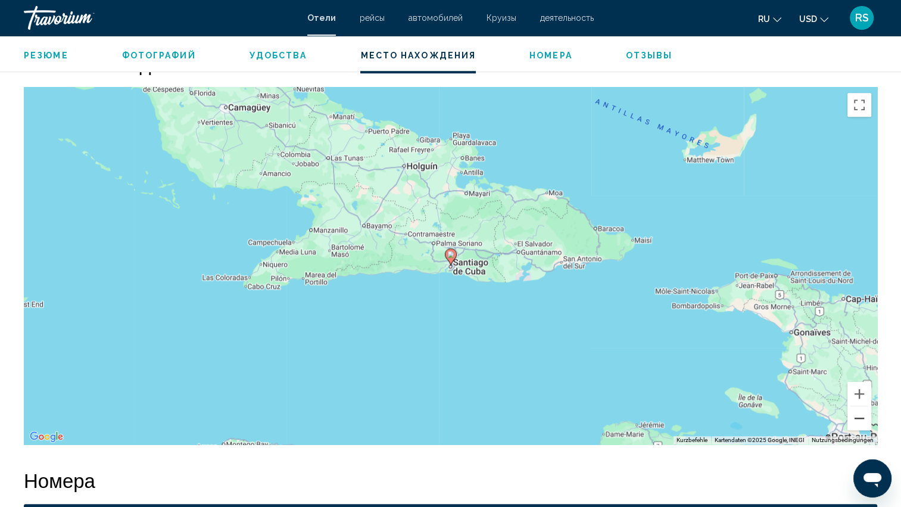
click at [859, 407] on button "Verkleinern" at bounding box center [859, 418] width 24 height 24
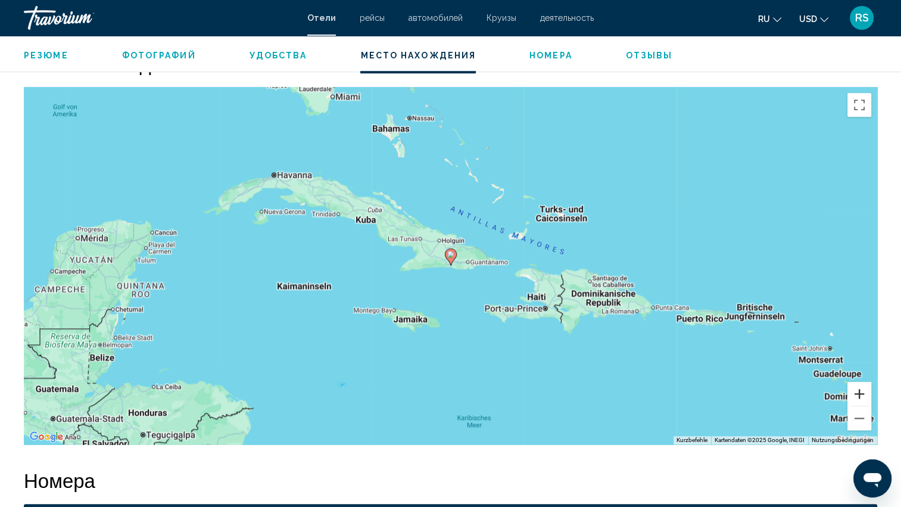
click at [863, 384] on button "Vergrößern" at bounding box center [859, 394] width 24 height 24
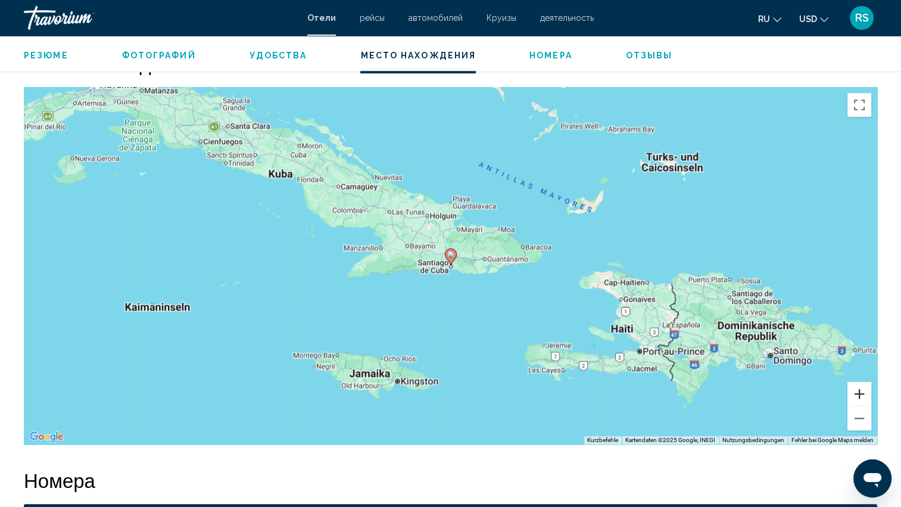
click at [859, 383] on button "Vergrößern" at bounding box center [859, 394] width 24 height 24
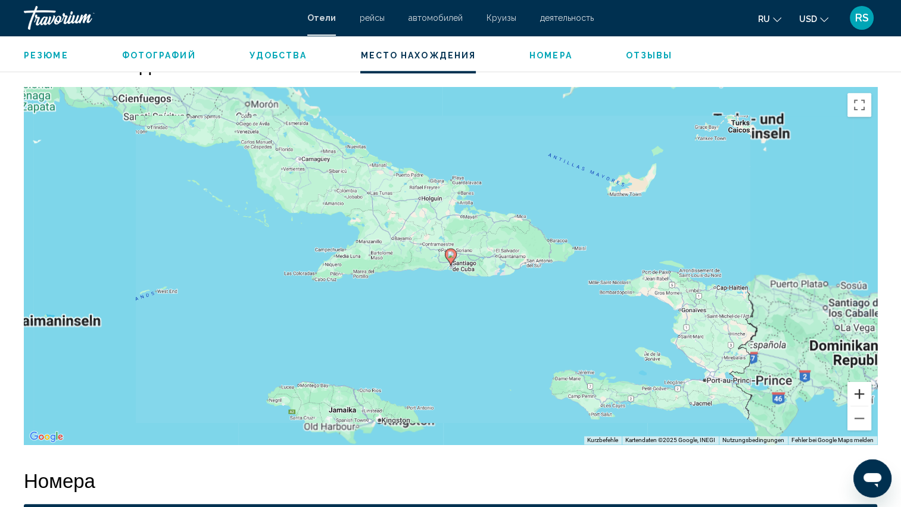
click at [859, 383] on button "Vergrößern" at bounding box center [859, 394] width 24 height 24
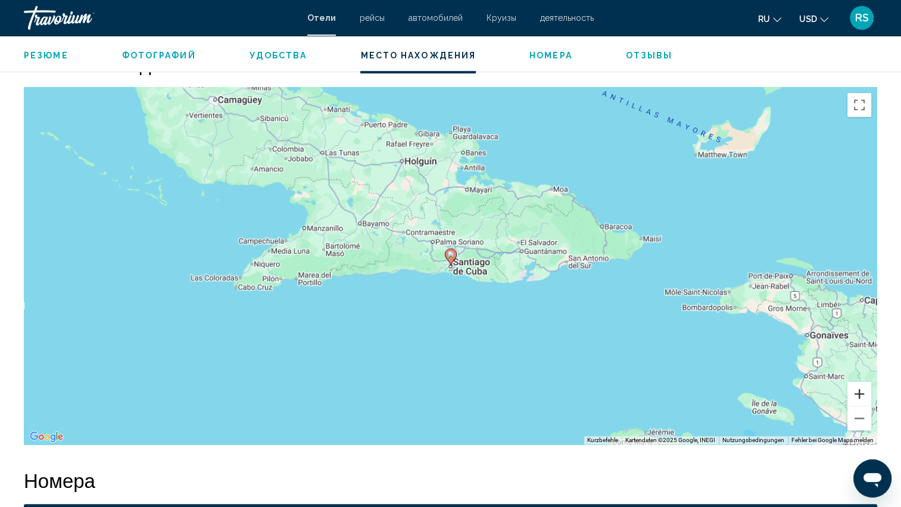
click at [859, 383] on button "Vergrößern" at bounding box center [859, 394] width 24 height 24
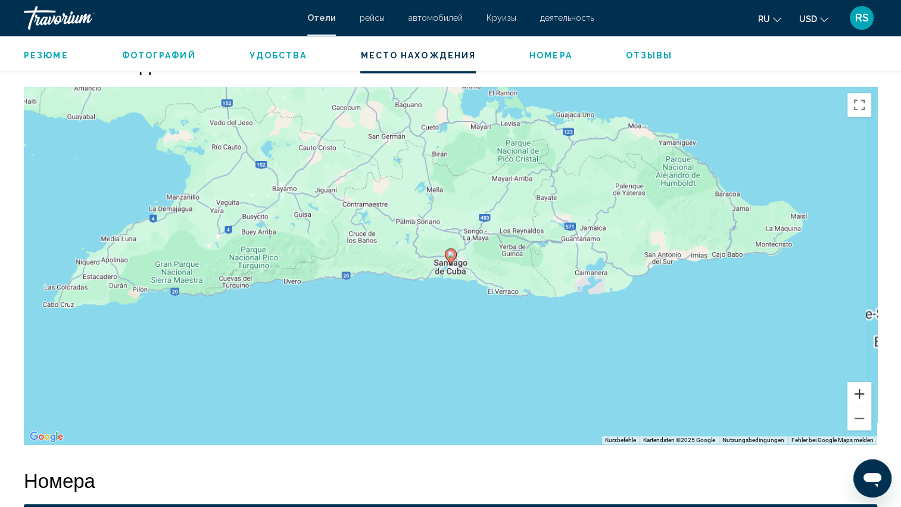
click at [859, 383] on button "Vergrößern" at bounding box center [859, 394] width 24 height 24
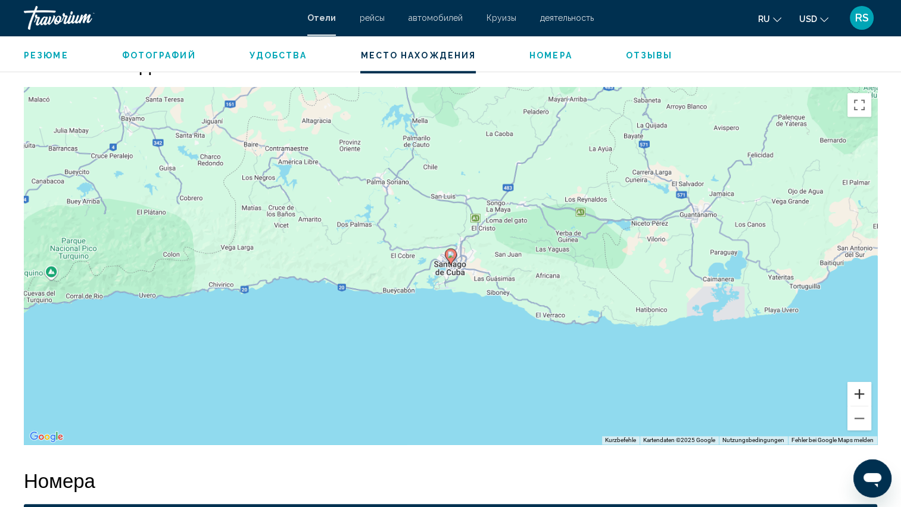
click at [859, 383] on button "Vergrößern" at bounding box center [859, 394] width 24 height 24
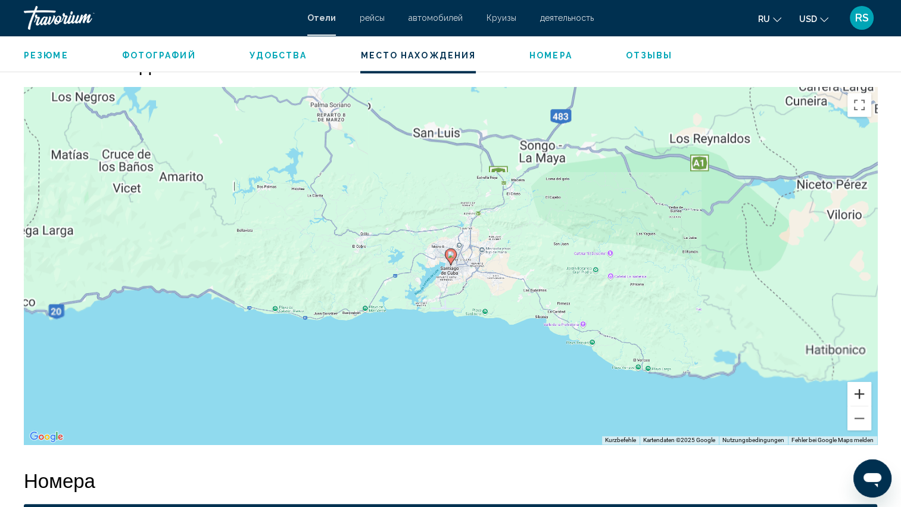
click at [859, 383] on button "Vergrößern" at bounding box center [859, 394] width 24 height 24
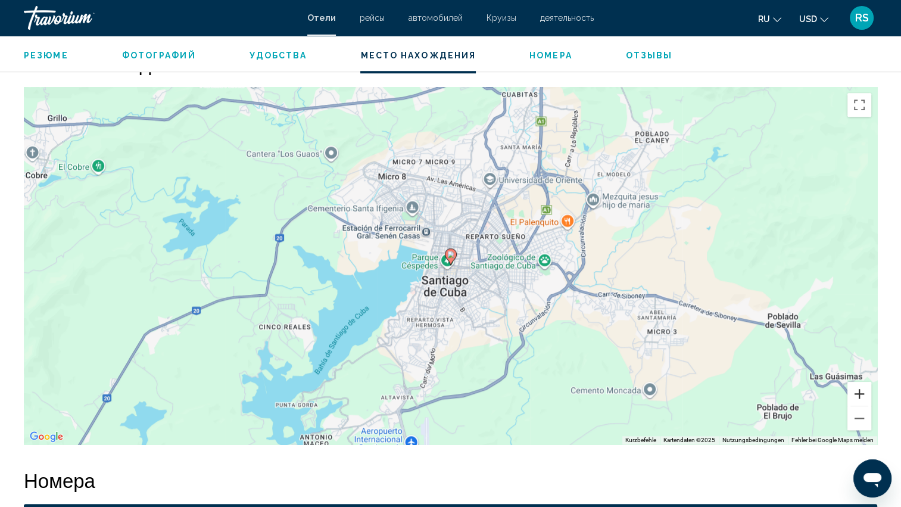
click at [859, 383] on button "Vergrößern" at bounding box center [859, 394] width 24 height 24
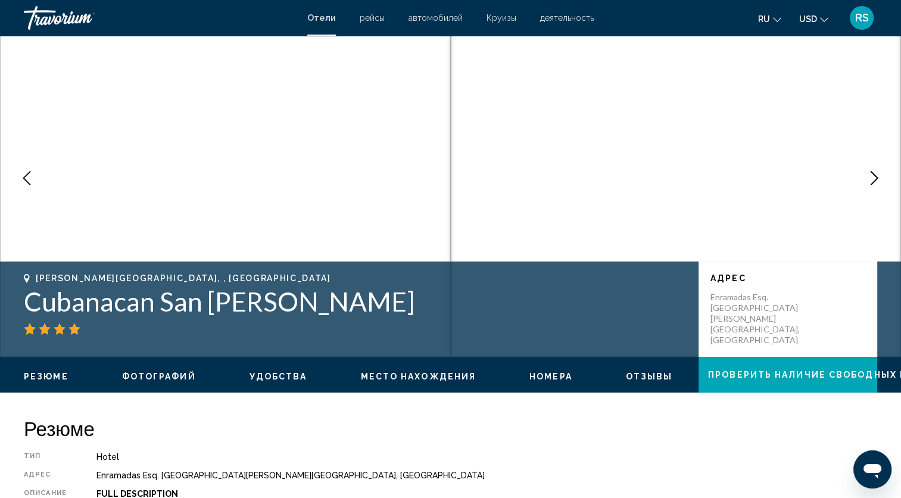
scroll to position [33, 0]
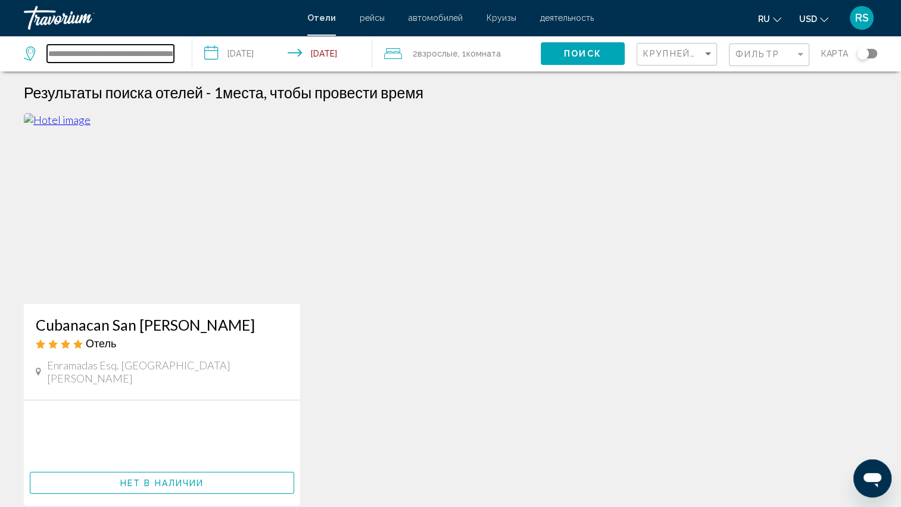
click at [96, 54] on input "**********" at bounding box center [110, 54] width 127 height 18
click at [30, 55] on icon "Search widget" at bounding box center [31, 53] width 14 height 14
click at [169, 54] on input "**********" at bounding box center [110, 54] width 127 height 18
